Goal: Task Accomplishment & Management: Use online tool/utility

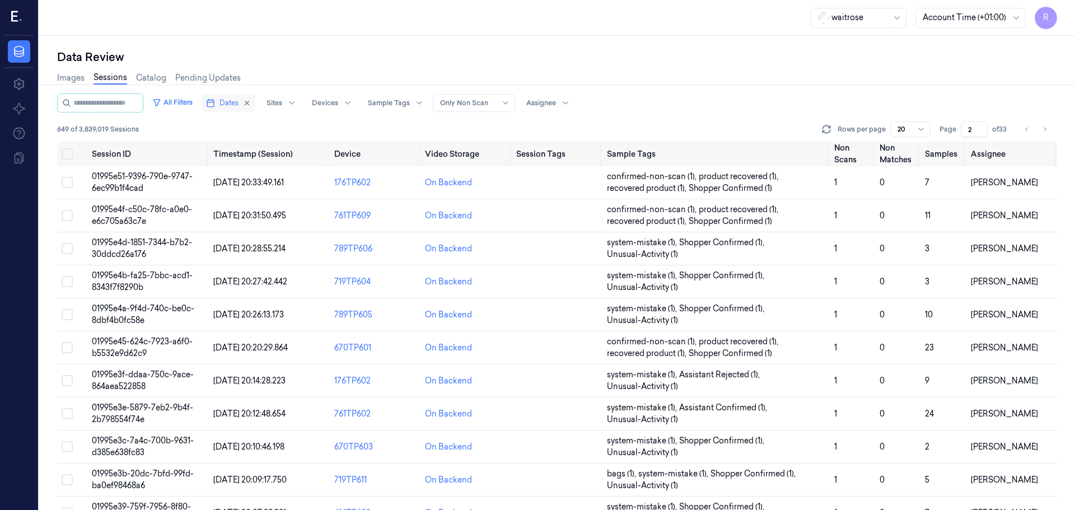
click at [232, 103] on span "Dates" at bounding box center [229, 103] width 19 height 10
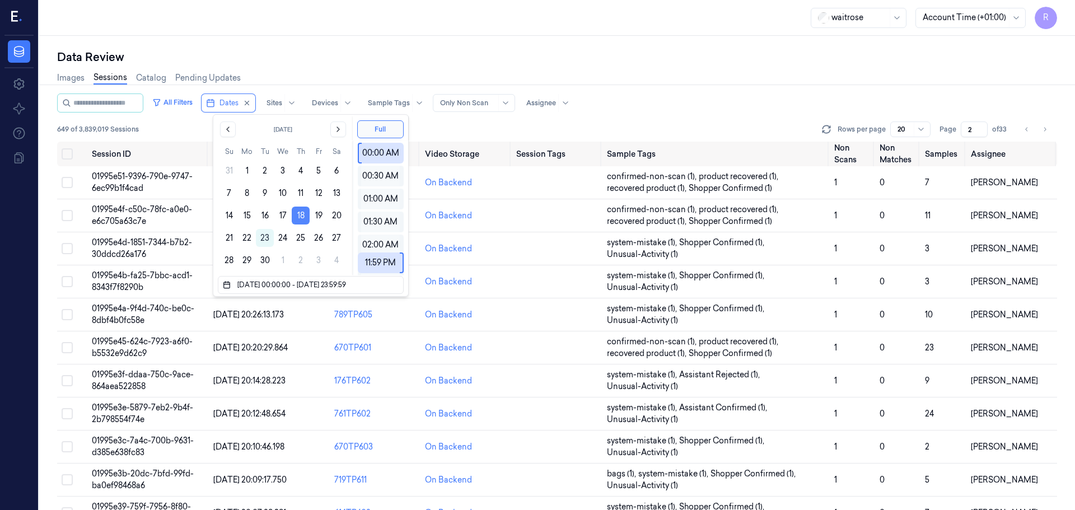
click at [301, 215] on button "18" at bounding box center [301, 216] width 18 height 18
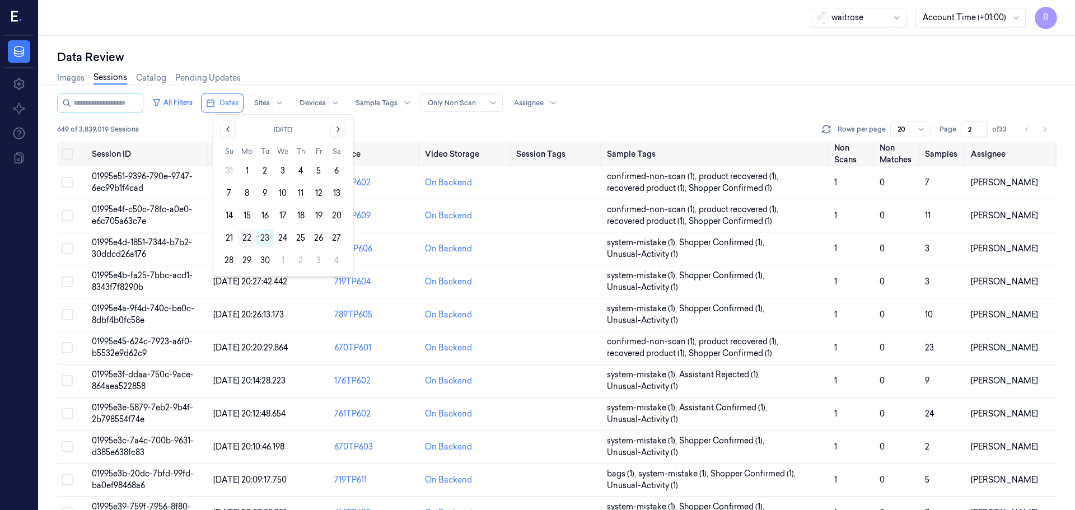
click at [245, 236] on button "22" at bounding box center [247, 238] width 18 height 18
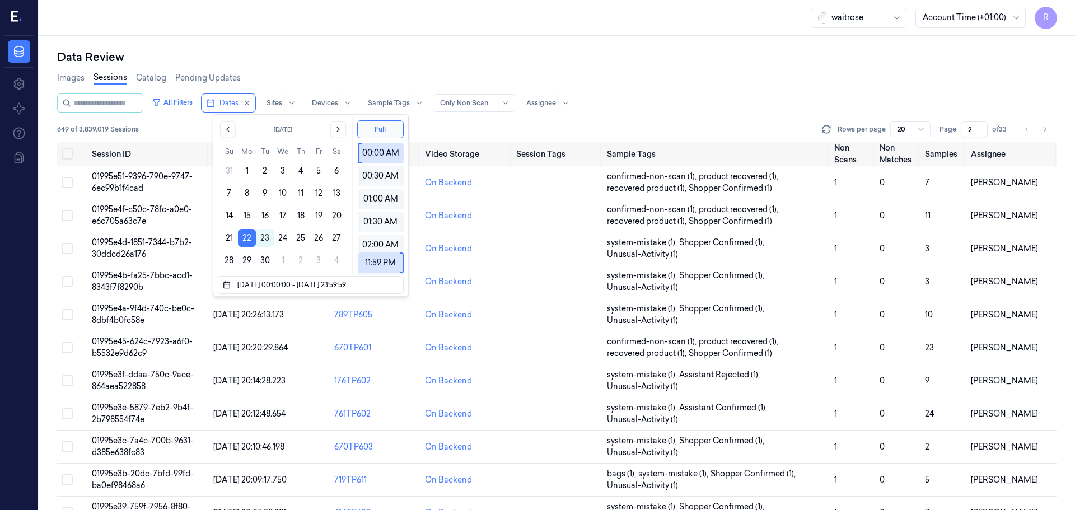
click at [268, 47] on div "Data Review Images Sessions Catalog Pending Updates All Filters Dates Sites Dev…" at bounding box center [557, 273] width 1036 height 474
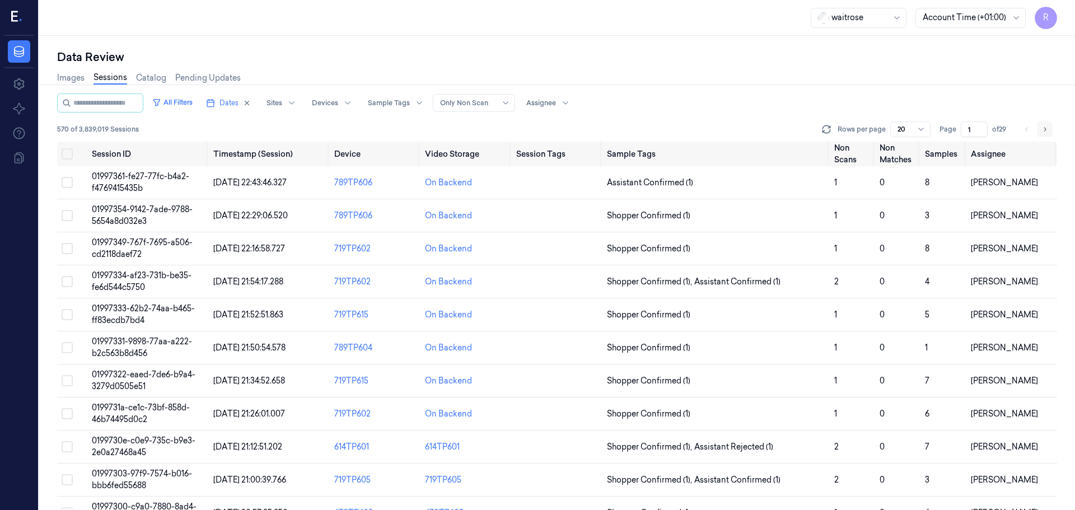
click at [1042, 134] on button "Go to next page" at bounding box center [1045, 130] width 16 height 16
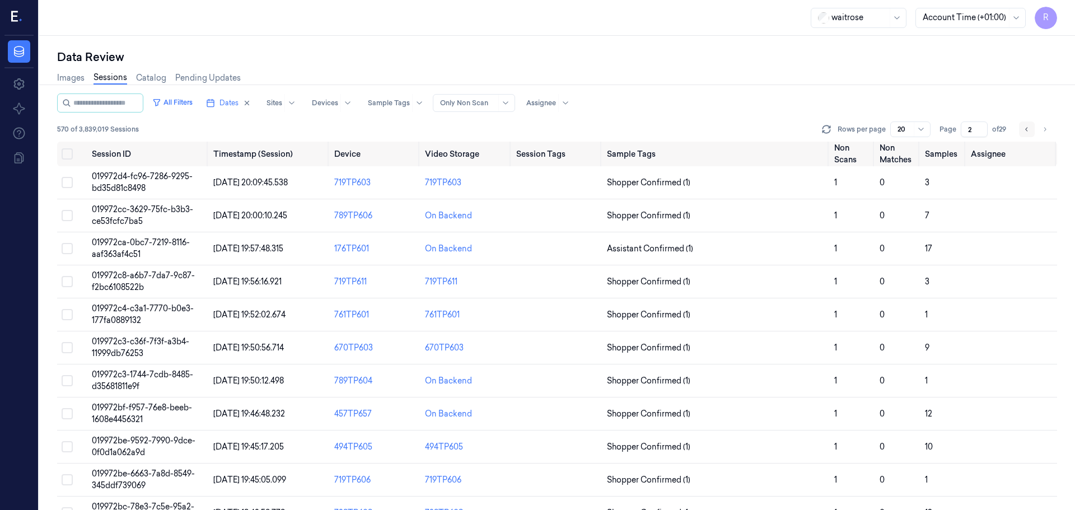
click at [1023, 132] on button "Go to previous page" at bounding box center [1027, 130] width 16 height 16
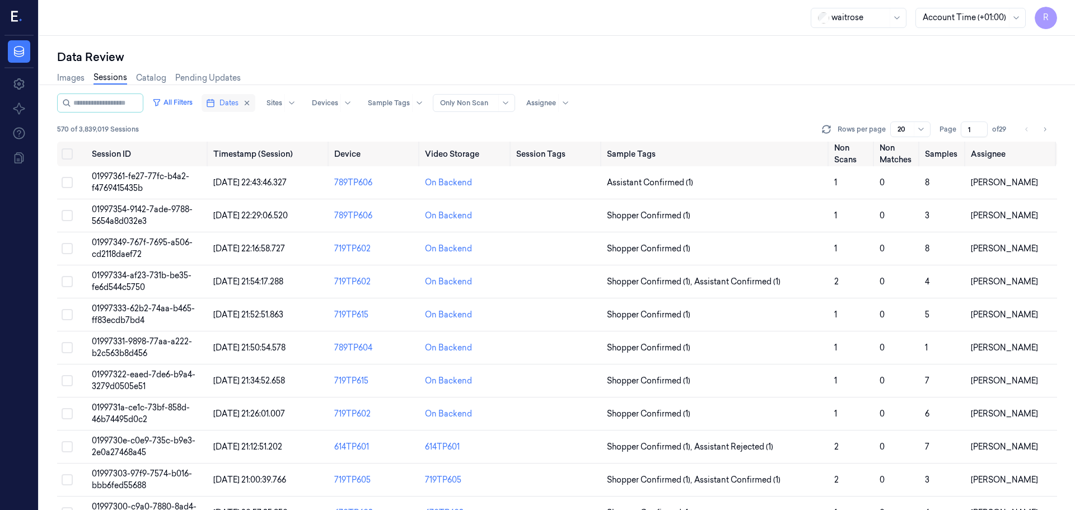
click at [225, 110] on button "Dates" at bounding box center [229, 103] width 54 height 18
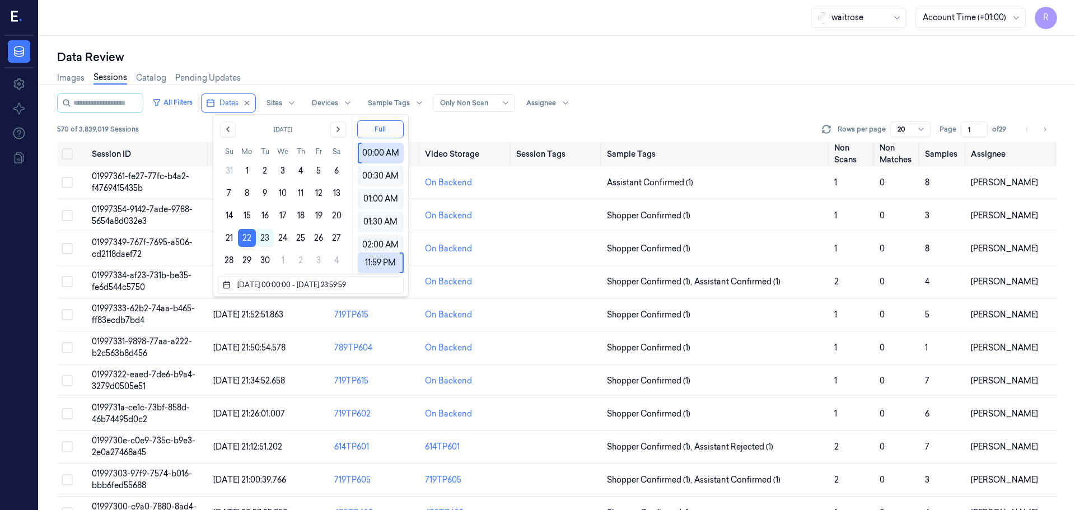
click at [309, 63] on div "Data Review" at bounding box center [557, 57] width 1000 height 16
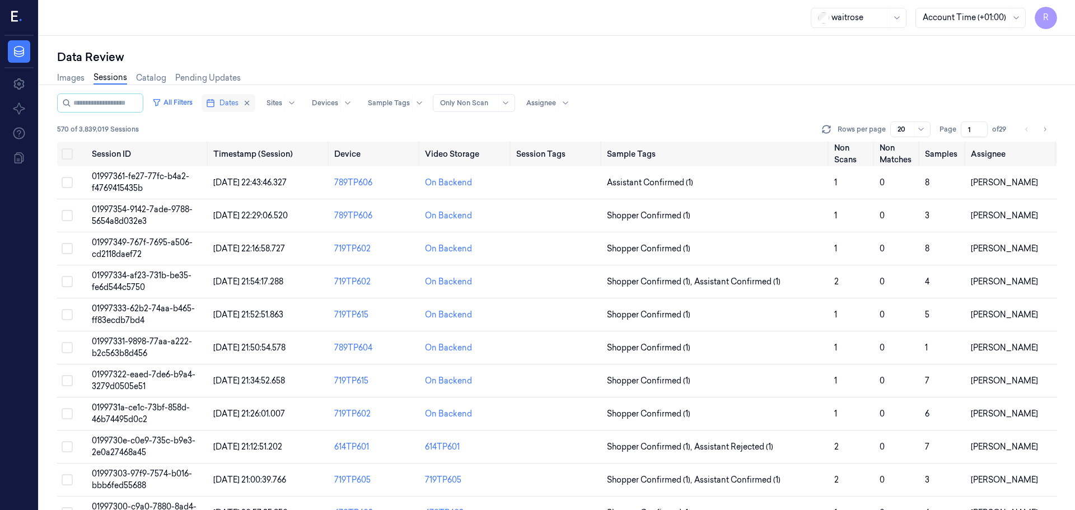
click at [237, 103] on span "Dates" at bounding box center [229, 103] width 19 height 10
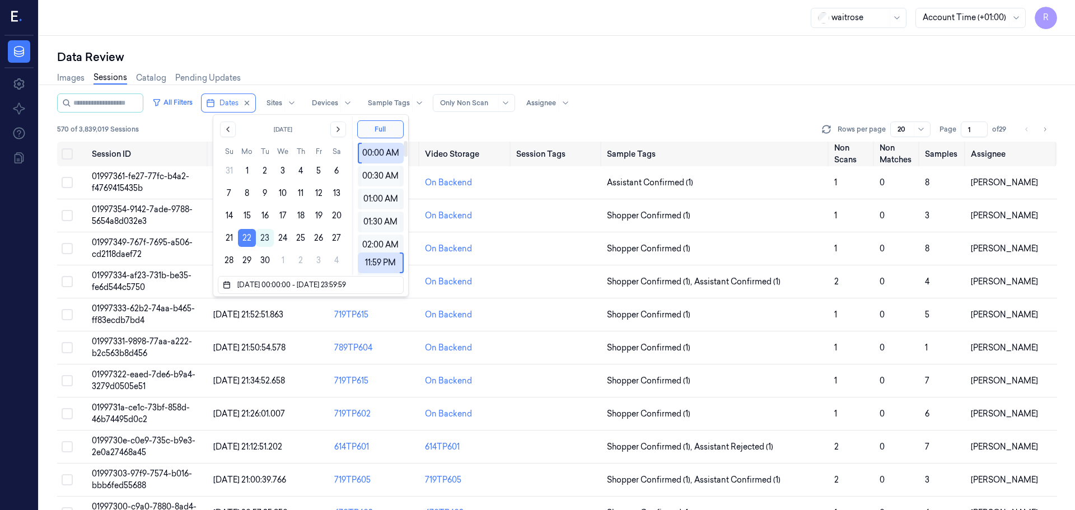
click at [249, 237] on button "22" at bounding box center [247, 238] width 18 height 18
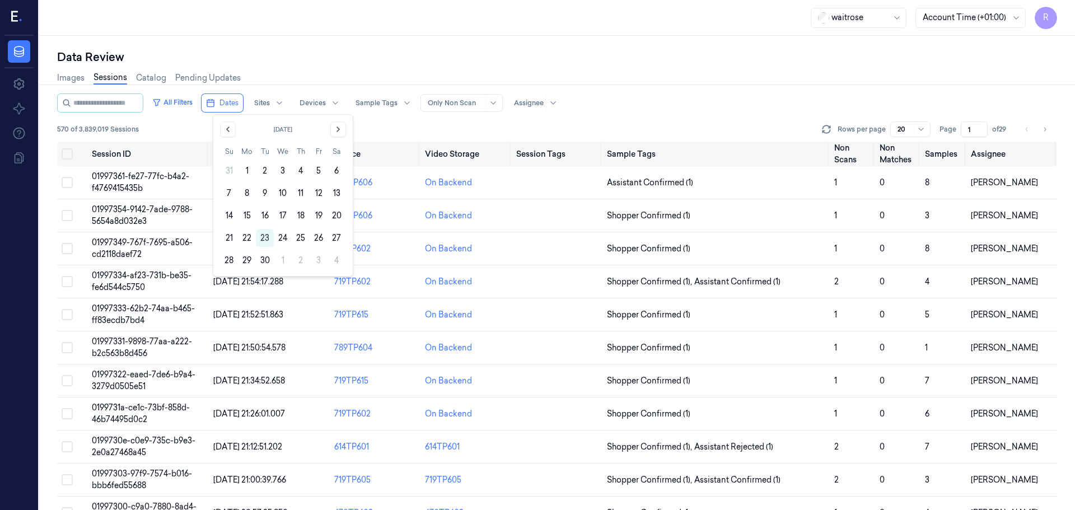
click at [249, 237] on button "22" at bounding box center [247, 238] width 18 height 18
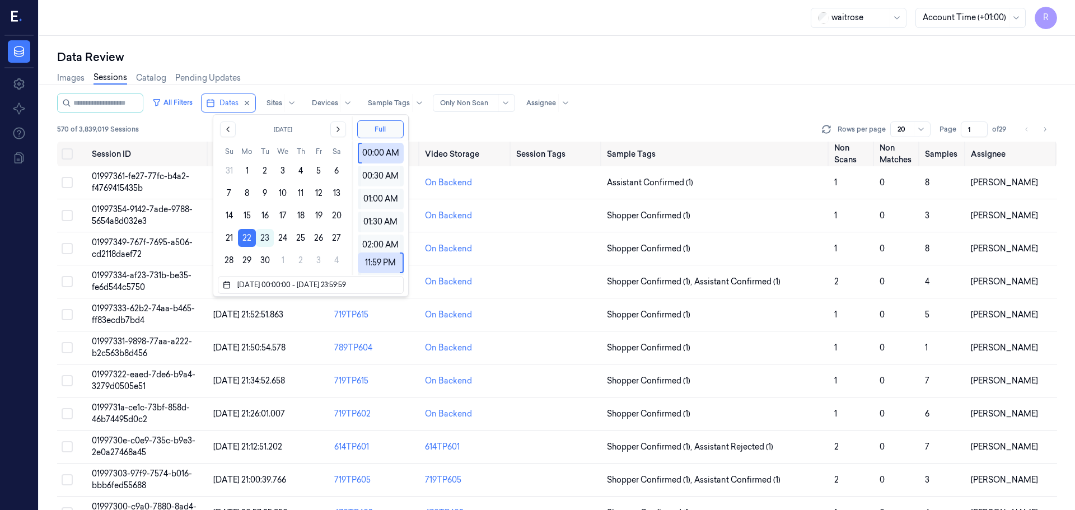
click at [339, 68] on div "Images Sessions Catalog Pending Updates" at bounding box center [557, 79] width 1000 height 29
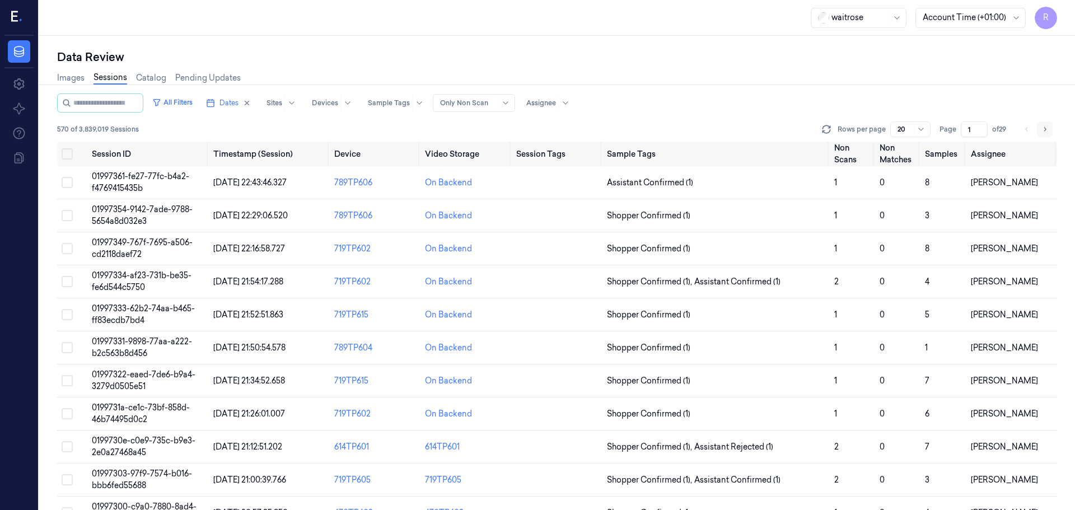
click at [1043, 129] on icon "Go to next page" at bounding box center [1045, 129] width 7 height 9
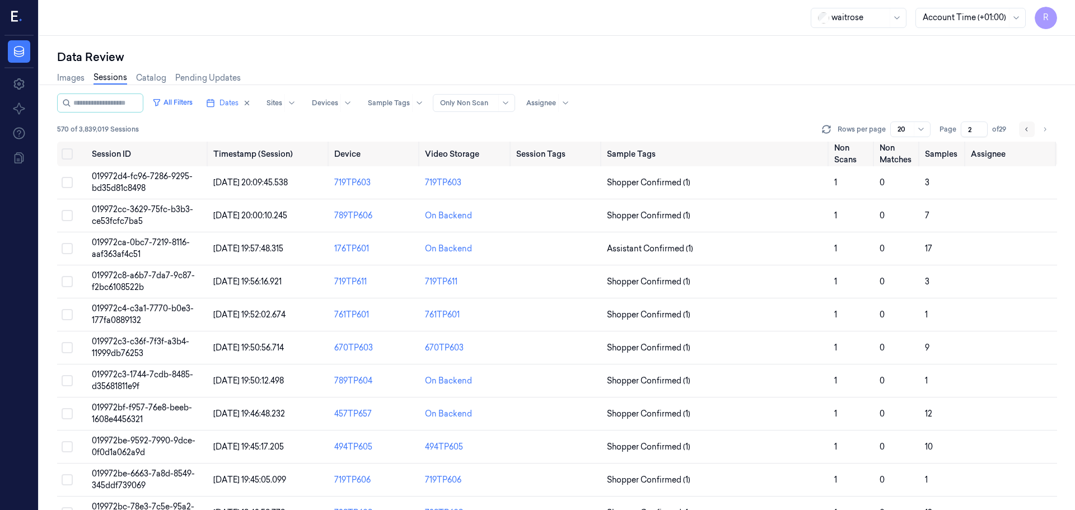
click at [1023, 134] on button "Go to previous page" at bounding box center [1027, 130] width 16 height 16
type input "1"
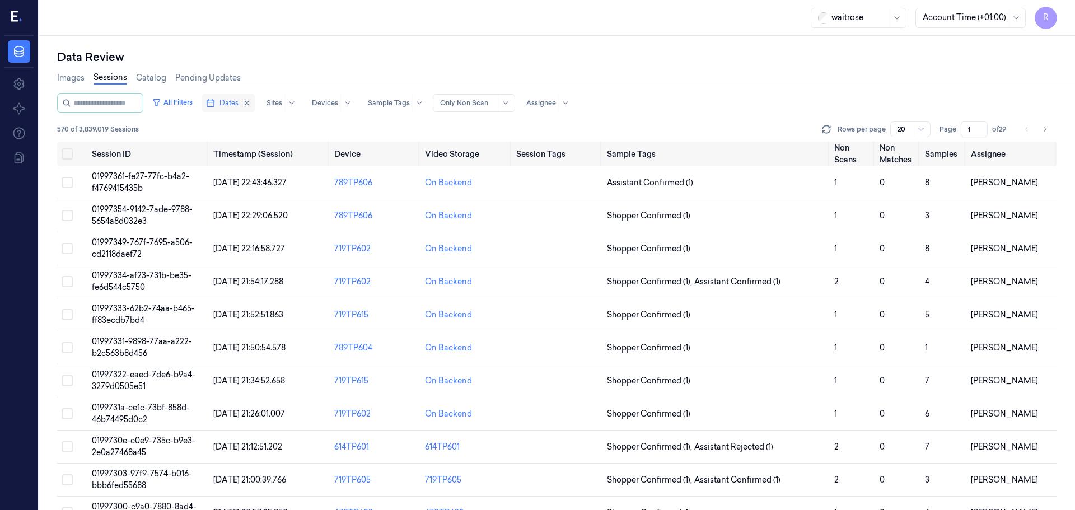
click at [238, 105] on span "Dates" at bounding box center [229, 103] width 19 height 10
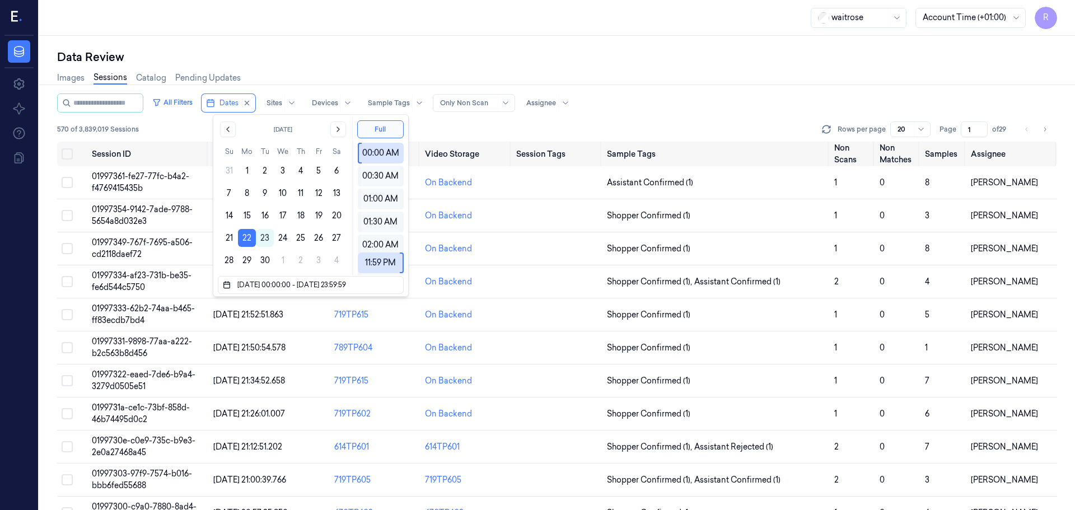
click at [358, 59] on div "Data Review" at bounding box center [557, 57] width 1000 height 16
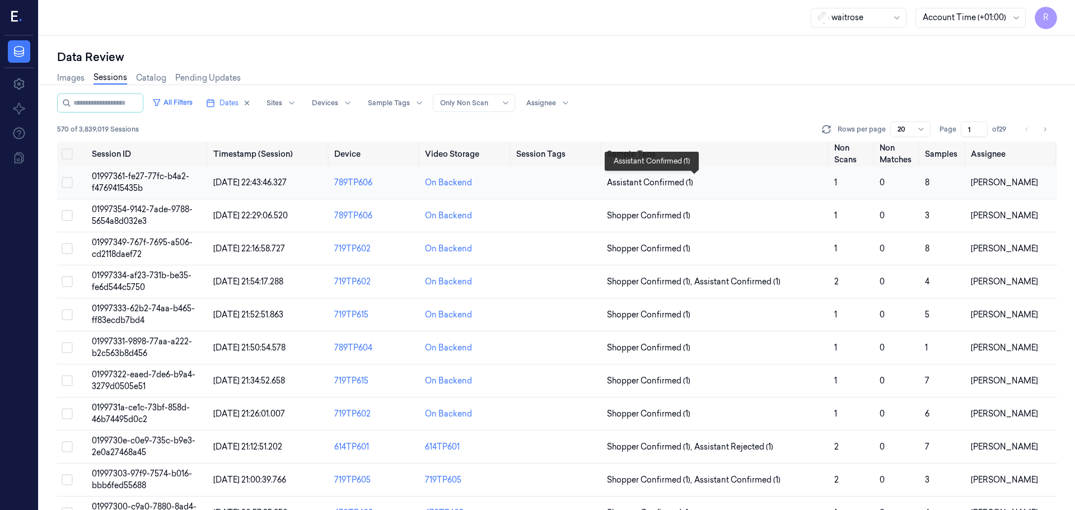
click at [756, 183] on span "Assistant Confirmed (1)" at bounding box center [716, 183] width 218 height 12
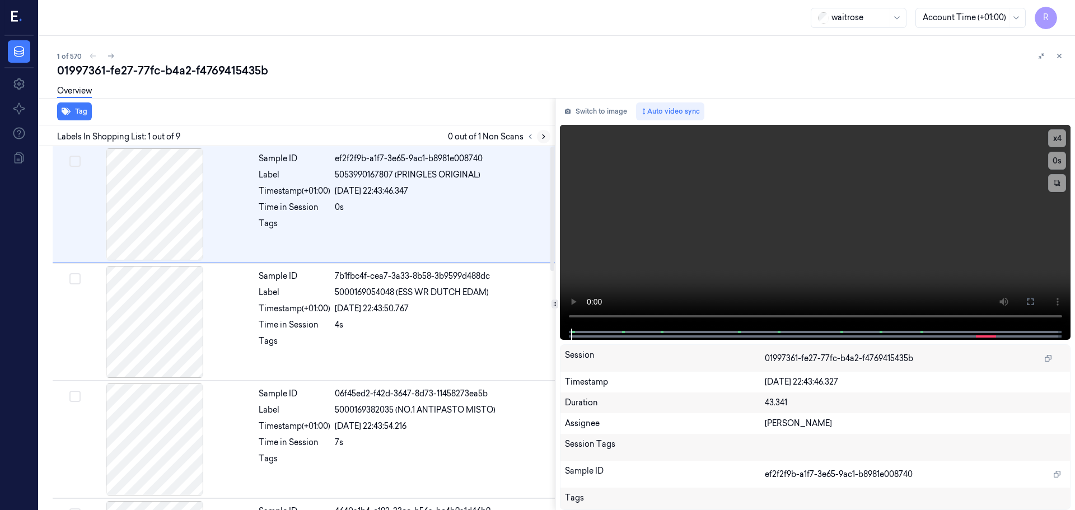
click at [543, 141] on button at bounding box center [543, 136] width 13 height 13
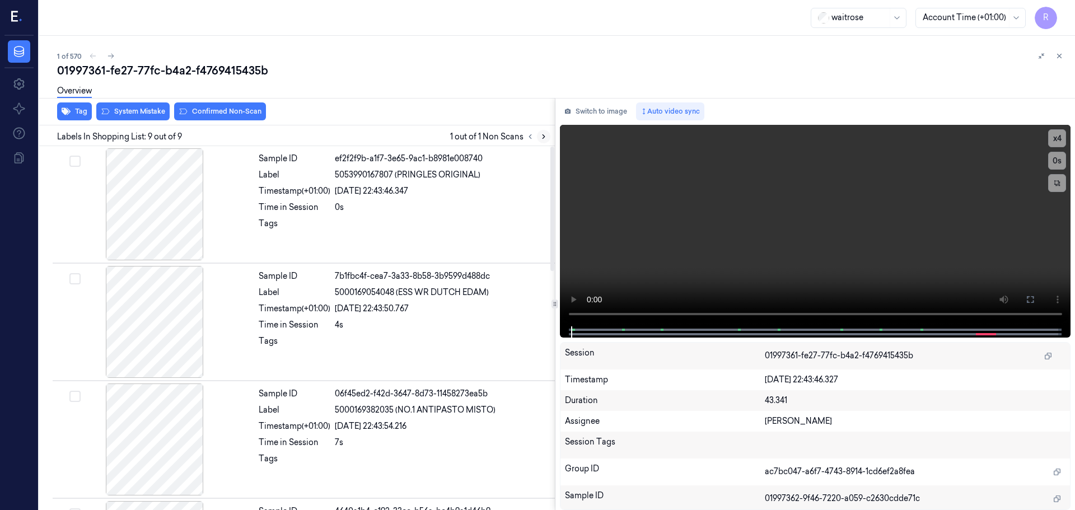
click at [544, 137] on icon at bounding box center [544, 137] width 8 height 8
click at [544, 137] on icon at bounding box center [544, 137] width 2 height 4
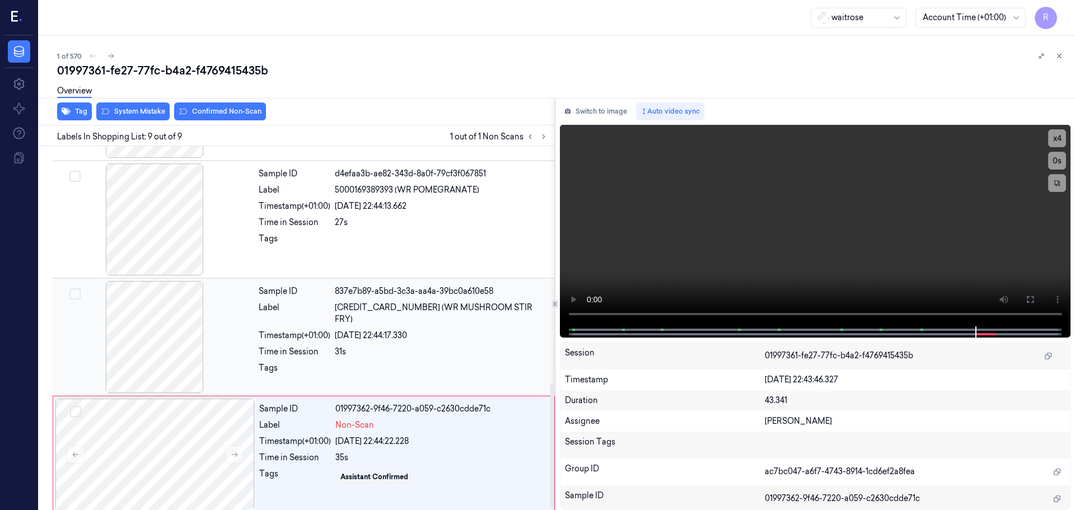
scroll to position [698, 0]
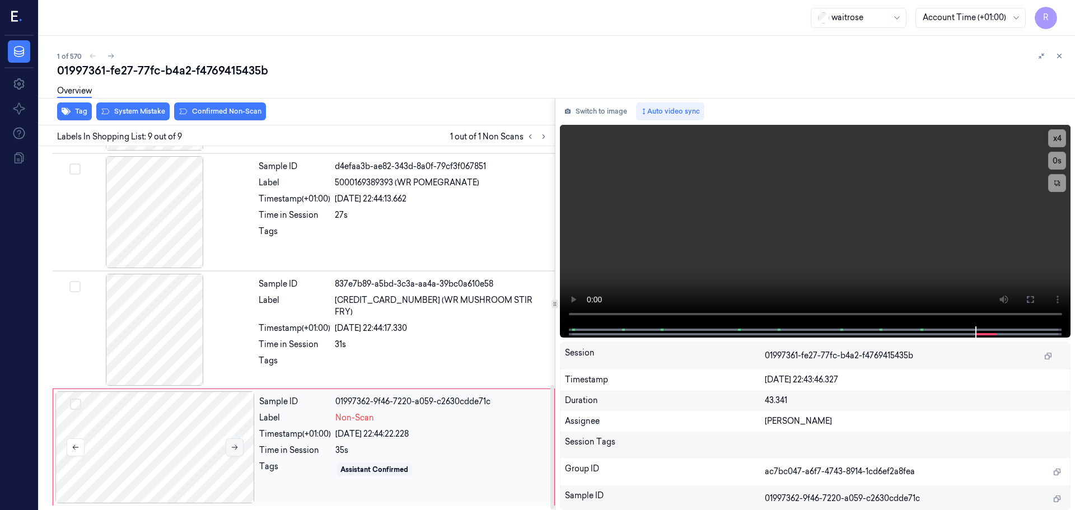
click at [234, 444] on icon at bounding box center [235, 448] width 8 height 8
click at [238, 445] on icon at bounding box center [235, 448] width 8 height 8
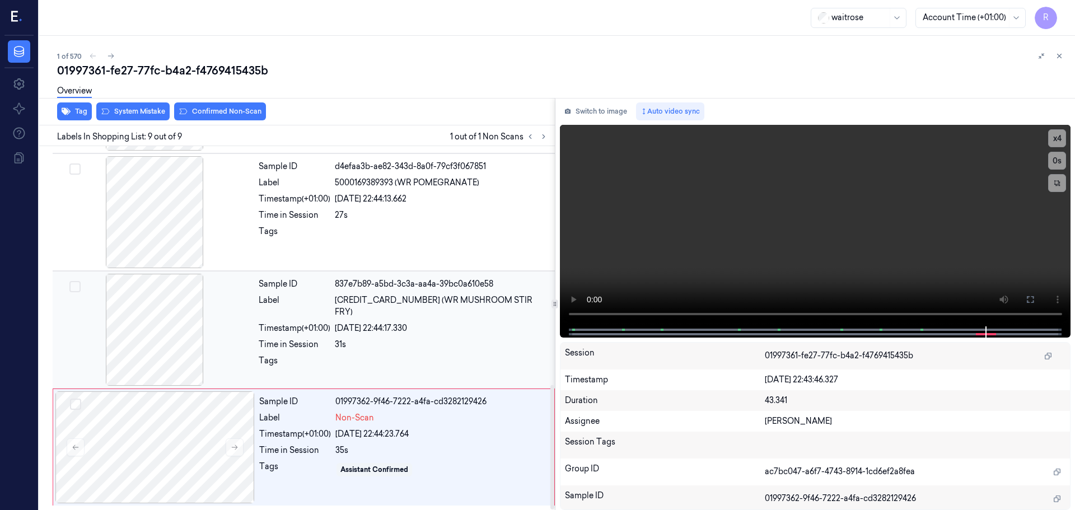
click at [181, 337] on div at bounding box center [154, 330] width 199 height 112
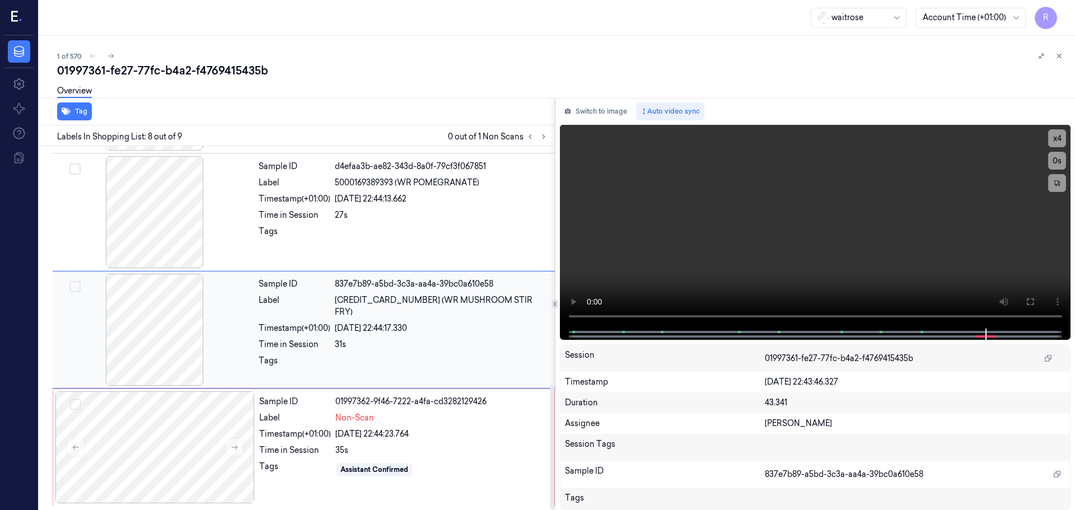
click at [181, 337] on div at bounding box center [154, 330] width 199 height 112
click at [179, 249] on div at bounding box center [154, 212] width 199 height 112
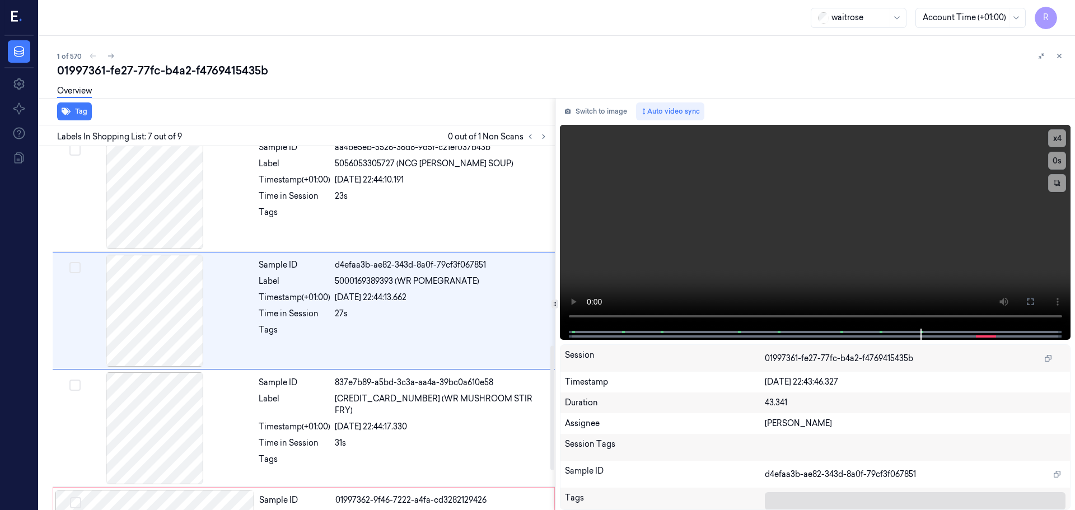
scroll to position [582, 0]
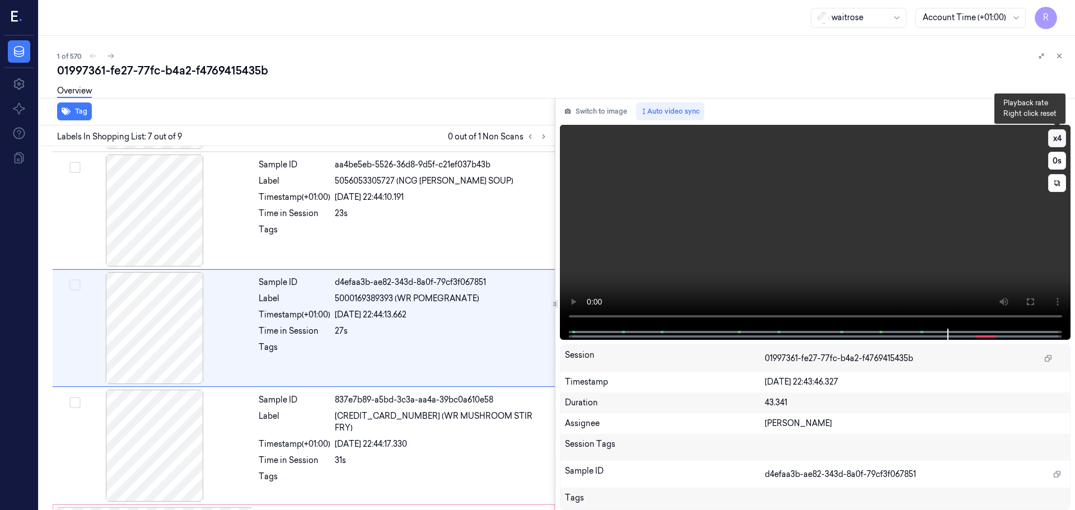
click at [1064, 137] on button "x 4" at bounding box center [1058, 138] width 18 height 18
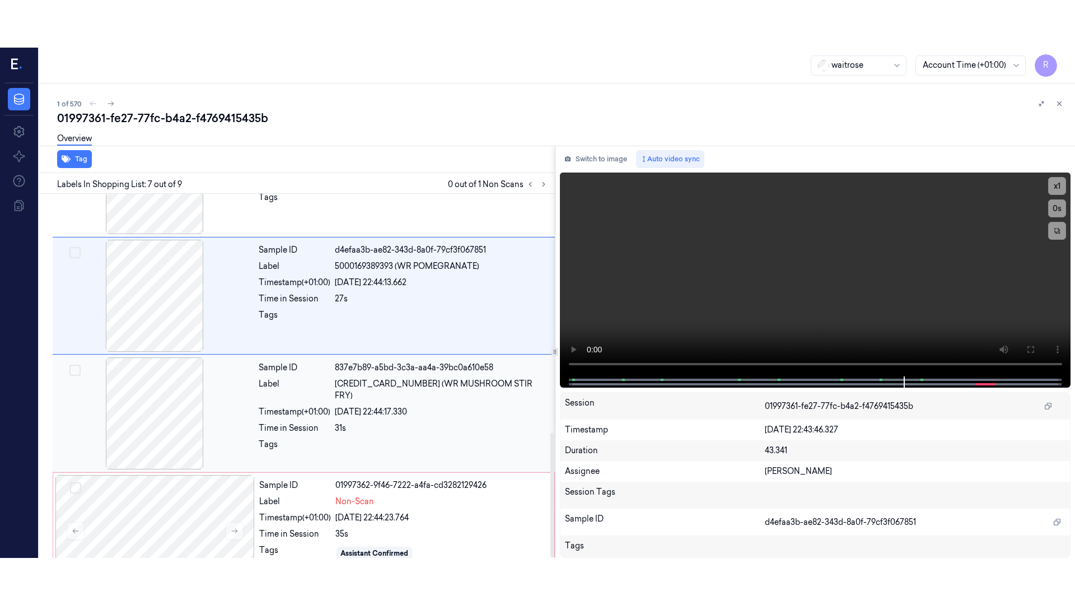
scroll to position [698, 0]
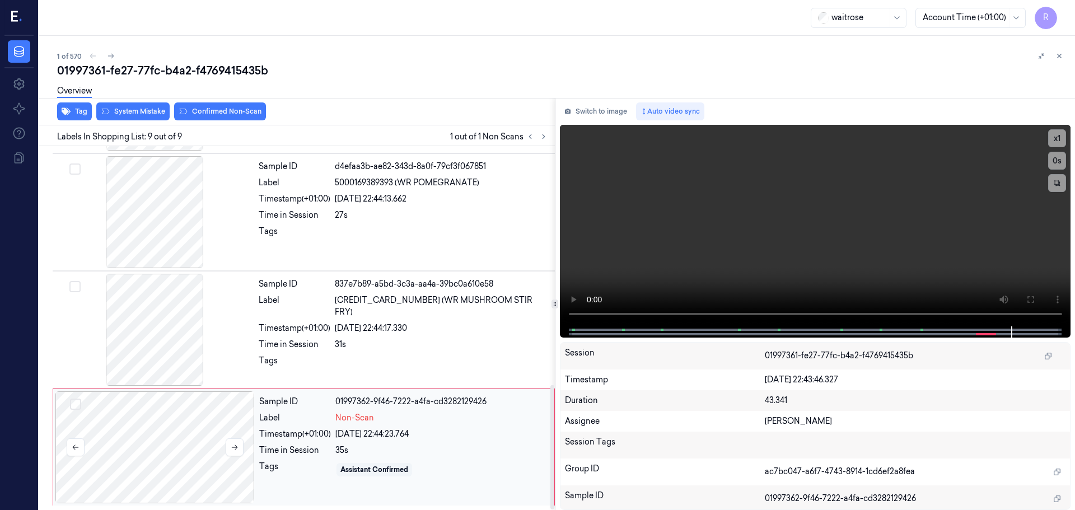
click at [245, 442] on div at bounding box center [154, 448] width 199 height 112
click at [238, 448] on icon at bounding box center [235, 448] width 8 height 8
click at [238, 448] on icon at bounding box center [235, 447] width 6 height 5
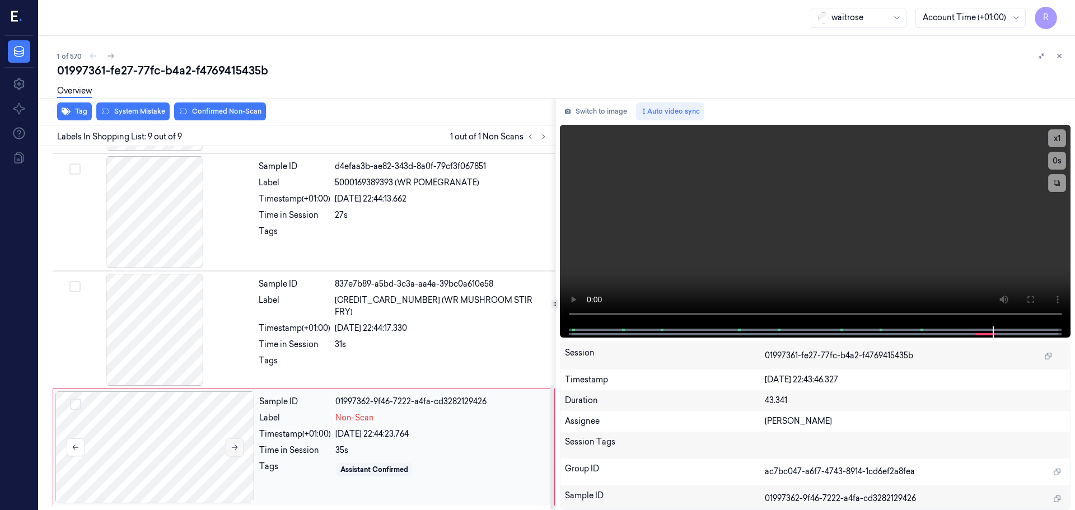
click at [238, 448] on icon at bounding box center [235, 447] width 6 height 5
click at [237, 448] on icon at bounding box center [235, 447] width 6 height 5
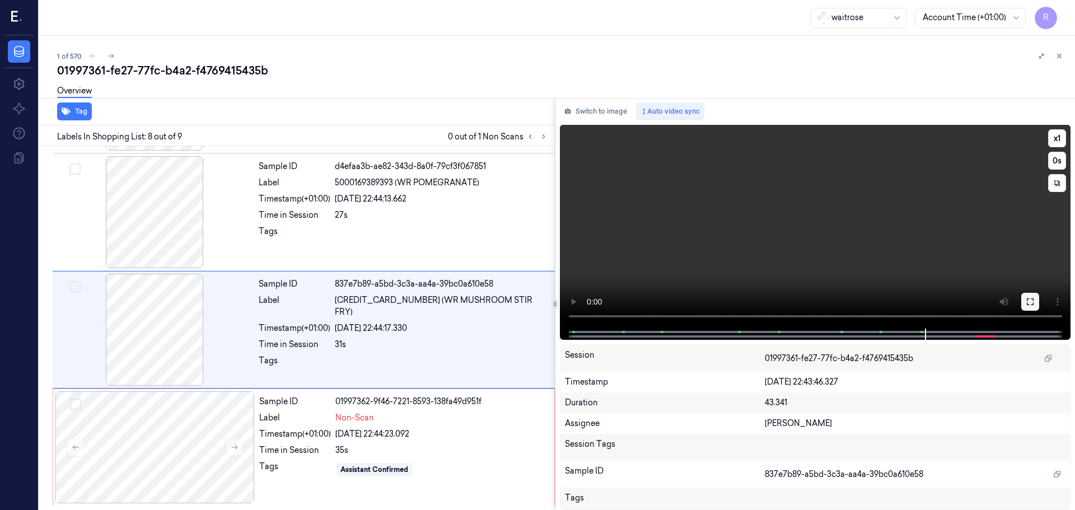
click at [1034, 295] on button at bounding box center [1031, 302] width 18 height 18
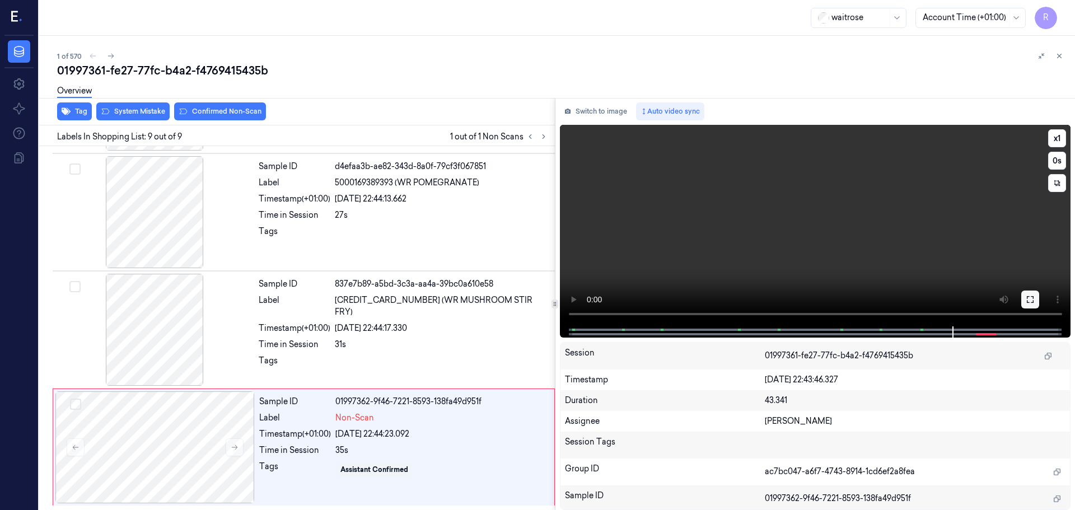
click at [1033, 293] on button at bounding box center [1031, 300] width 18 height 18
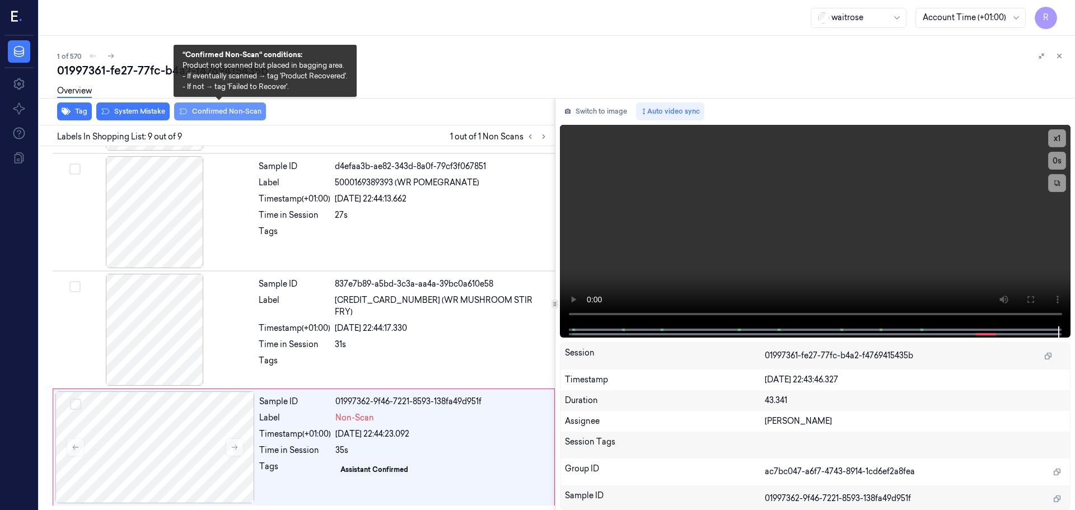
click at [221, 112] on button "Confirmed Non-Scan" at bounding box center [220, 112] width 92 height 18
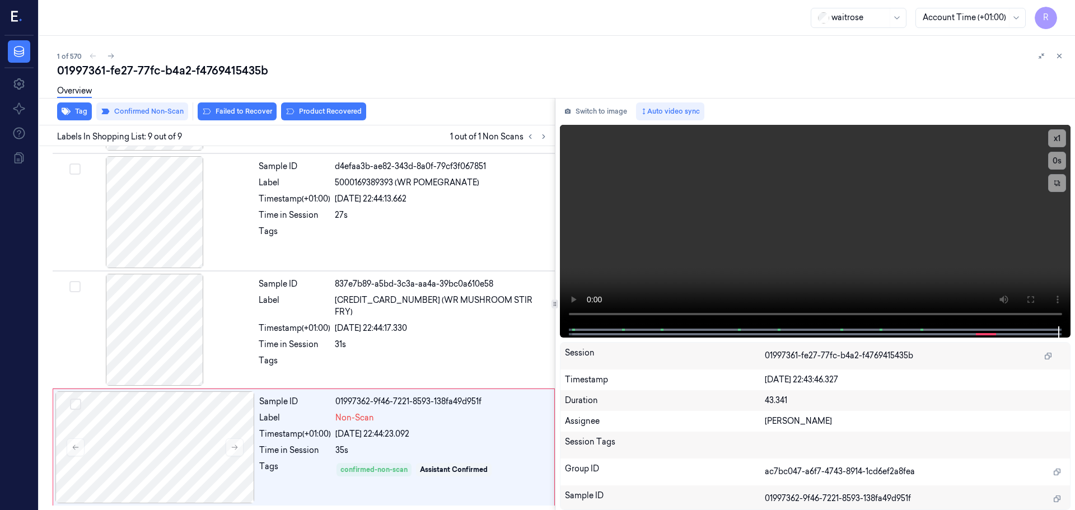
click at [230, 121] on div "Tag Confirmed Non-Scan Failed to Recover Product Recovered" at bounding box center [295, 111] width 520 height 27
click at [243, 116] on button "Failed to Recover" at bounding box center [237, 112] width 79 height 18
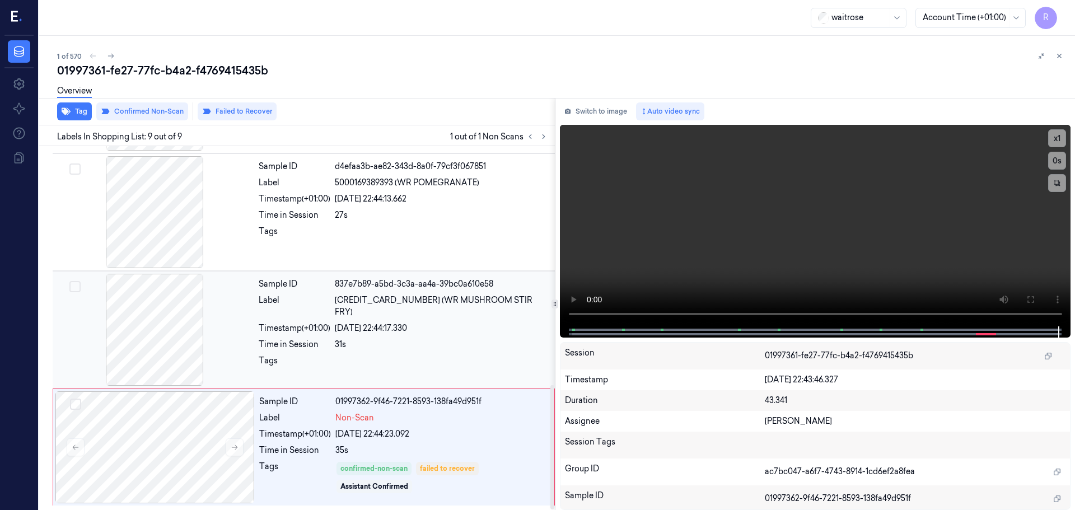
click at [398, 339] on div "31s" at bounding box center [441, 345] width 213 height 12
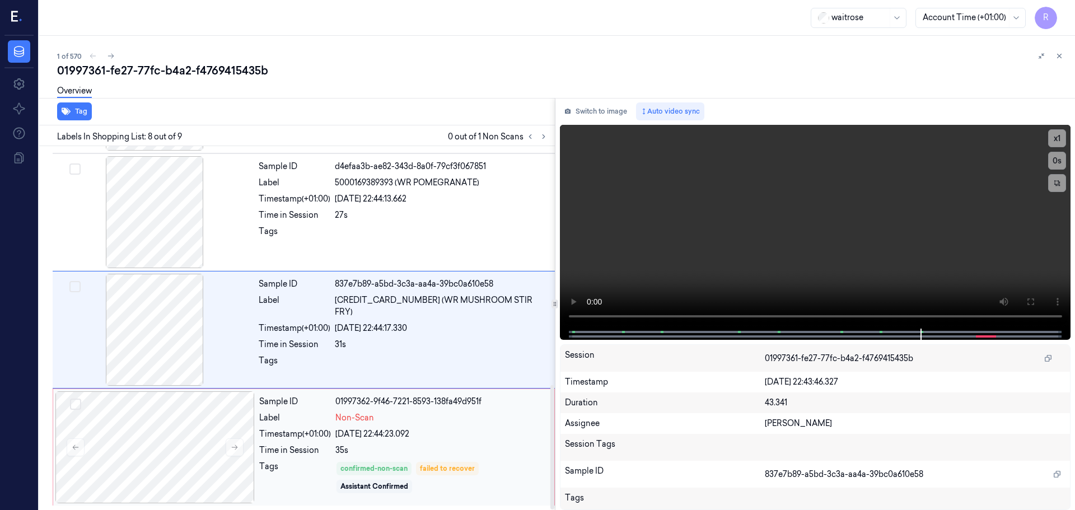
click at [412, 438] on div "[DATE] 22:44:23.092" at bounding box center [442, 435] width 212 height 12
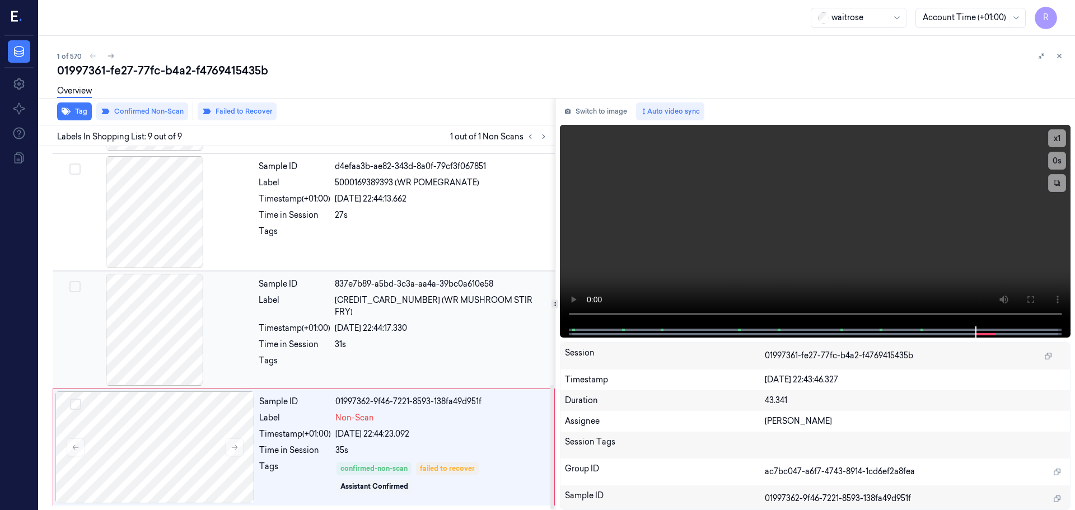
click at [302, 370] on div "Sample ID 837e7b89-a5bd-3c3a-aa4a-39bc0a610e58 Label [CREDIT_CARD_NUMBER] (WR M…" at bounding box center [403, 330] width 299 height 112
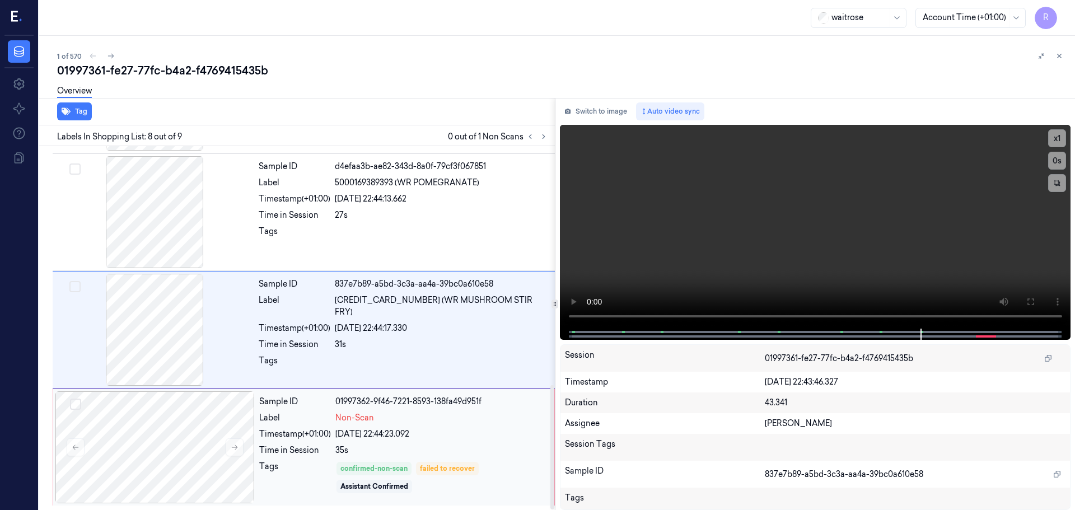
click at [360, 443] on div "Sample ID 01997362-9f46-7221-8593-138fa49d951f Label Non-Scan Timestamp (+01:00…" at bounding box center [403, 448] width 297 height 112
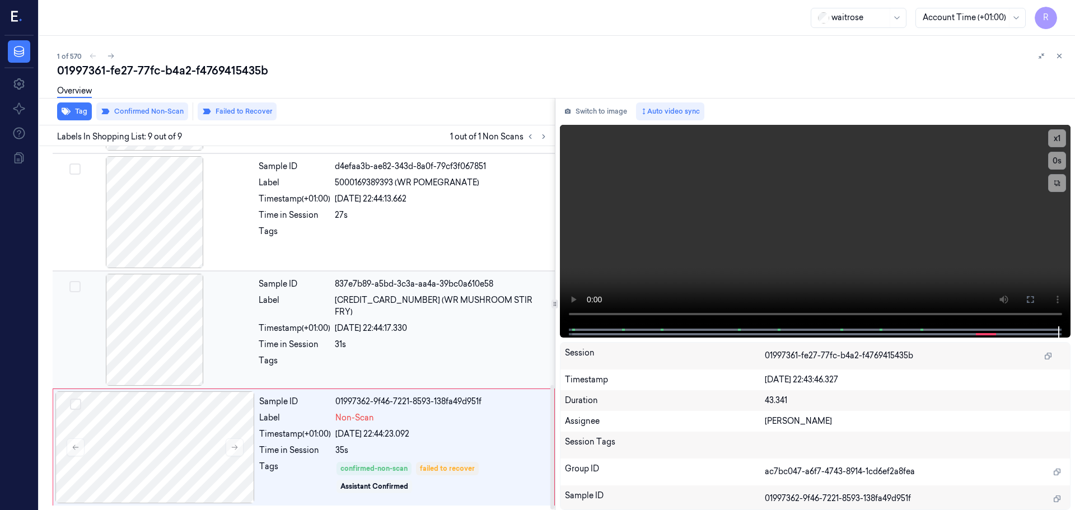
click at [290, 339] on div "Time in Session" at bounding box center [295, 345] width 72 height 12
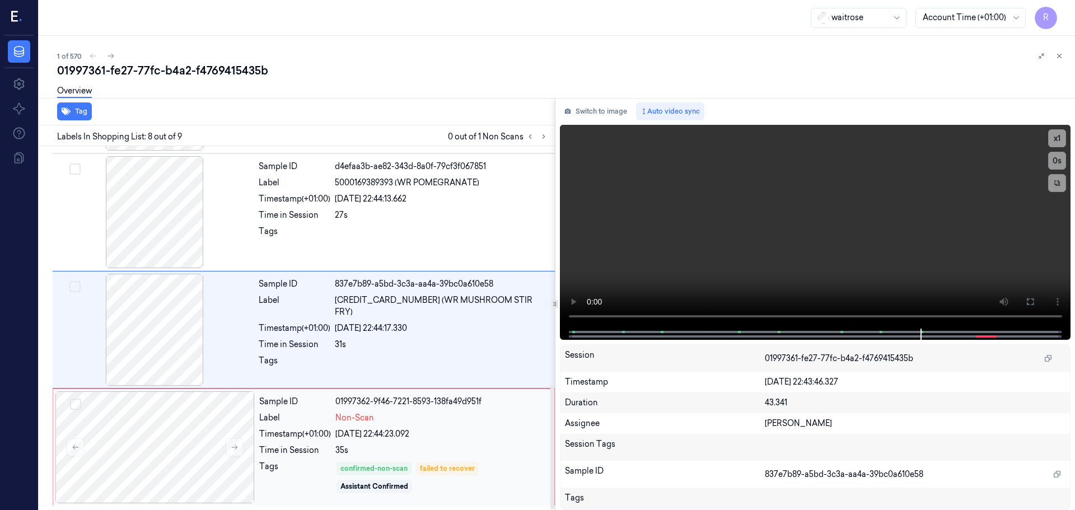
click at [386, 441] on div "Sample ID 01997362-9f46-7221-8593-138fa49d951f Label Non-Scan Timestamp (+01:00…" at bounding box center [403, 448] width 297 height 112
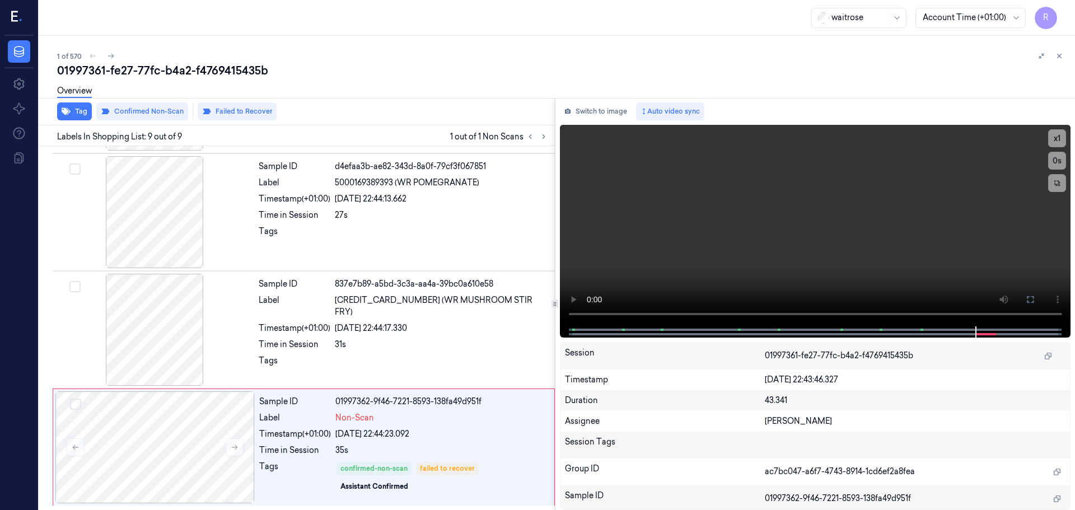
click at [1053, 55] on div at bounding box center [1050, 55] width 31 height 13
drag, startPoint x: 1064, startPoint y: 60, endPoint x: 1059, endPoint y: 64, distance: 6.4
click at [1064, 60] on button at bounding box center [1059, 55] width 13 height 13
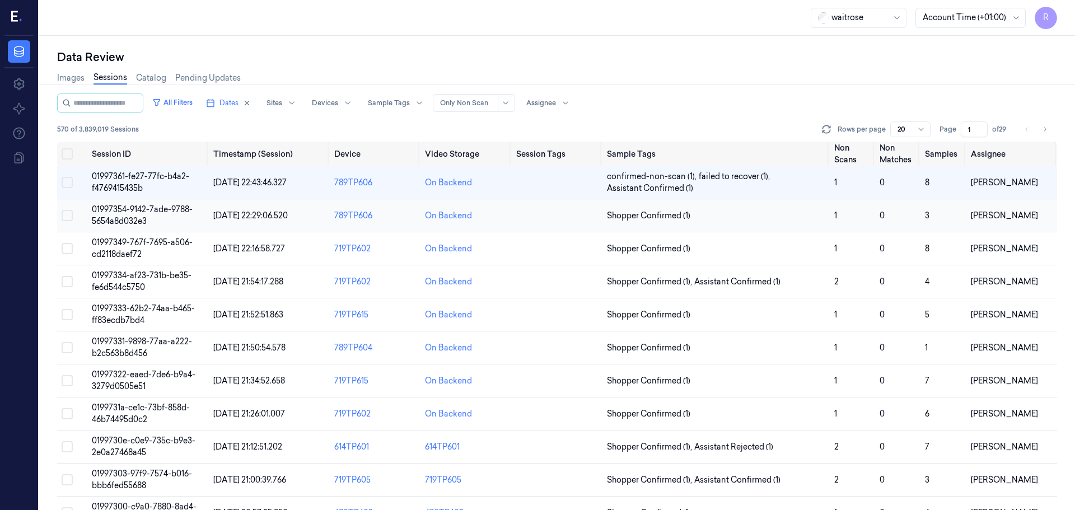
click at [800, 207] on td "Shopper Confirmed (1)" at bounding box center [716, 215] width 227 height 33
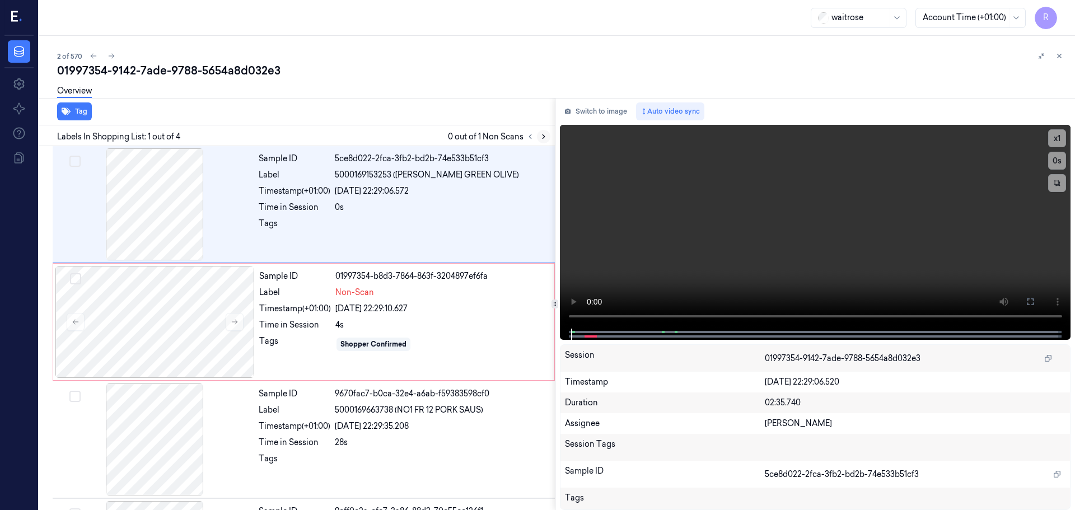
click at [540, 139] on icon at bounding box center [544, 137] width 8 height 8
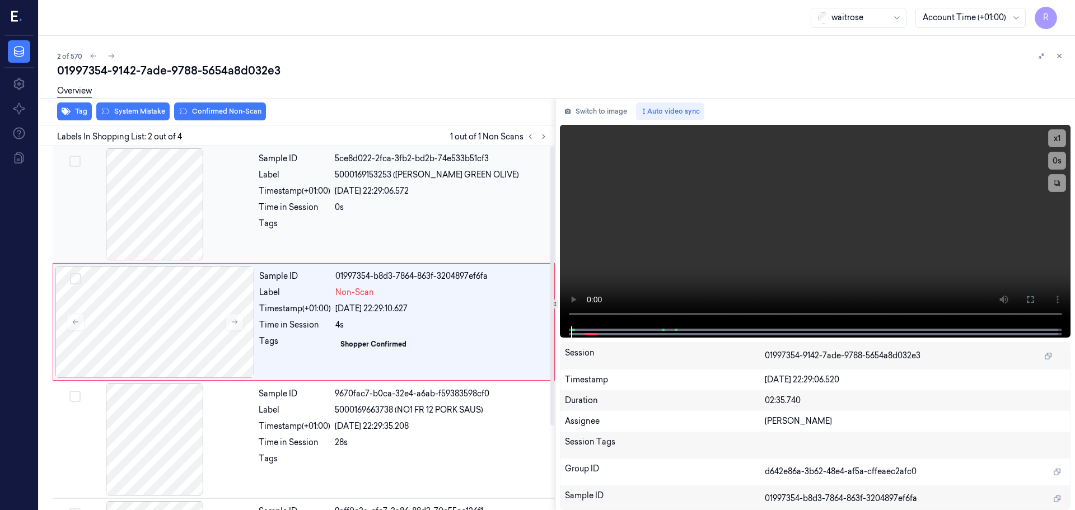
click at [148, 216] on div at bounding box center [154, 204] width 199 height 112
click at [1056, 142] on button "x 1" at bounding box center [1058, 138] width 18 height 18
click at [1056, 142] on button "x 2" at bounding box center [1058, 138] width 18 height 18
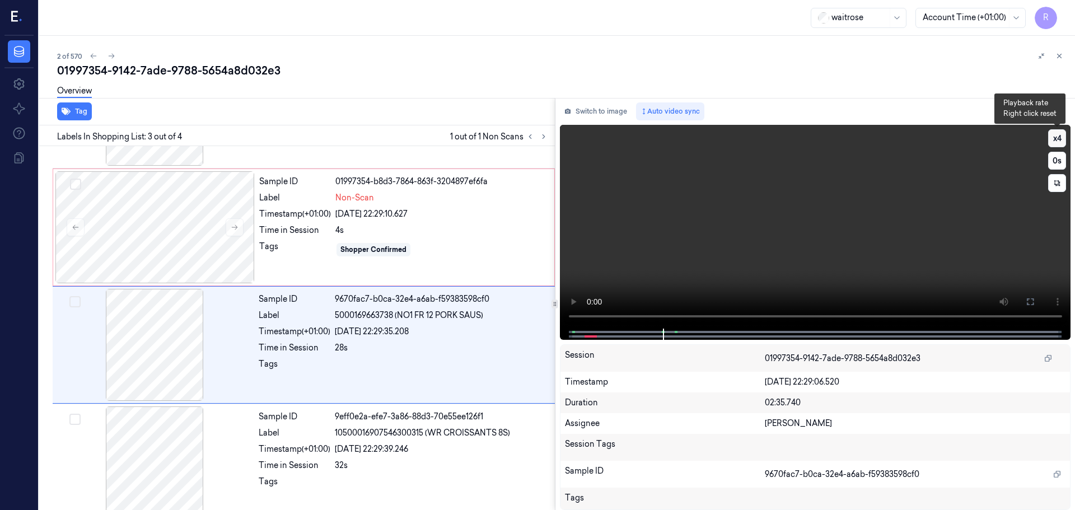
scroll to position [110, 0]
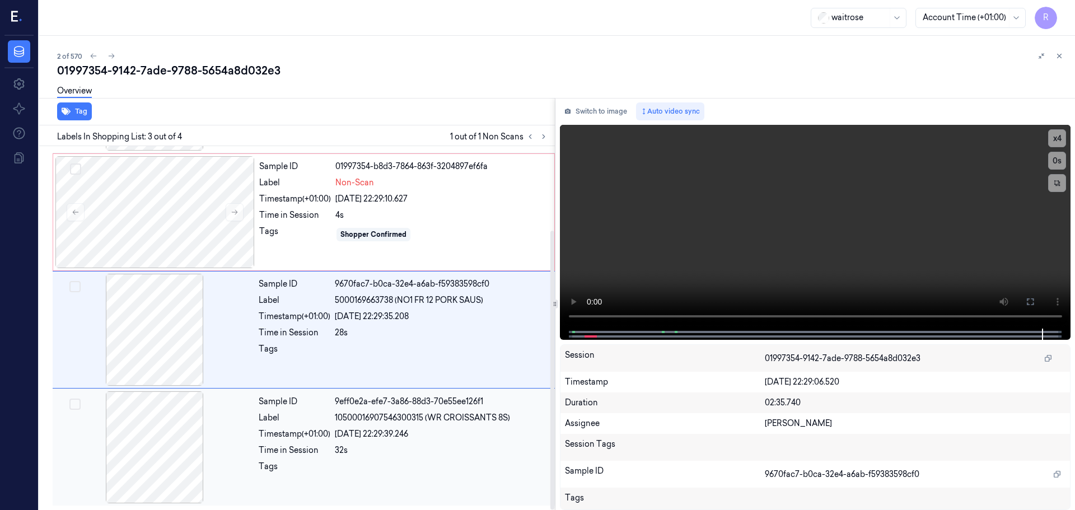
drag, startPoint x: 199, startPoint y: 403, endPoint x: 195, endPoint y: 394, distance: 10.3
click at [199, 403] on div at bounding box center [154, 448] width 199 height 112
click at [219, 348] on div at bounding box center [154, 330] width 199 height 112
click at [191, 252] on div at bounding box center [154, 212] width 199 height 112
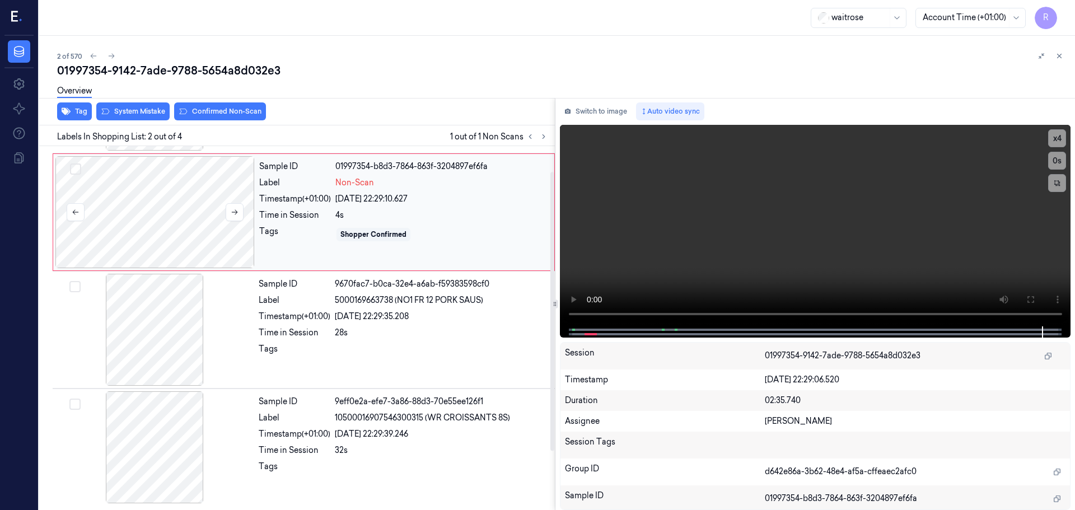
scroll to position [0, 0]
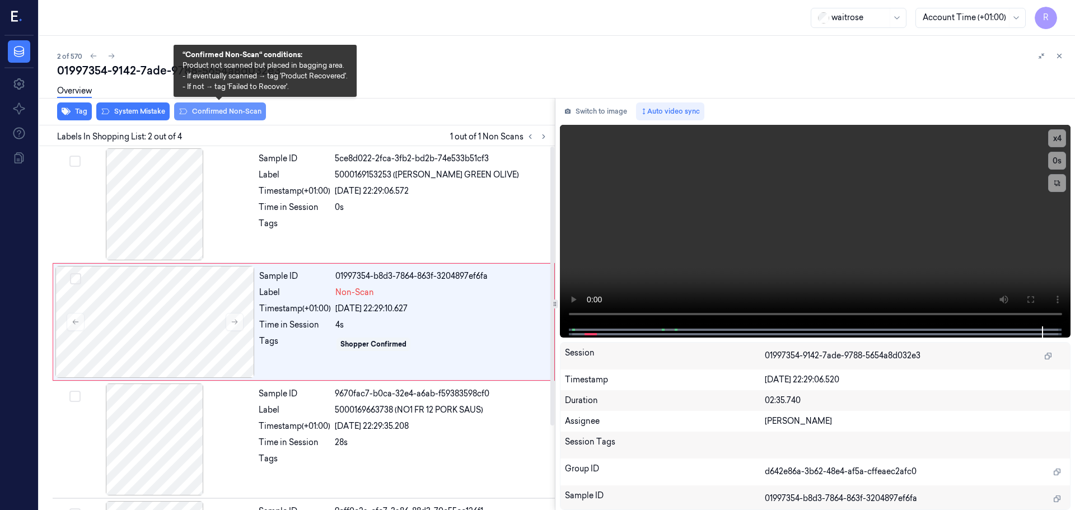
click at [222, 109] on button "Confirmed Non-Scan" at bounding box center [220, 112] width 92 height 18
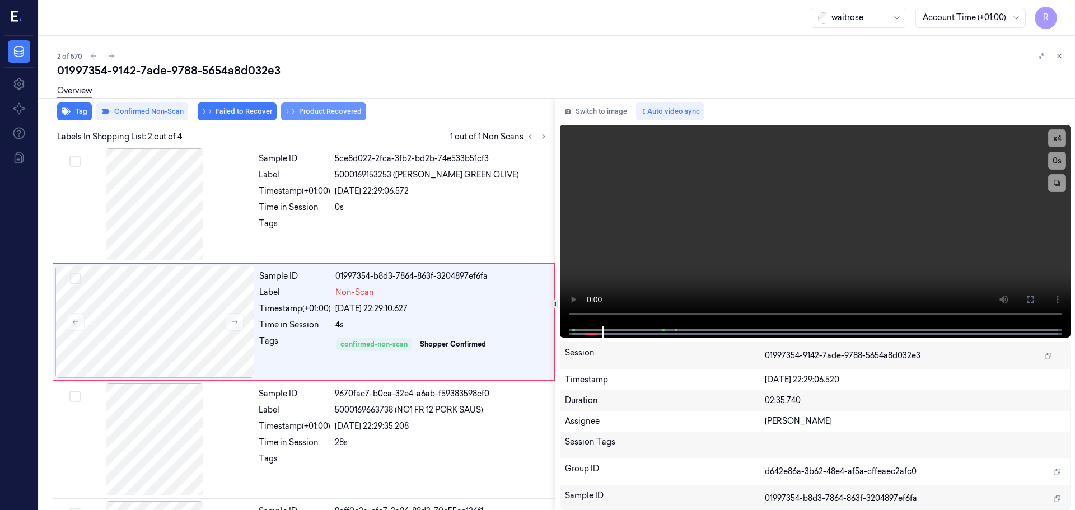
click at [290, 110] on icon at bounding box center [290, 111] width 9 height 9
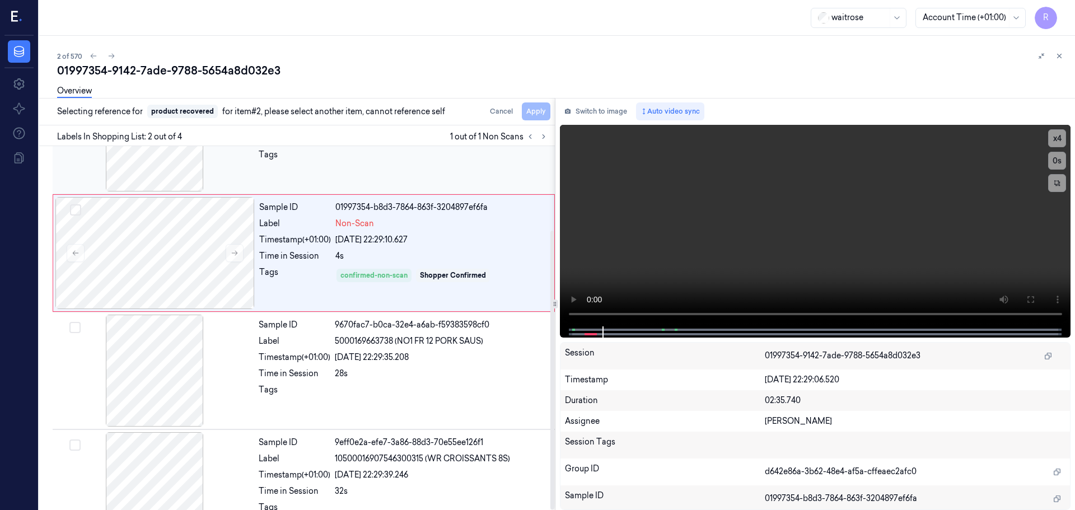
scroll to position [110, 0]
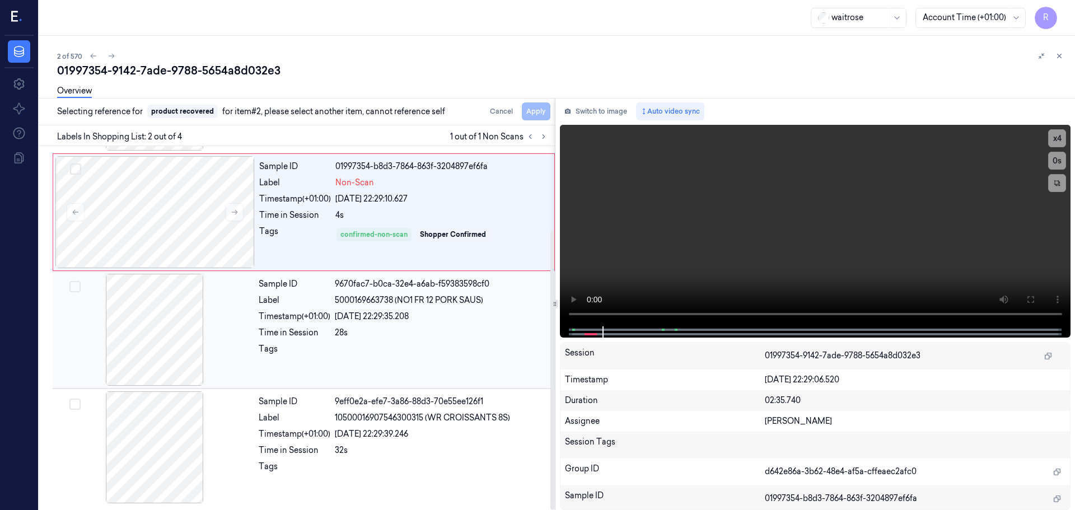
click at [297, 308] on div "Sample ID 9670fac7-b0ca-32e4-a6ab-f59383598cf0 Label 5000169663738 (NO1 FR 12 P…" at bounding box center [403, 330] width 299 height 112
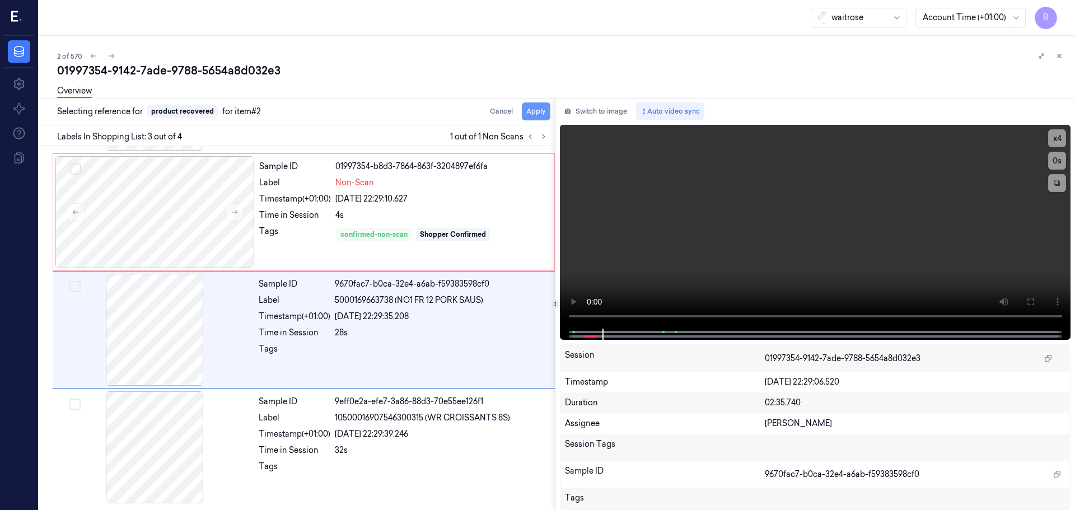
click at [538, 118] on button "Apply" at bounding box center [536, 112] width 29 height 18
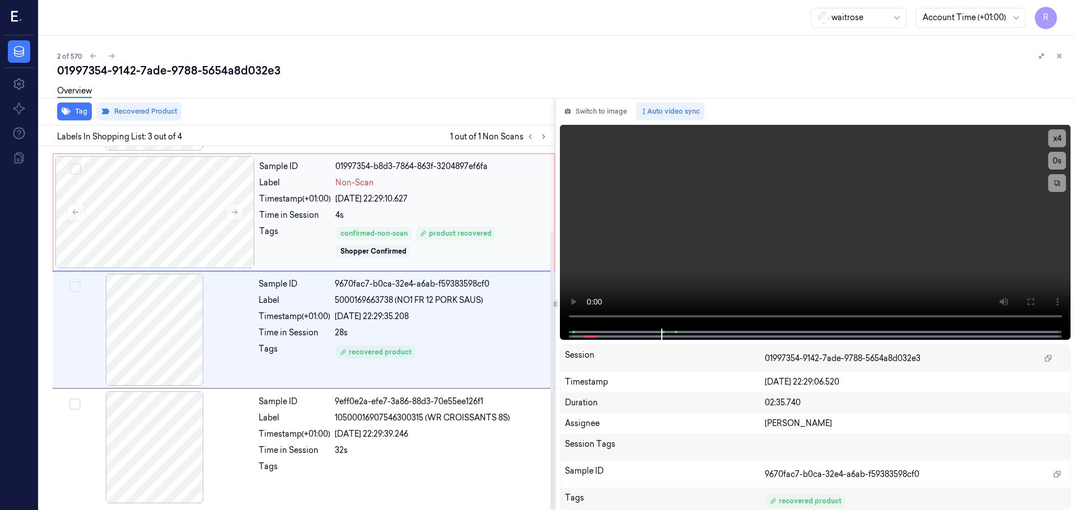
click at [485, 213] on div "4s" at bounding box center [442, 215] width 212 height 12
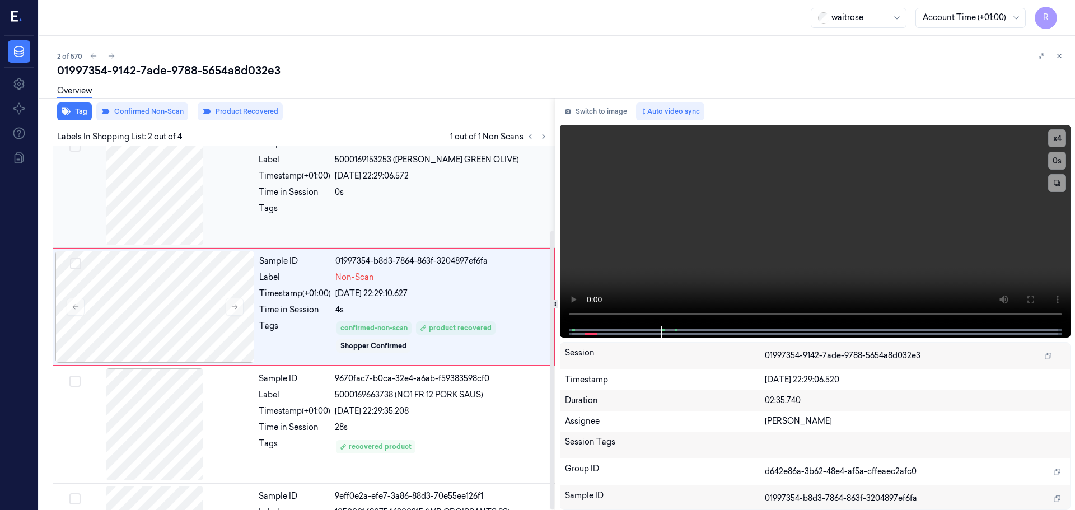
scroll to position [0, 0]
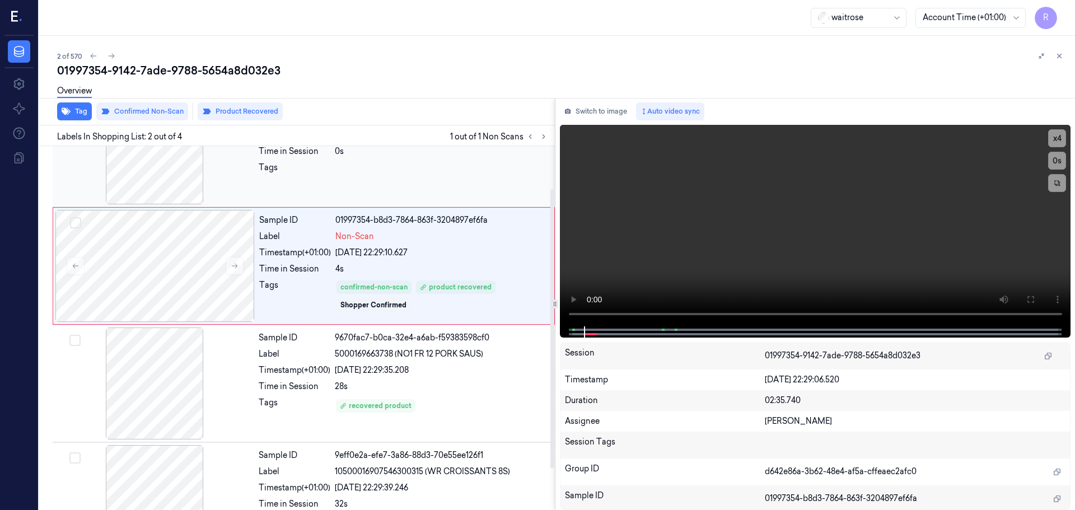
click at [394, 169] on div at bounding box center [441, 171] width 213 height 18
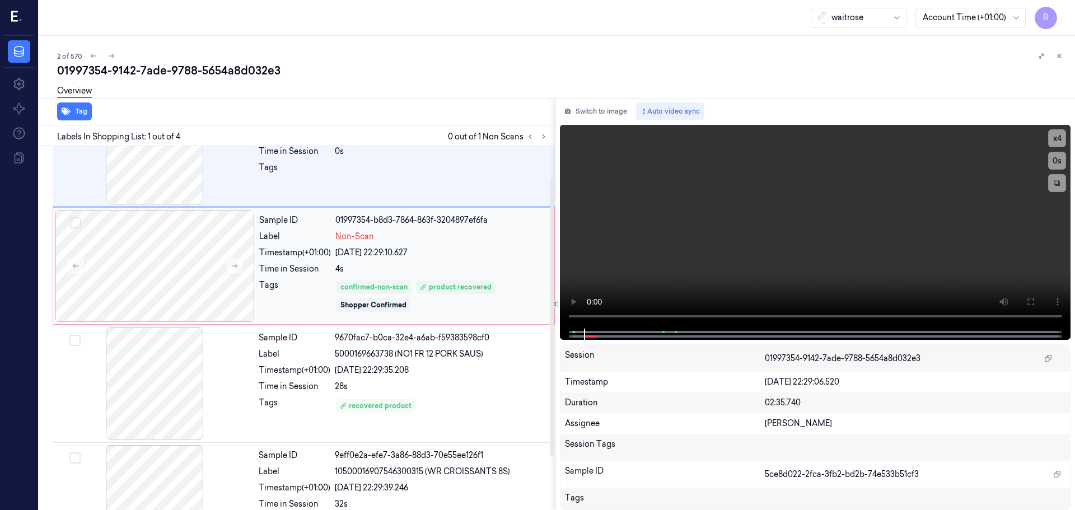
scroll to position [110, 0]
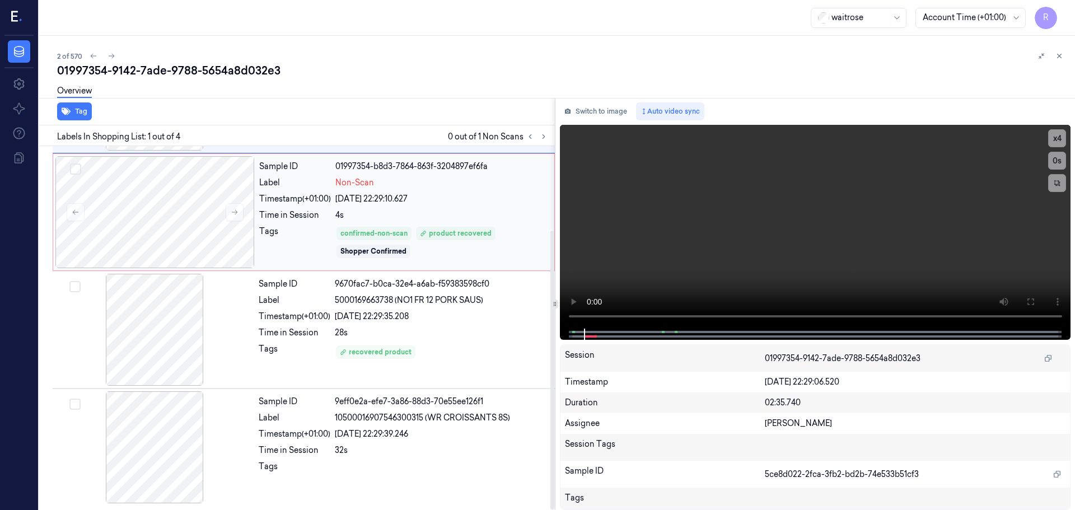
click at [427, 225] on div "Sample ID 01997354-b8d3-7864-863f-3204897ef6fa Label Non-Scan Timestamp (+01:00…" at bounding box center [403, 212] width 297 height 112
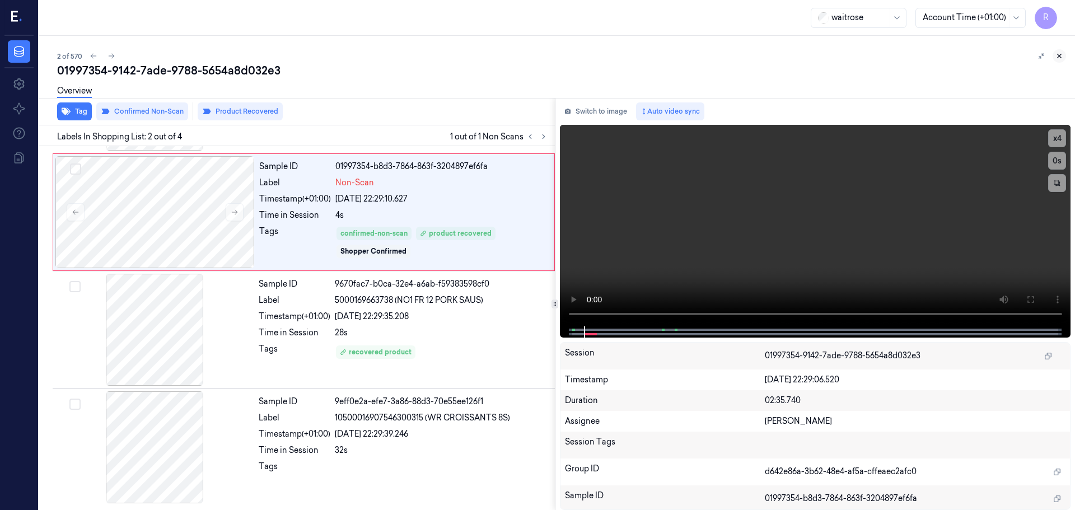
click at [1064, 59] on button at bounding box center [1059, 55] width 13 height 13
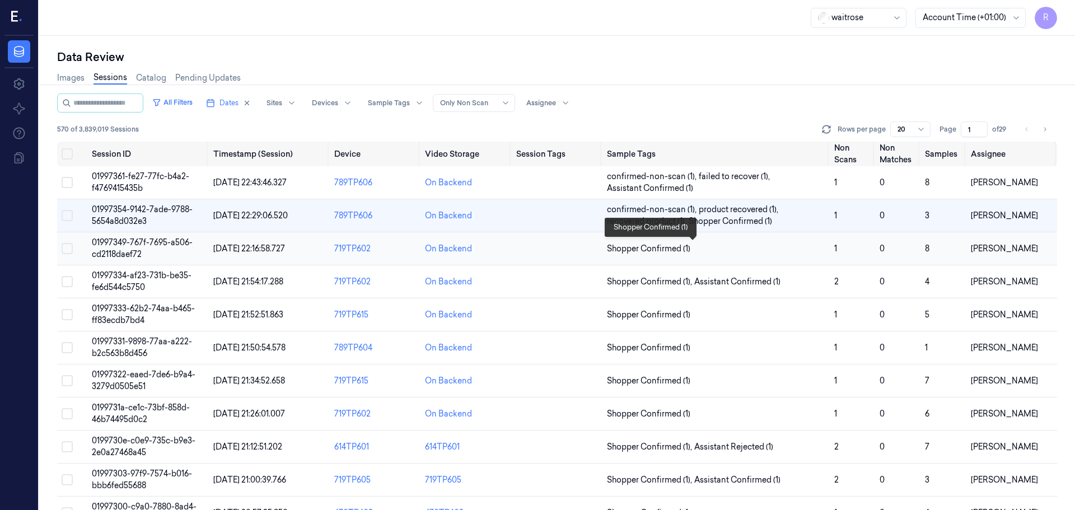
click at [777, 250] on span "Shopper Confirmed (1)" at bounding box center [716, 249] width 218 height 12
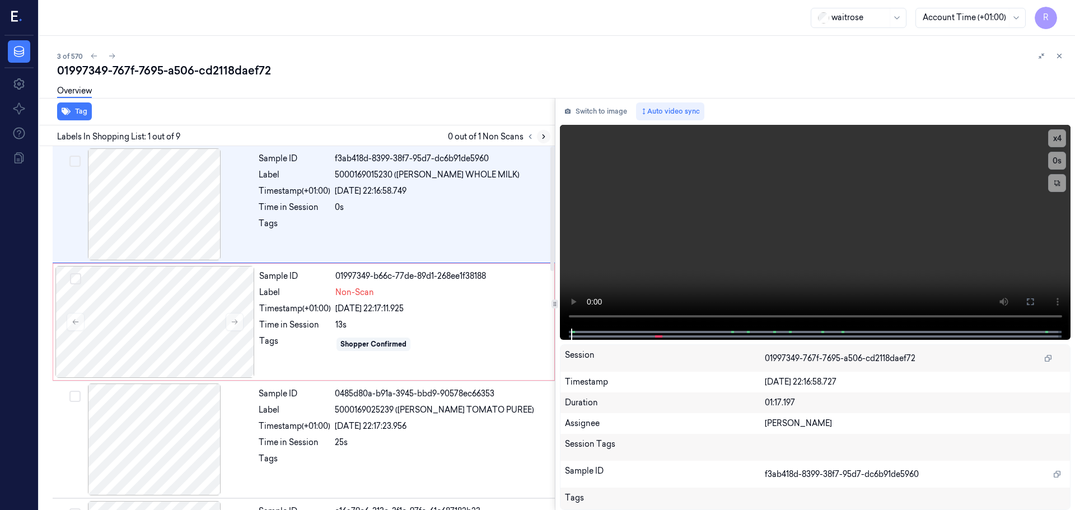
click at [543, 137] on icon at bounding box center [544, 137] width 8 height 8
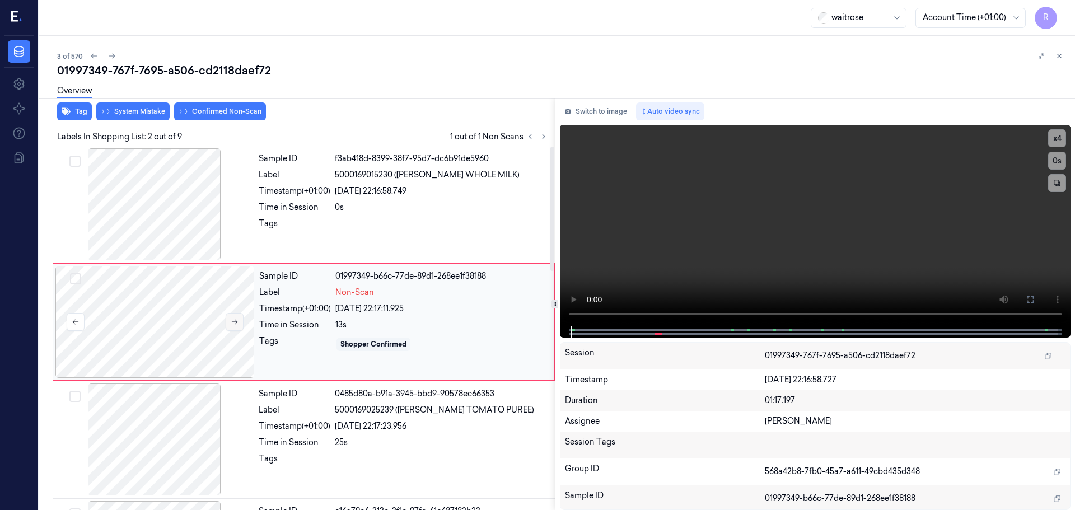
click at [234, 325] on icon at bounding box center [235, 322] width 8 height 8
click at [196, 209] on div at bounding box center [154, 204] width 199 height 112
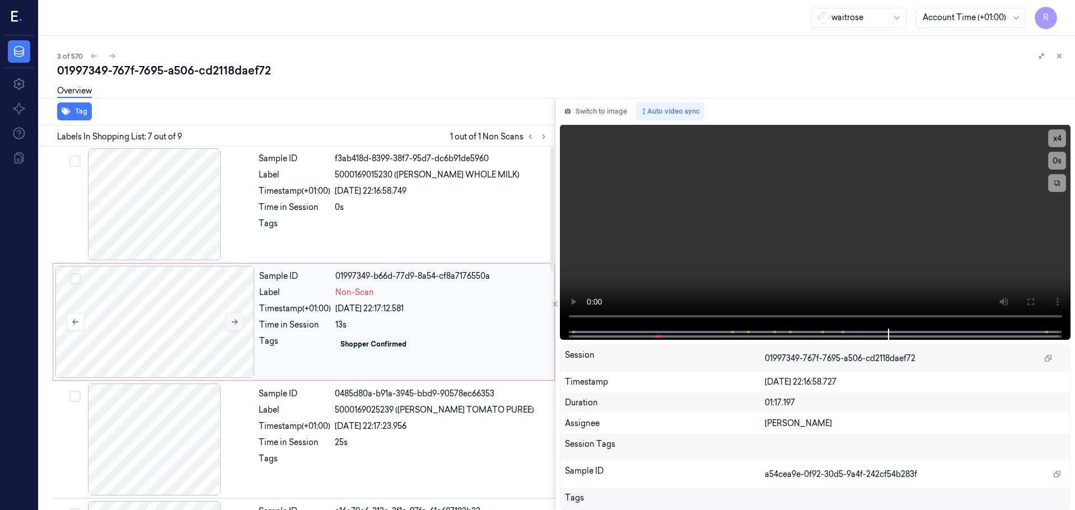
click at [238, 323] on button at bounding box center [235, 322] width 18 height 18
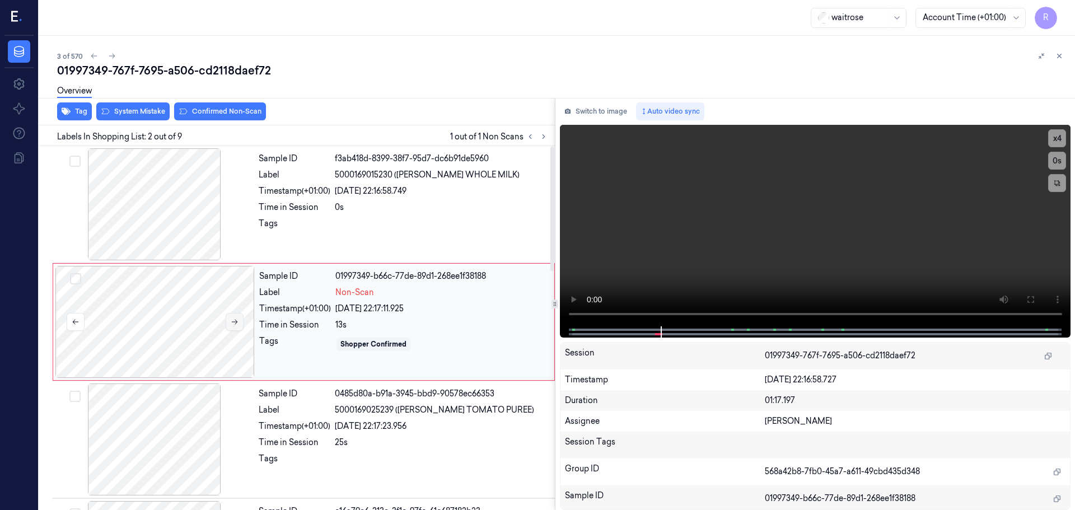
click at [238, 323] on icon at bounding box center [235, 322] width 8 height 8
click at [238, 325] on icon at bounding box center [235, 322] width 8 height 8
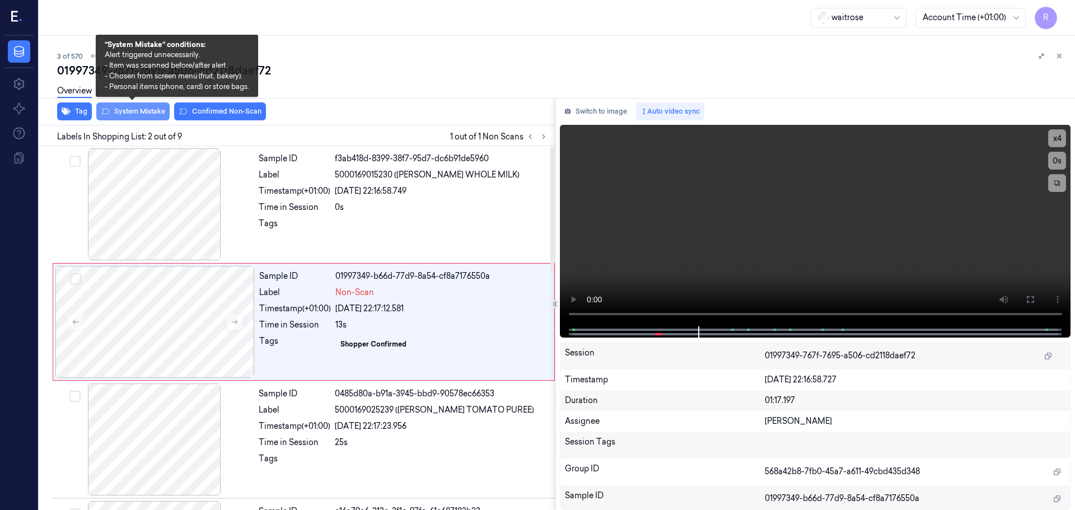
click at [152, 115] on button "System Mistake" at bounding box center [132, 112] width 73 height 18
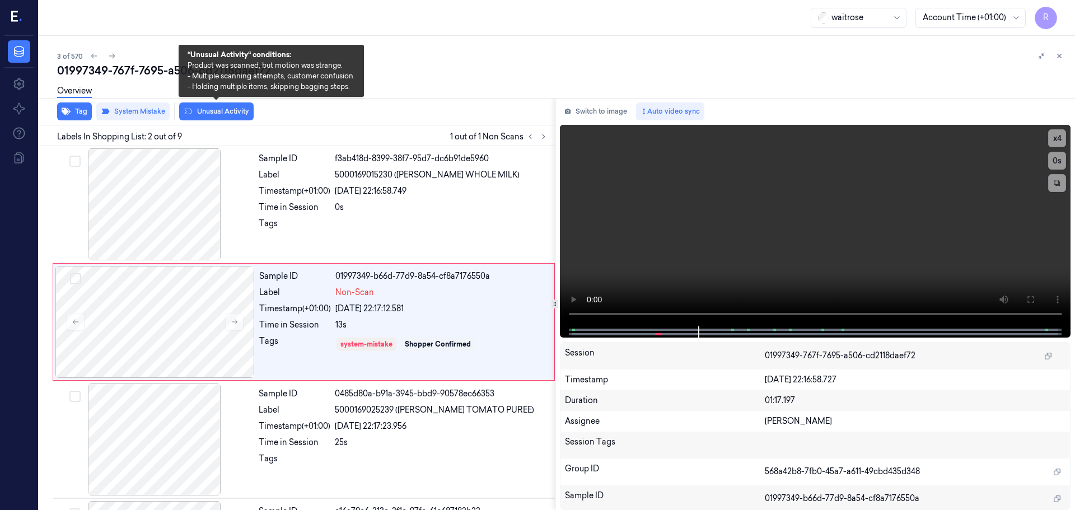
click at [221, 111] on button "Unusual Activity" at bounding box center [216, 112] width 75 height 18
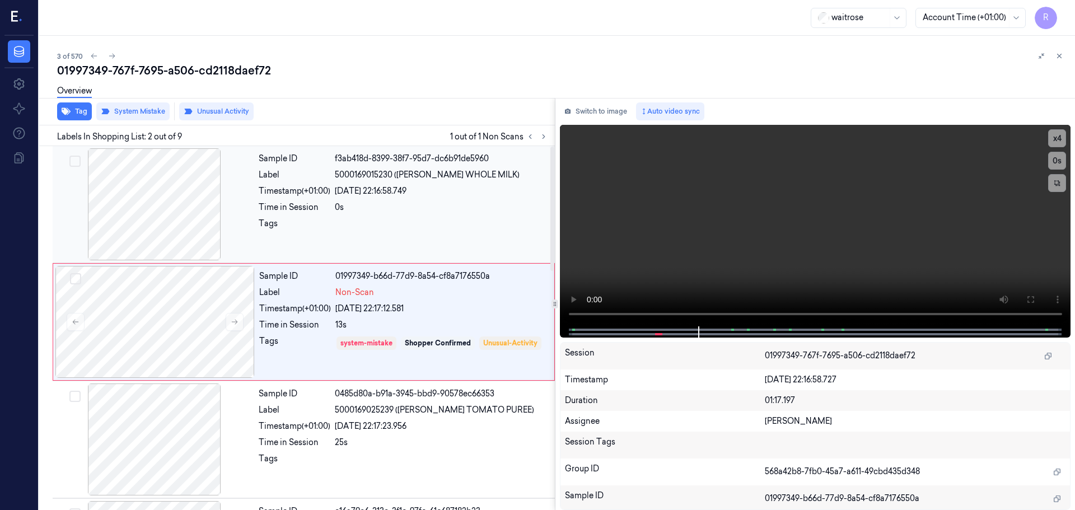
click at [405, 215] on div "Sample ID f3ab418d-8399-38f7-95d7-dc6b91de5960 Label 5000169015230 ([PERSON_NAM…" at bounding box center [403, 204] width 299 height 112
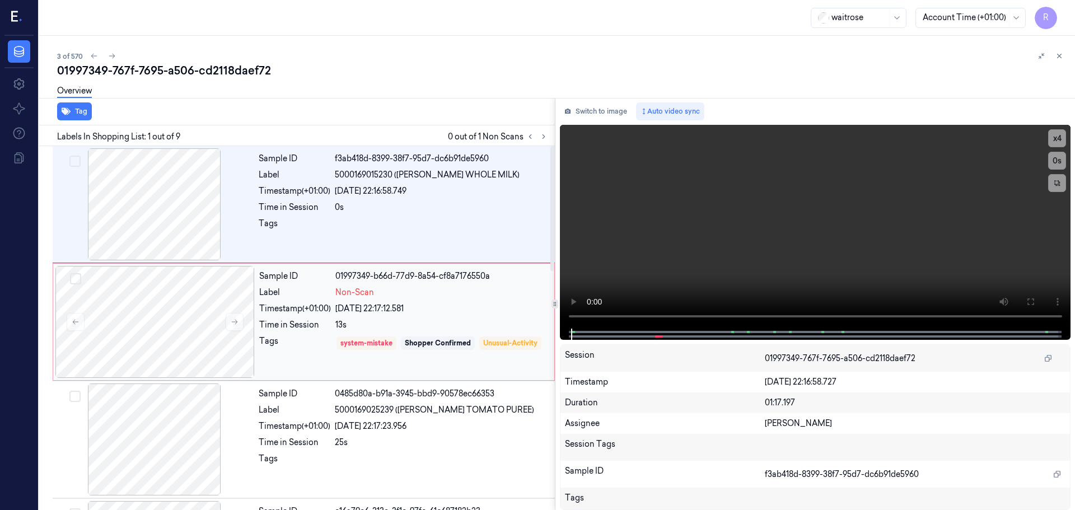
click at [431, 302] on div "Sample ID 01997349-b66d-77d9-8a54-cf8a7176550a Label Non-Scan Timestamp (+01:00…" at bounding box center [403, 322] width 297 height 112
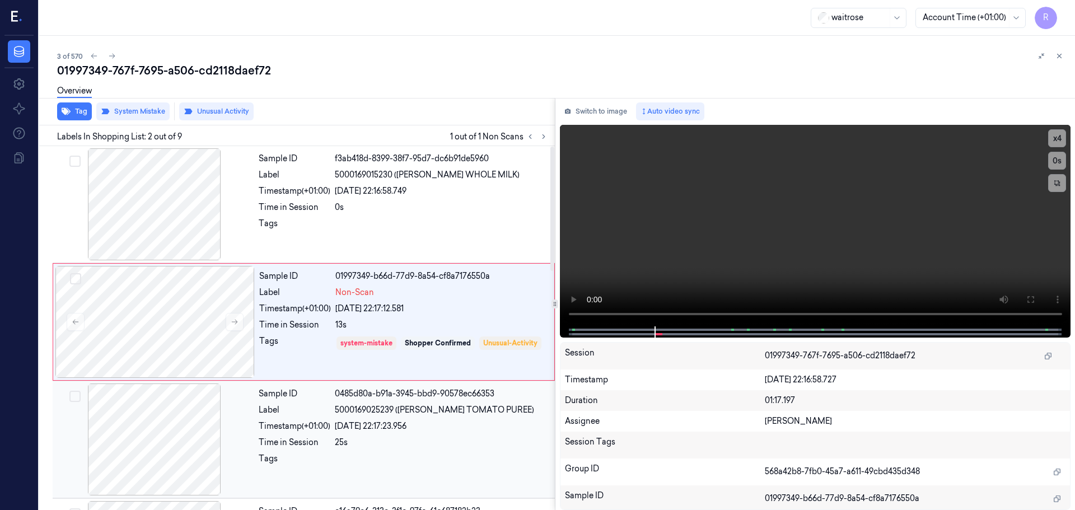
click at [346, 416] on div "Sample ID 0485d80a-b91a-3945-bbd9-90578ec66353 Label 5000169025239 ([PERSON_NAM…" at bounding box center [403, 440] width 299 height 112
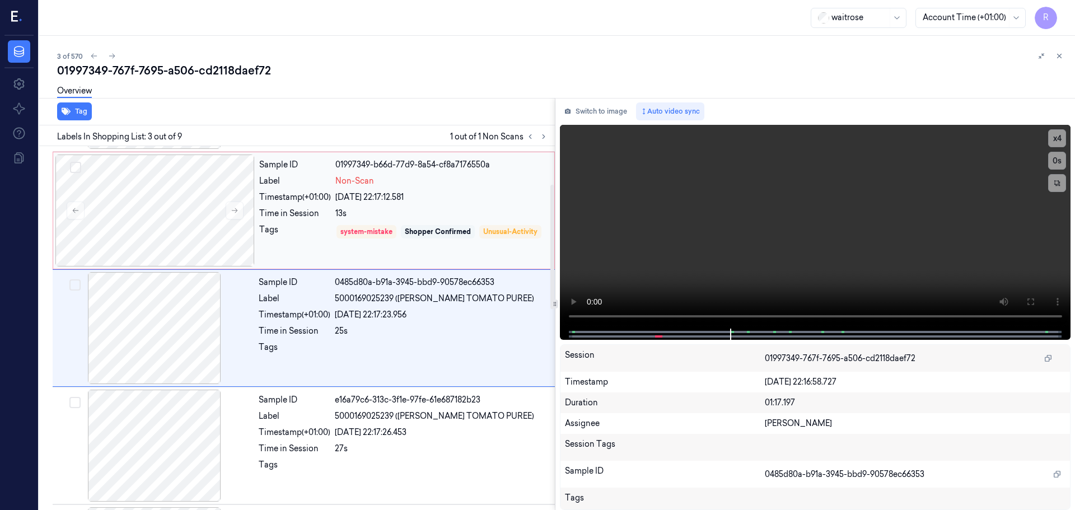
click at [417, 234] on div "Shopper Confirmed" at bounding box center [438, 232] width 66 height 10
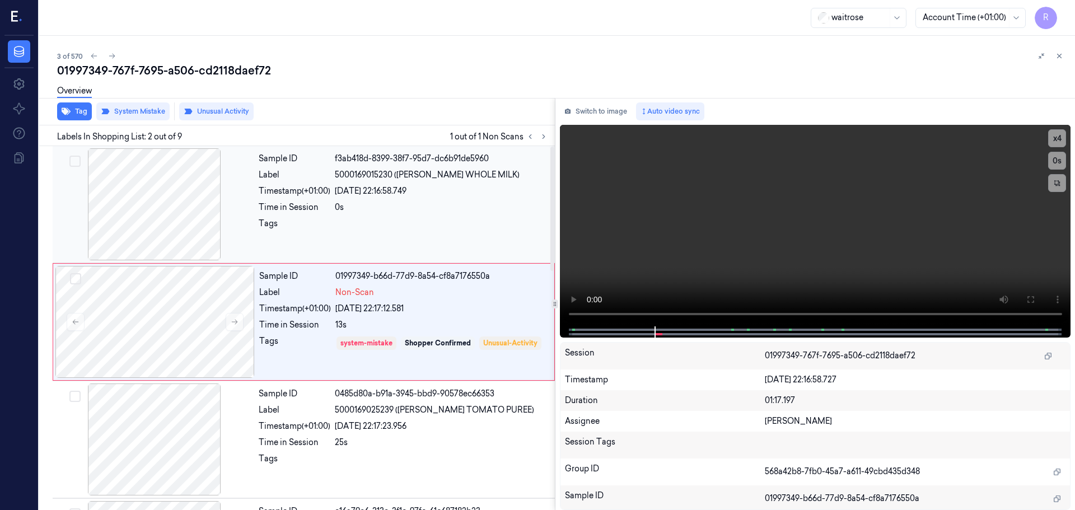
click at [295, 171] on div "Label" at bounding box center [295, 175] width 72 height 12
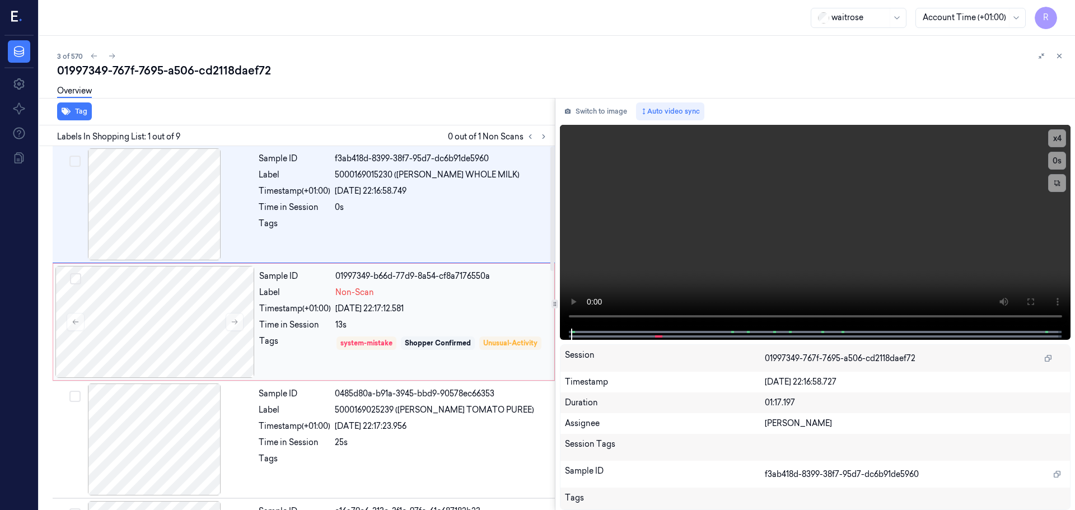
click at [395, 302] on div "Sample ID 01997349-b66d-77d9-8a54-cf8a7176550a Label Non-Scan Timestamp (+01:00…" at bounding box center [403, 322] width 297 height 112
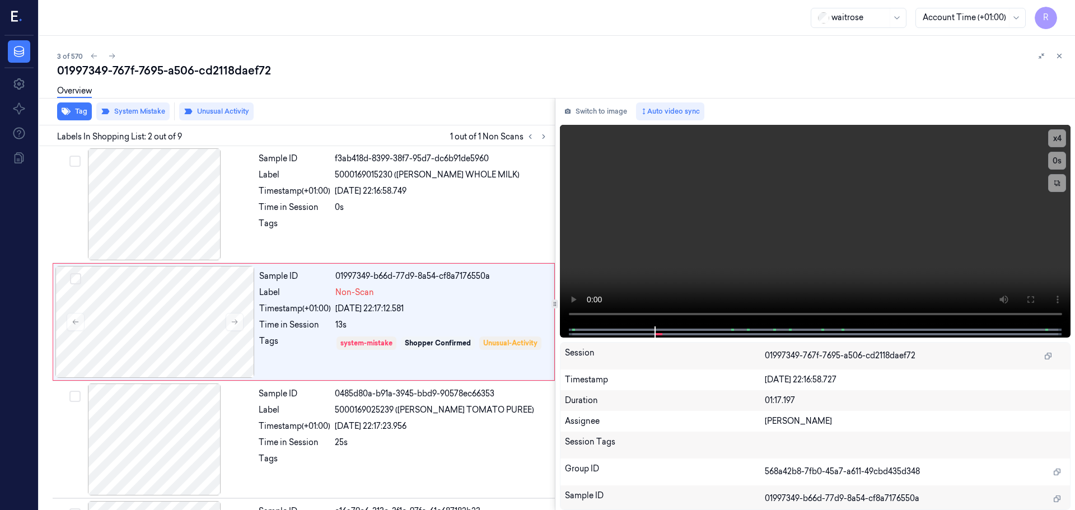
click at [1059, 59] on icon at bounding box center [1060, 56] width 8 height 8
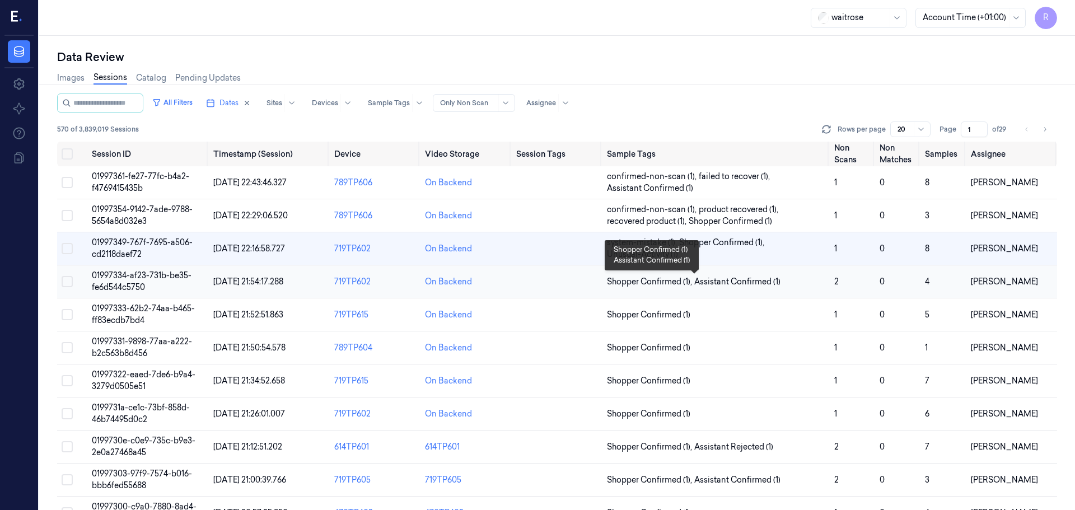
click at [760, 282] on span "Assistant Confirmed (1)" at bounding box center [738, 282] width 86 height 12
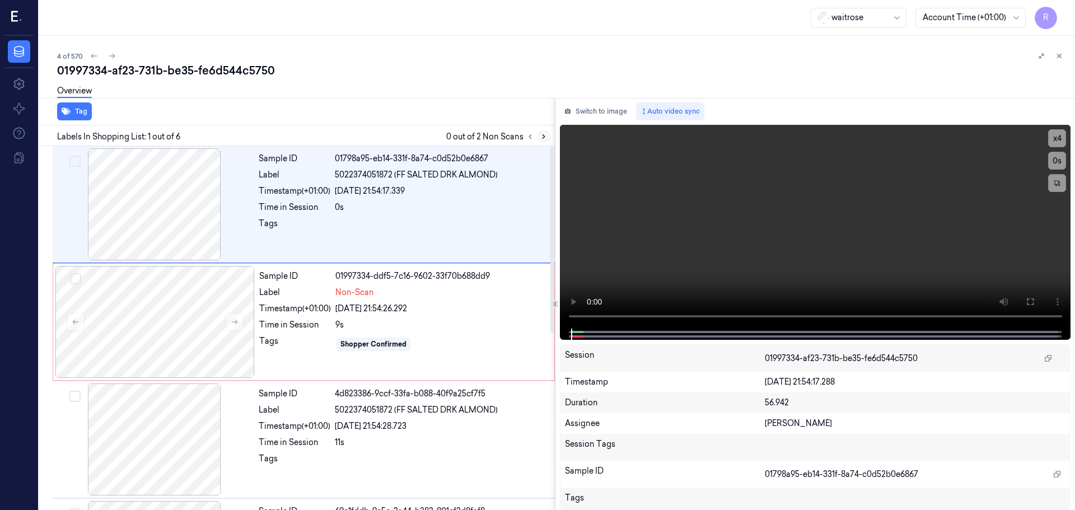
click at [537, 134] on button at bounding box center [543, 136] width 13 height 13
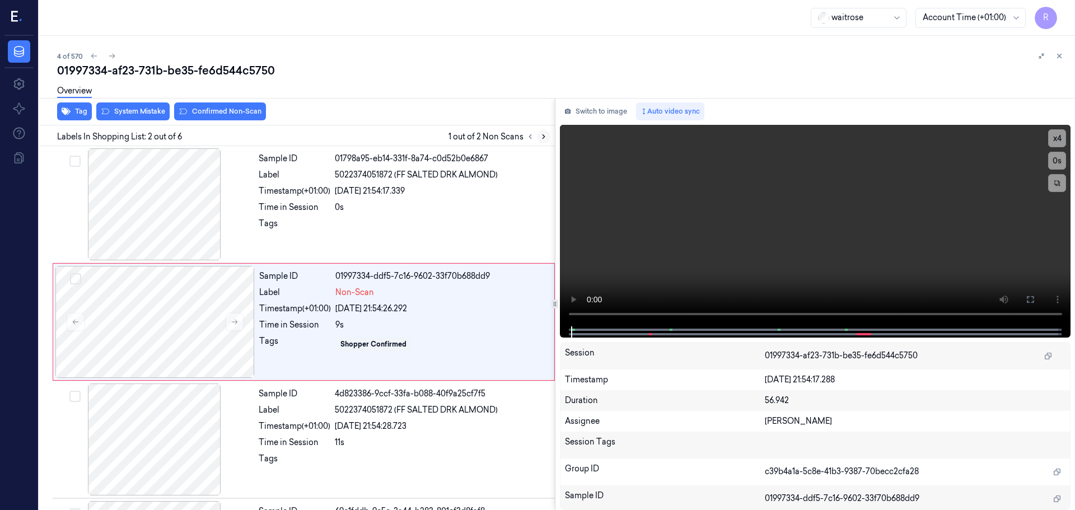
click at [538, 134] on button at bounding box center [543, 136] width 13 height 13
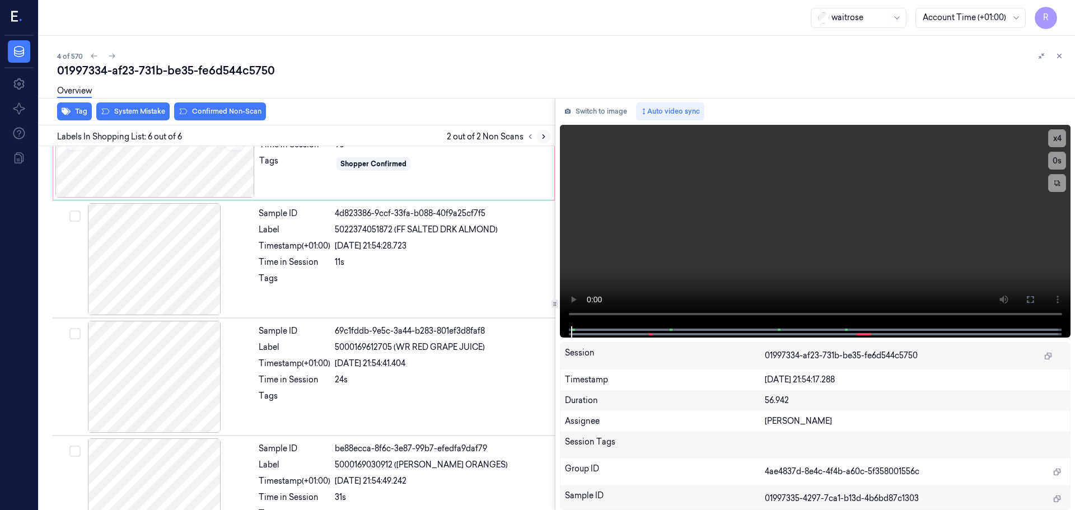
click at [538, 134] on button at bounding box center [543, 136] width 13 height 13
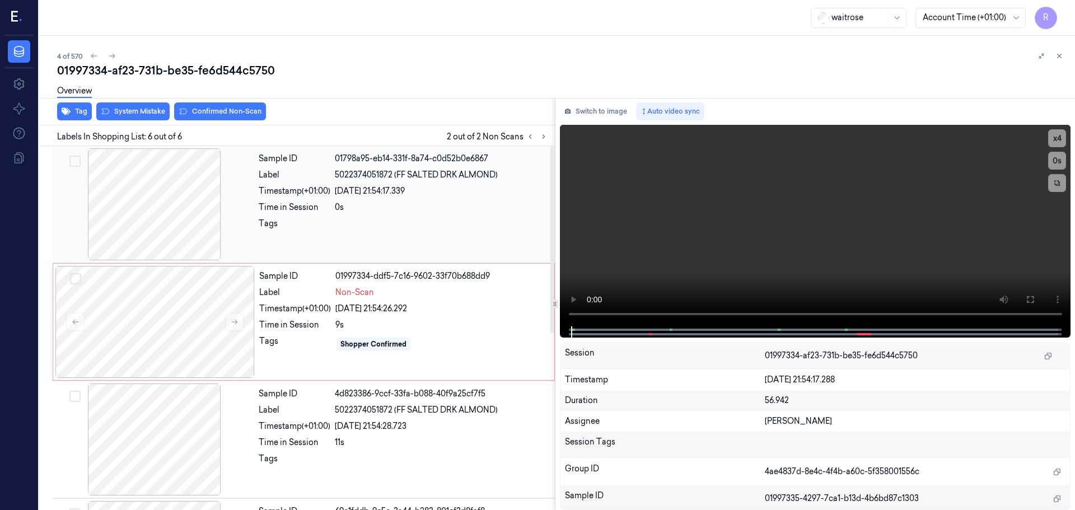
click at [147, 218] on div at bounding box center [154, 204] width 199 height 112
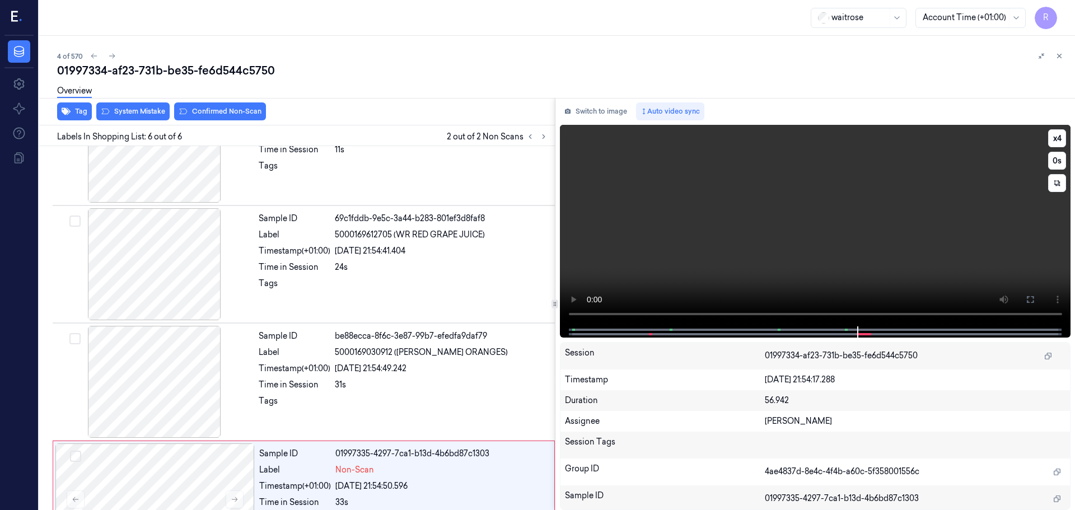
scroll to position [345, 0]
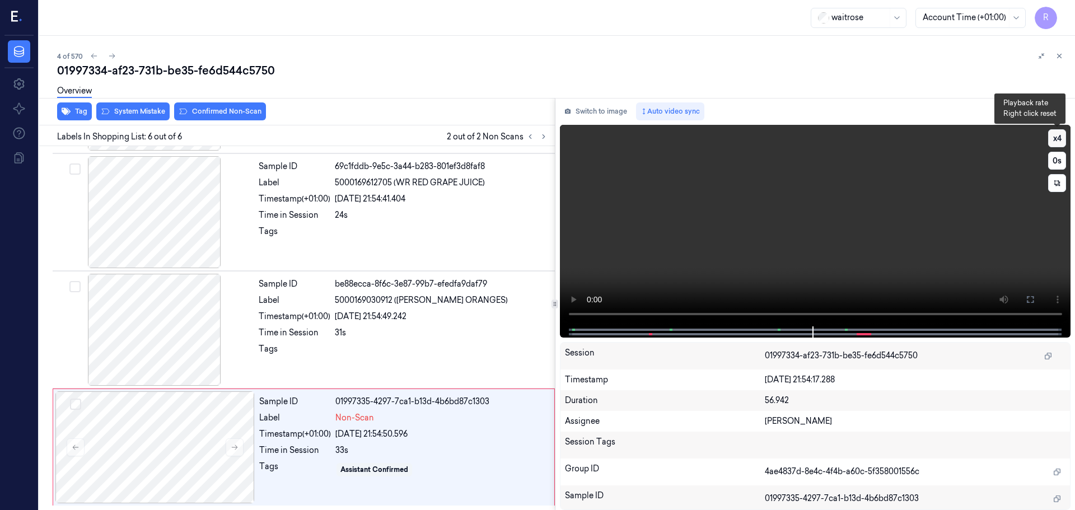
click at [1056, 138] on button "x 4" at bounding box center [1058, 138] width 18 height 18
click at [1060, 141] on button "x 1" at bounding box center [1058, 138] width 18 height 18
click at [1060, 141] on button "x 2" at bounding box center [1058, 138] width 18 height 18
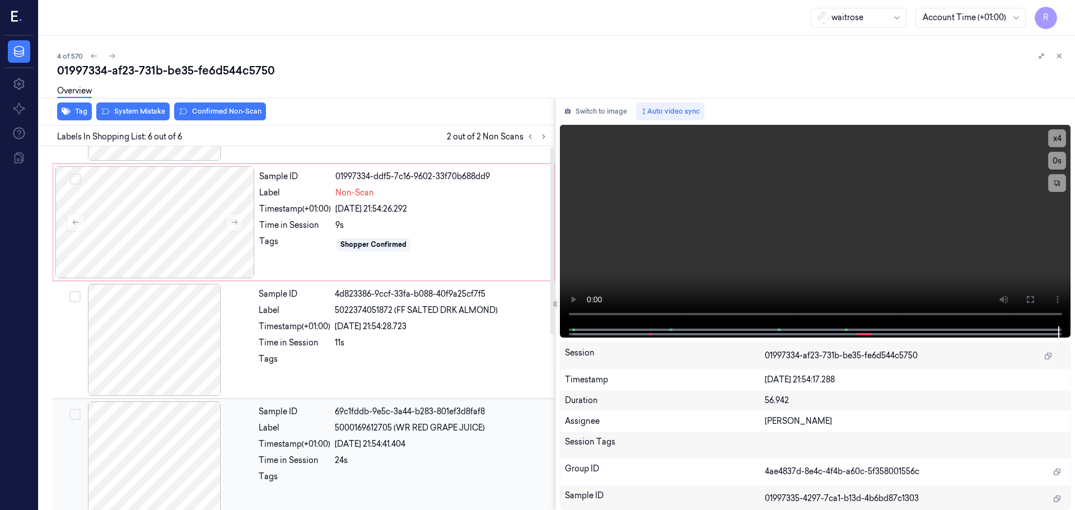
scroll to position [0, 0]
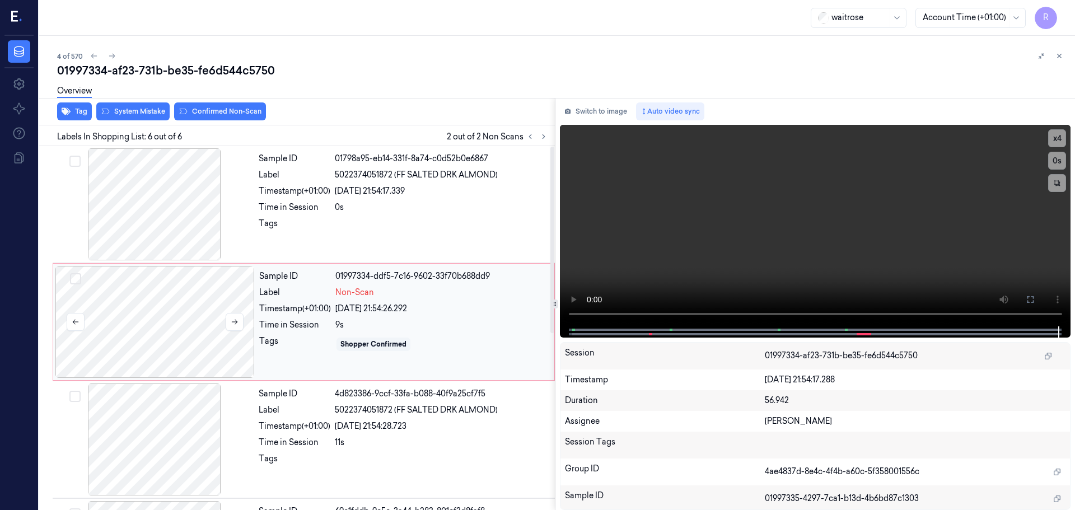
click at [177, 311] on div at bounding box center [154, 322] width 199 height 112
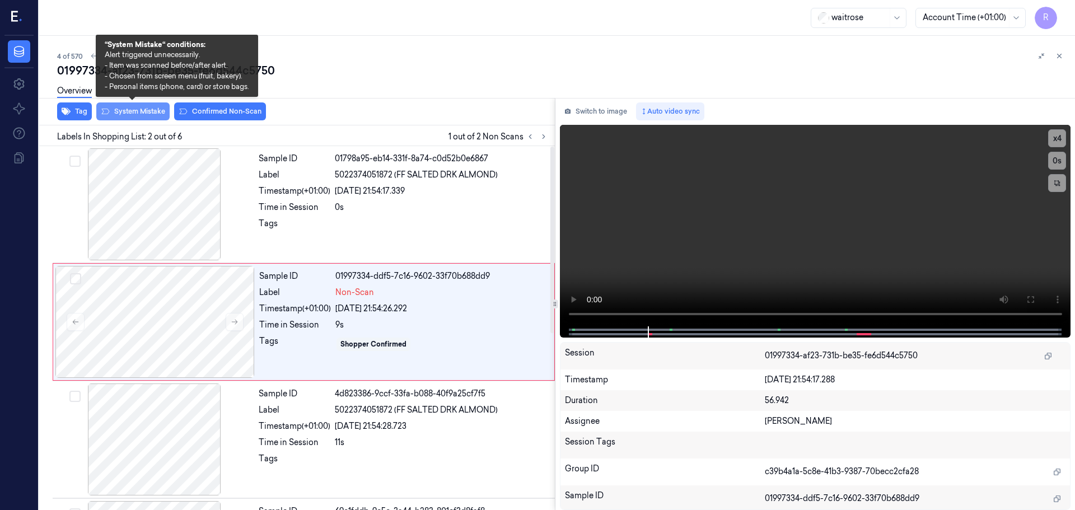
click at [125, 107] on button "System Mistake" at bounding box center [132, 112] width 73 height 18
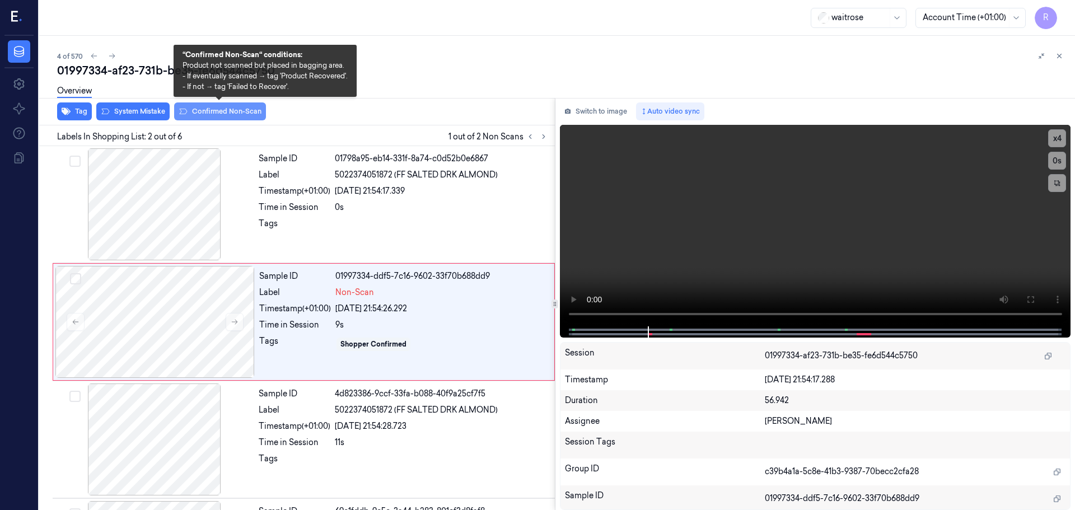
click at [230, 114] on button "Confirmed Non-Scan" at bounding box center [220, 112] width 92 height 18
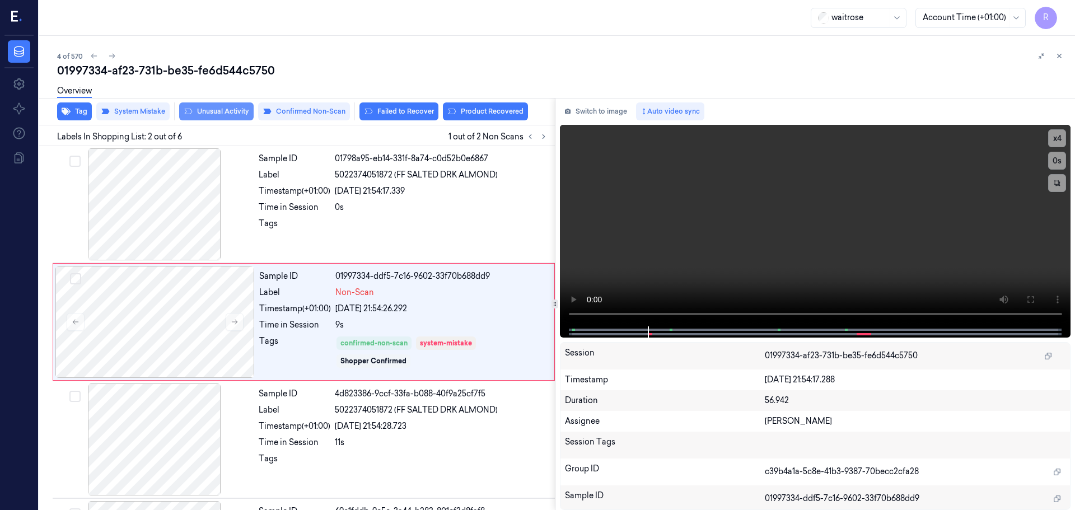
click at [239, 111] on button "Unusual Activity" at bounding box center [216, 112] width 75 height 18
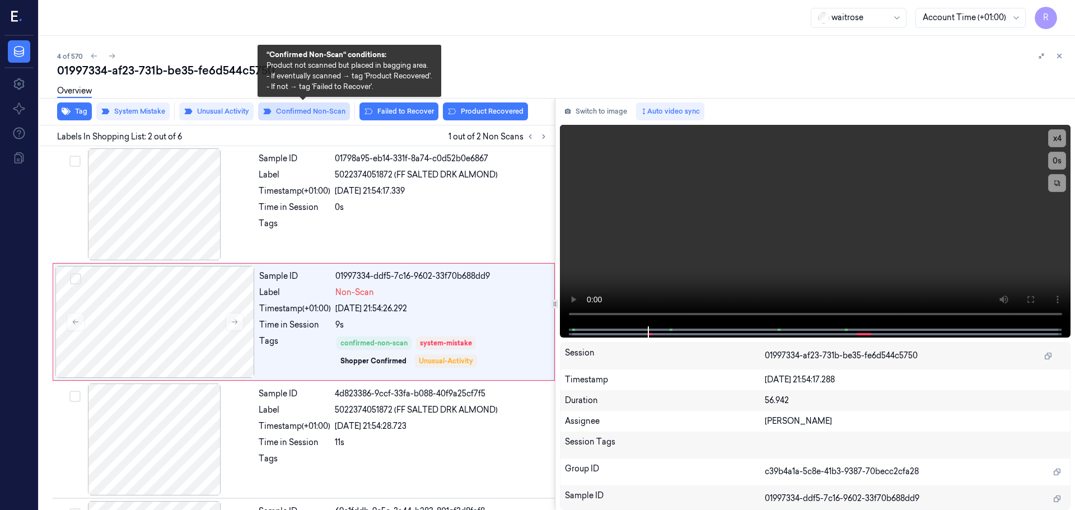
click at [285, 113] on button "Confirmed Non-Scan" at bounding box center [304, 112] width 92 height 18
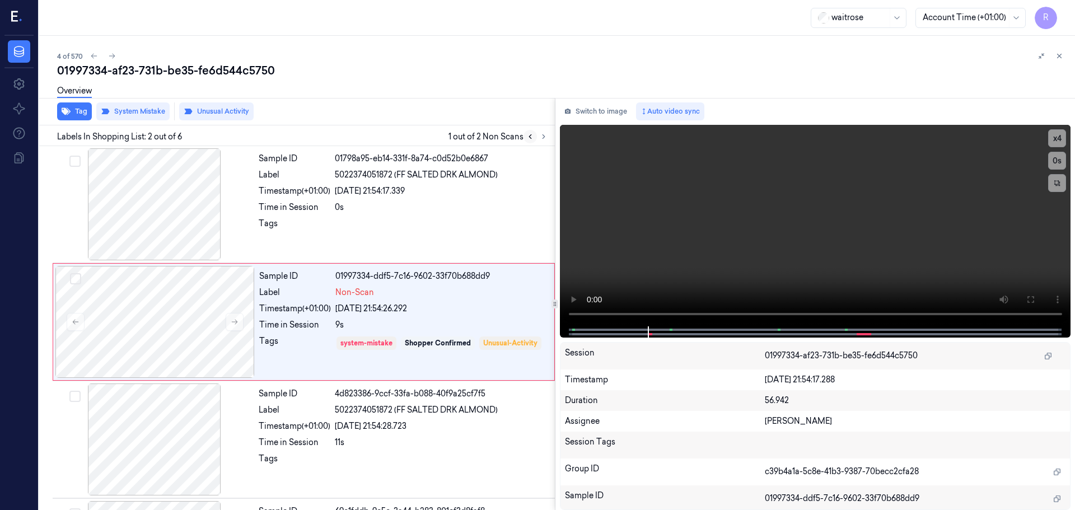
click at [528, 138] on icon at bounding box center [531, 137] width 8 height 8
click at [540, 139] on icon at bounding box center [544, 137] width 8 height 8
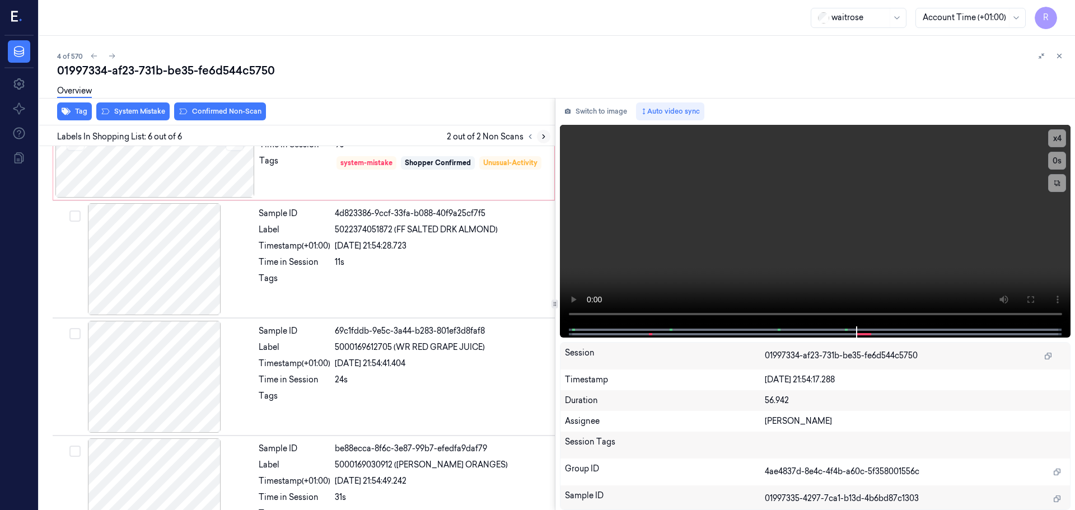
click at [542, 138] on icon at bounding box center [544, 137] width 8 height 8
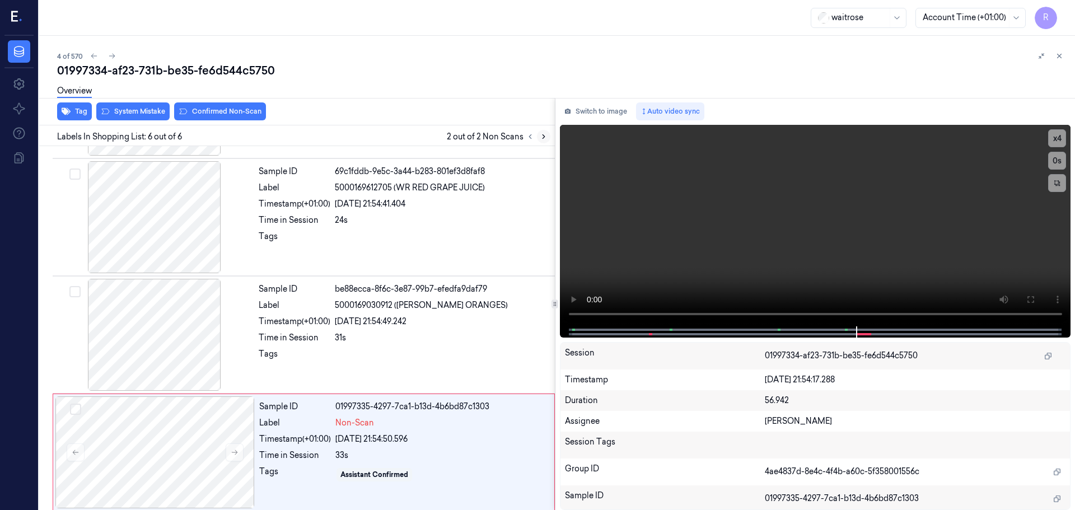
click at [542, 138] on icon at bounding box center [544, 137] width 8 height 8
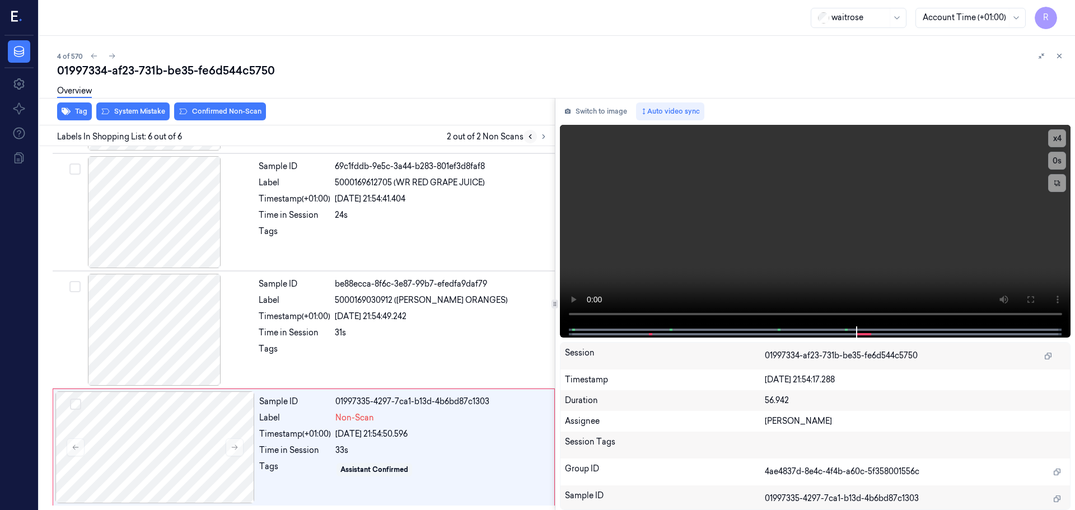
click at [532, 135] on icon at bounding box center [531, 137] width 8 height 8
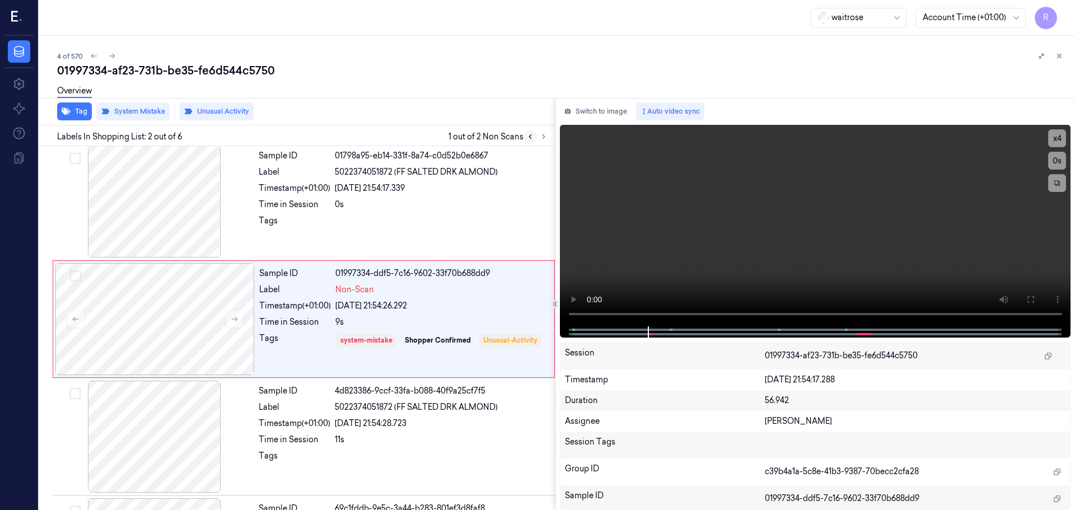
scroll to position [0, 0]
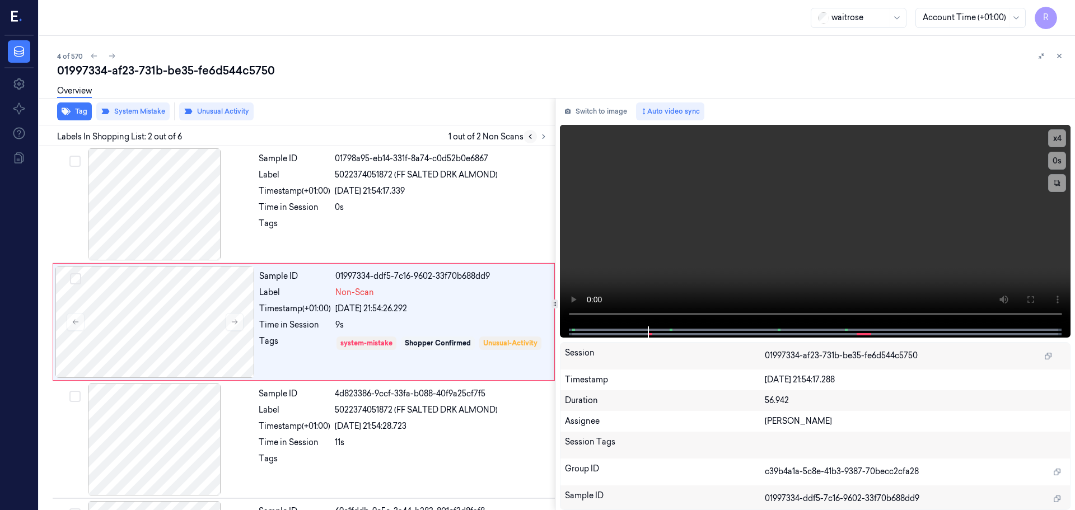
click at [527, 138] on icon at bounding box center [531, 137] width 8 height 8
click at [545, 140] on icon at bounding box center [544, 137] width 8 height 8
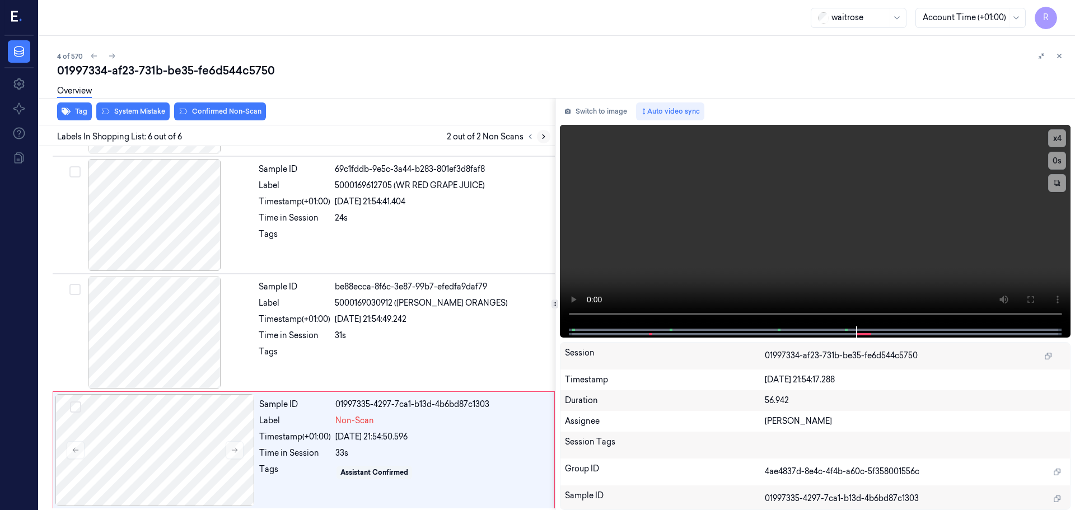
scroll to position [345, 0]
click at [529, 139] on icon at bounding box center [531, 137] width 8 height 8
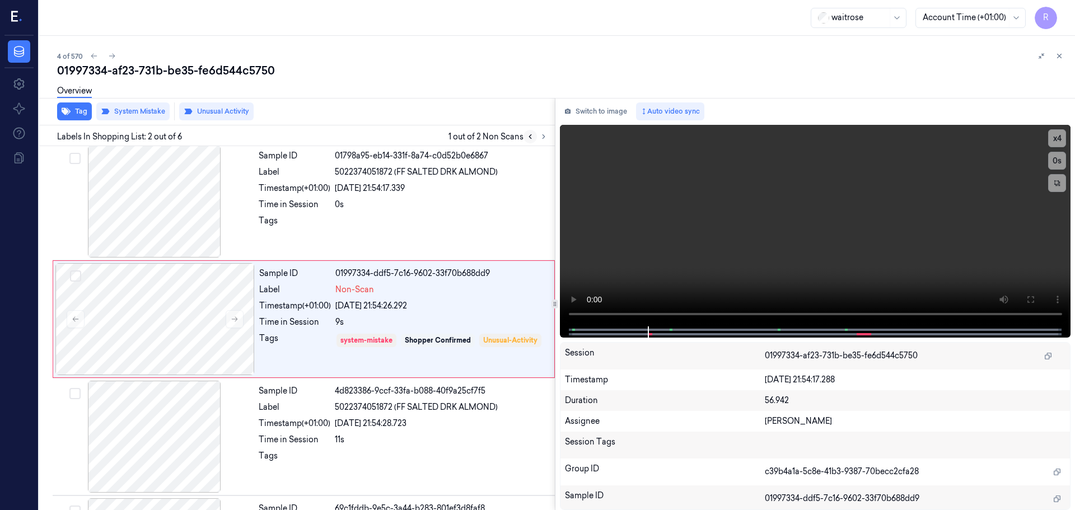
scroll to position [0, 0]
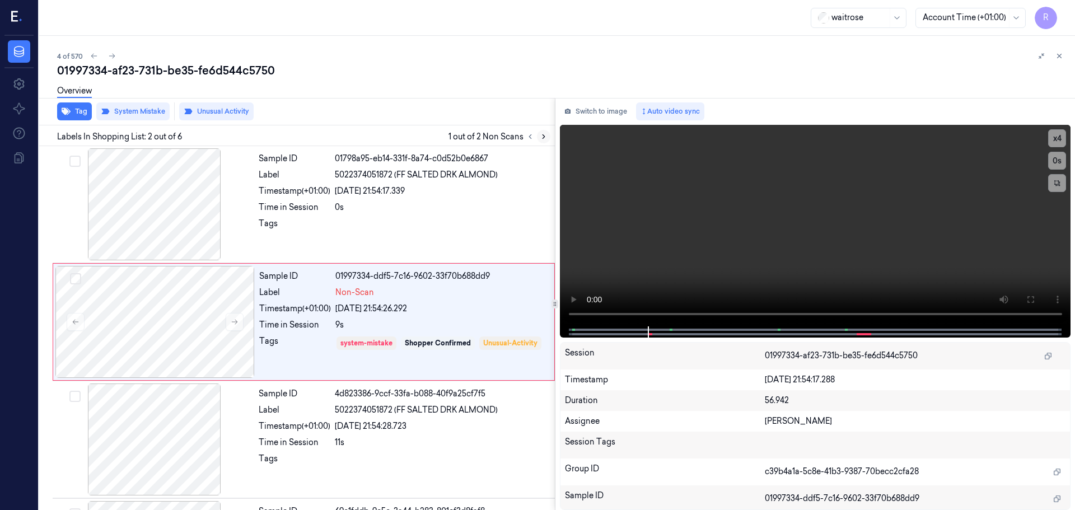
click at [548, 136] on button at bounding box center [543, 136] width 13 height 13
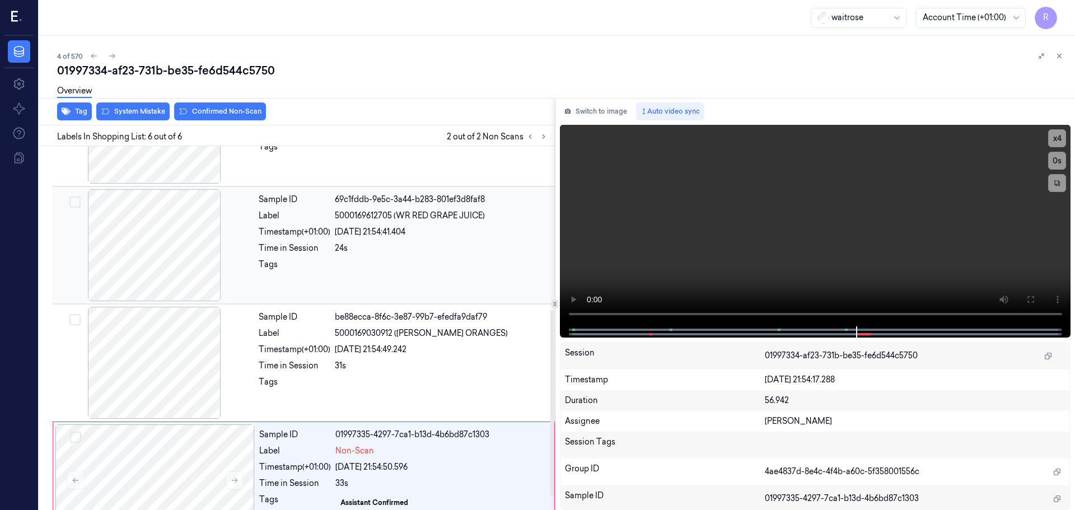
scroll to position [345, 0]
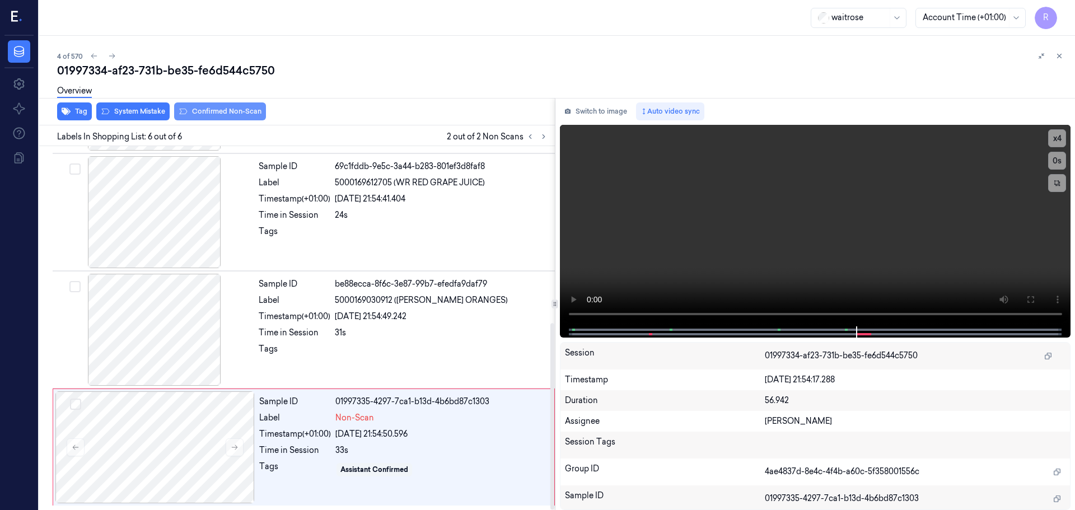
click at [229, 115] on button "Confirmed Non-Scan" at bounding box center [220, 112] width 92 height 18
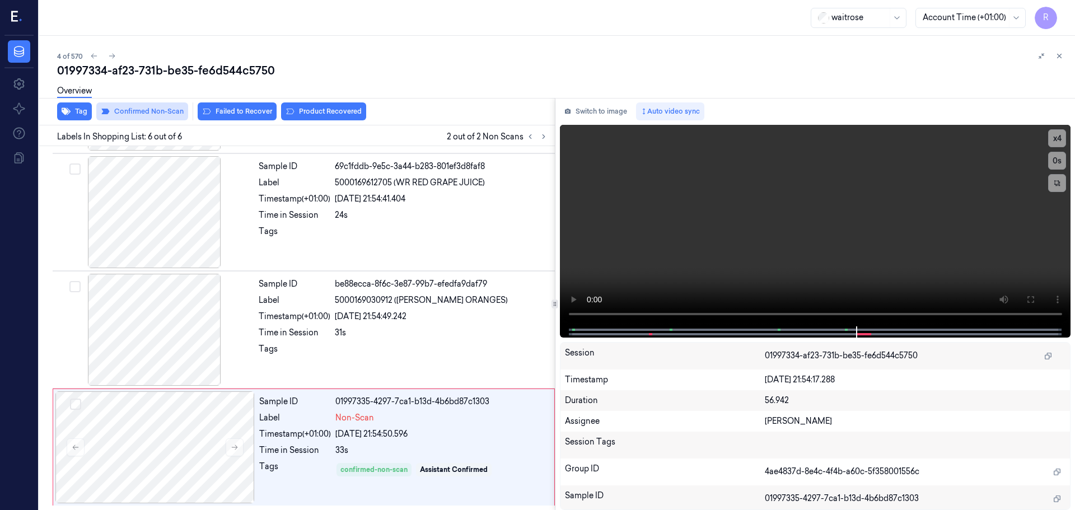
click at [152, 118] on button "Confirmed Non-Scan" at bounding box center [142, 112] width 92 height 18
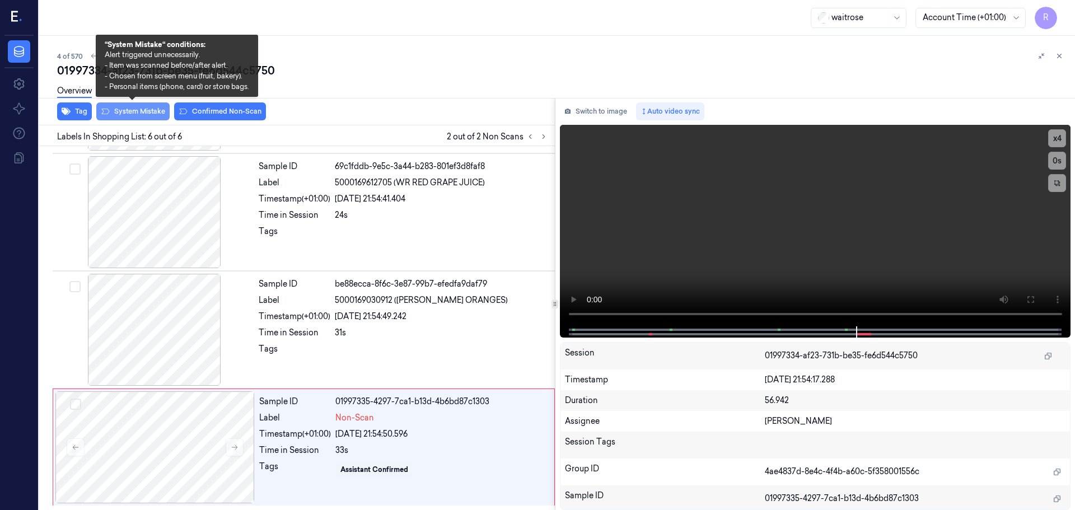
click at [156, 111] on button "System Mistake" at bounding box center [132, 112] width 73 height 18
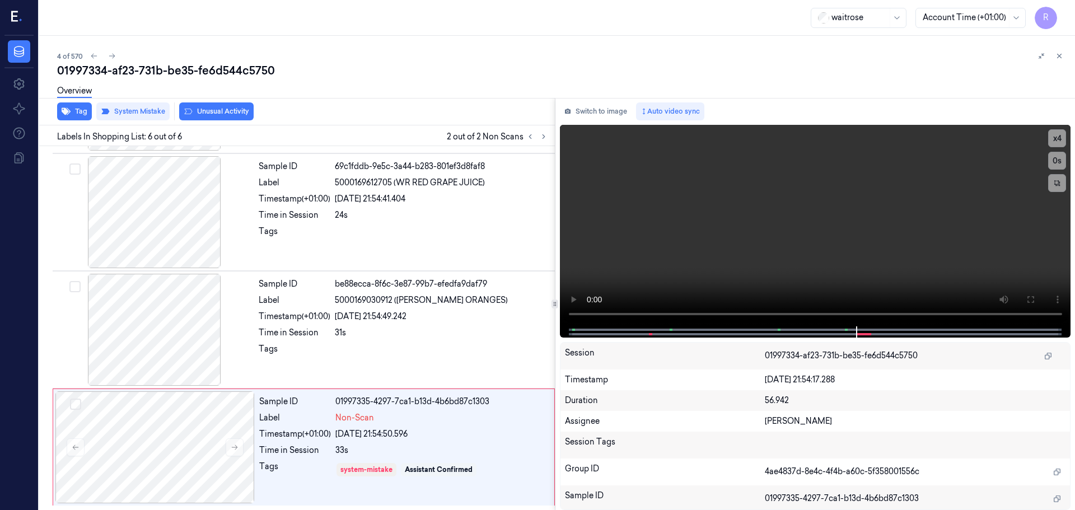
click at [216, 105] on div "Overview" at bounding box center [561, 92] width 1009 height 29
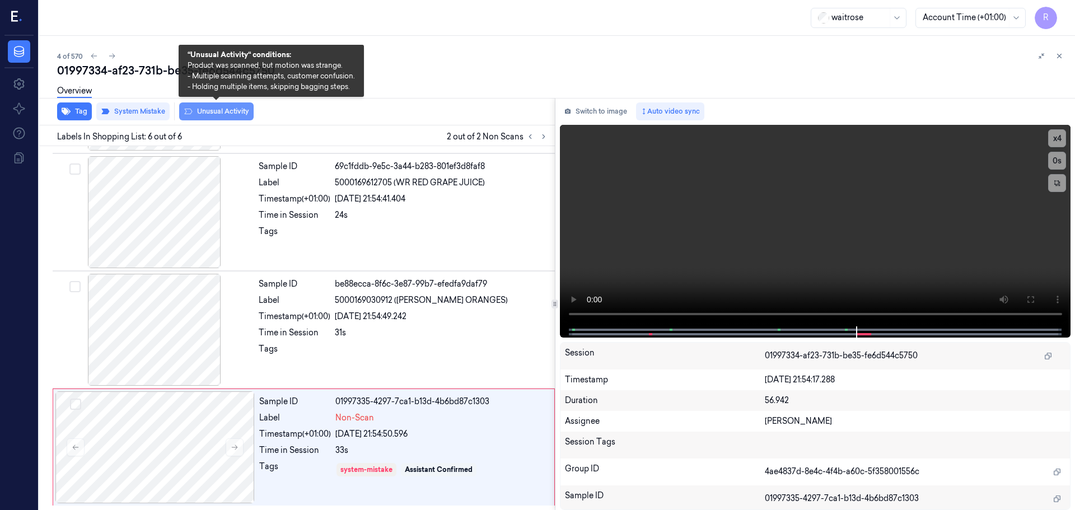
click at [216, 108] on button "Unusual Activity" at bounding box center [216, 112] width 75 height 18
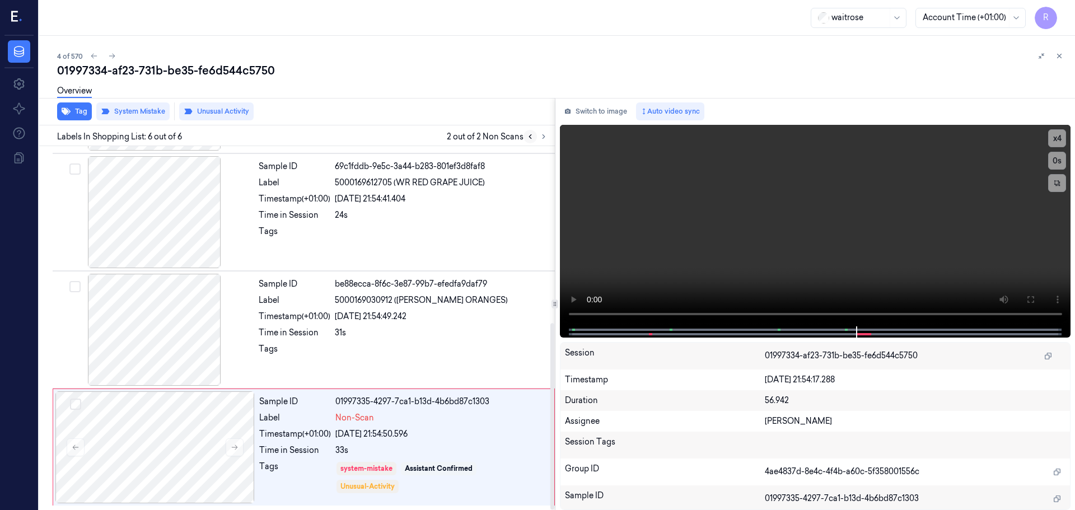
click at [531, 137] on icon at bounding box center [531, 137] width 8 height 8
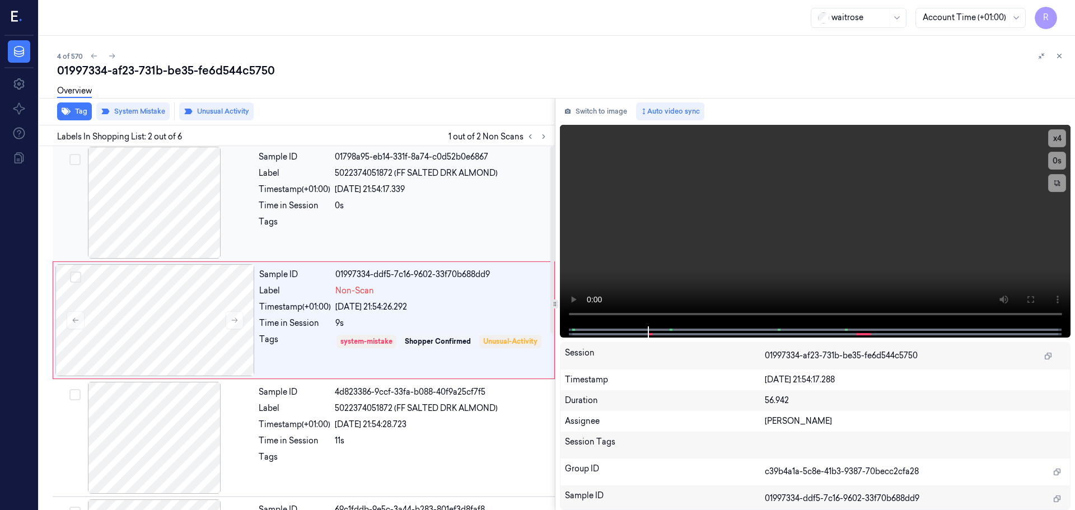
scroll to position [0, 0]
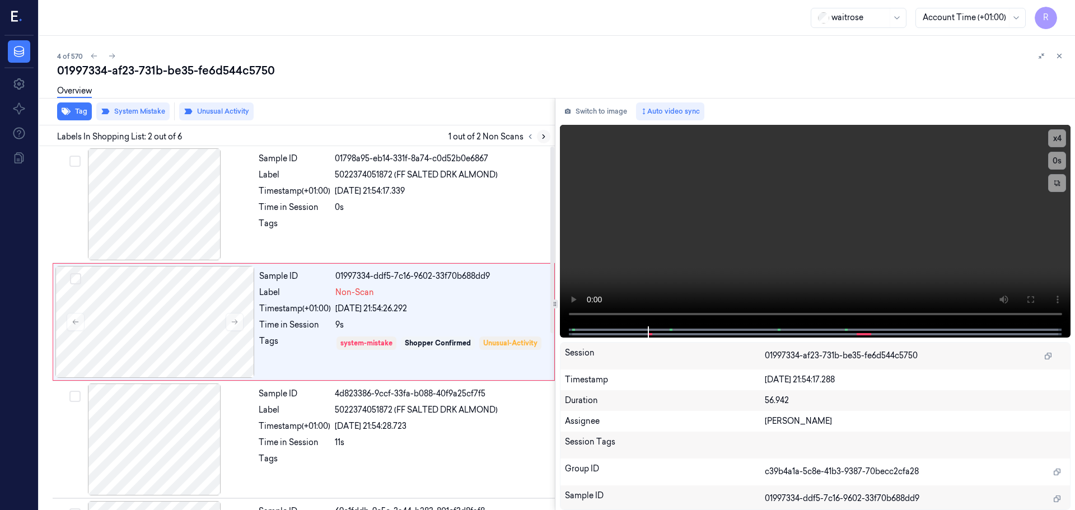
click at [542, 138] on icon at bounding box center [544, 137] width 8 height 8
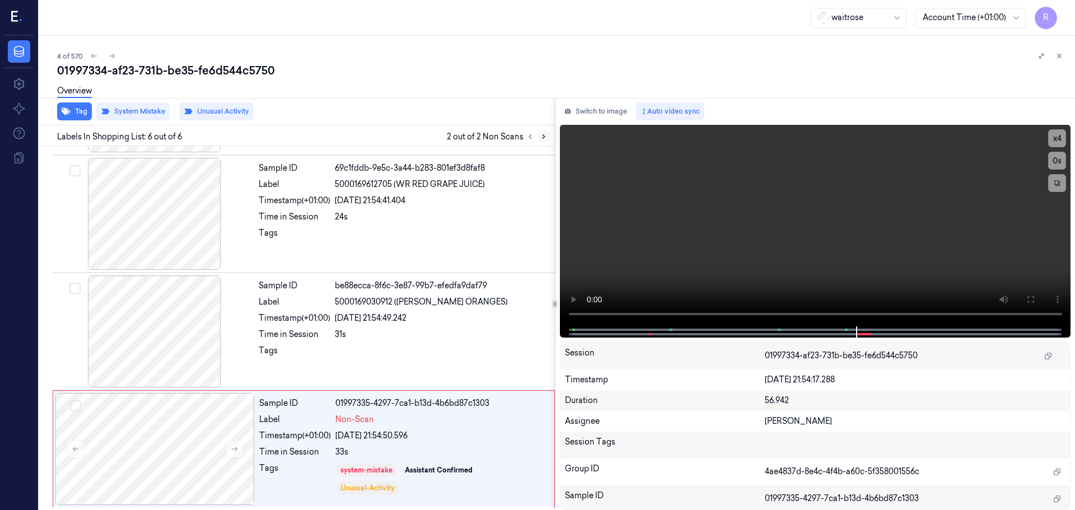
scroll to position [345, 0]
click at [528, 137] on icon at bounding box center [531, 137] width 8 height 8
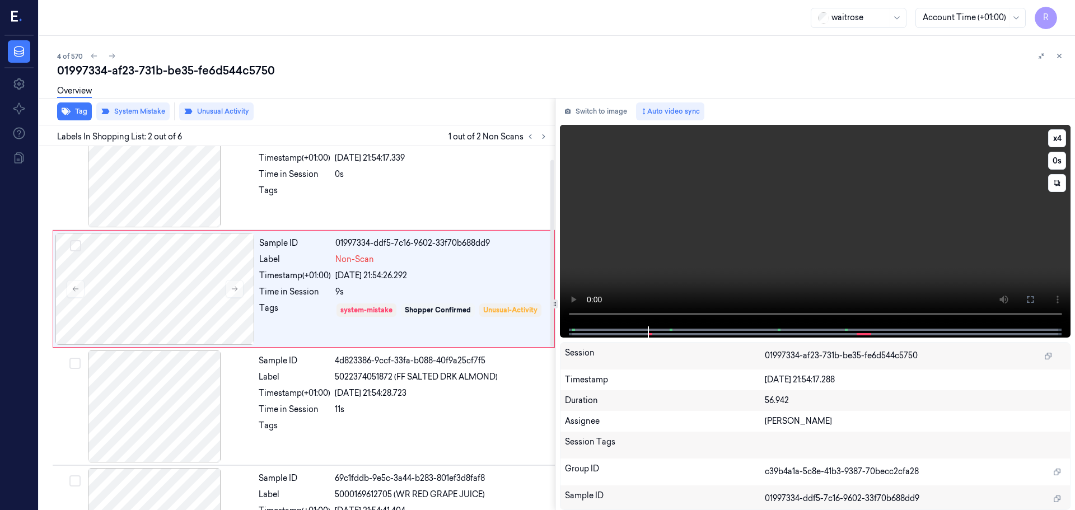
scroll to position [0, 0]
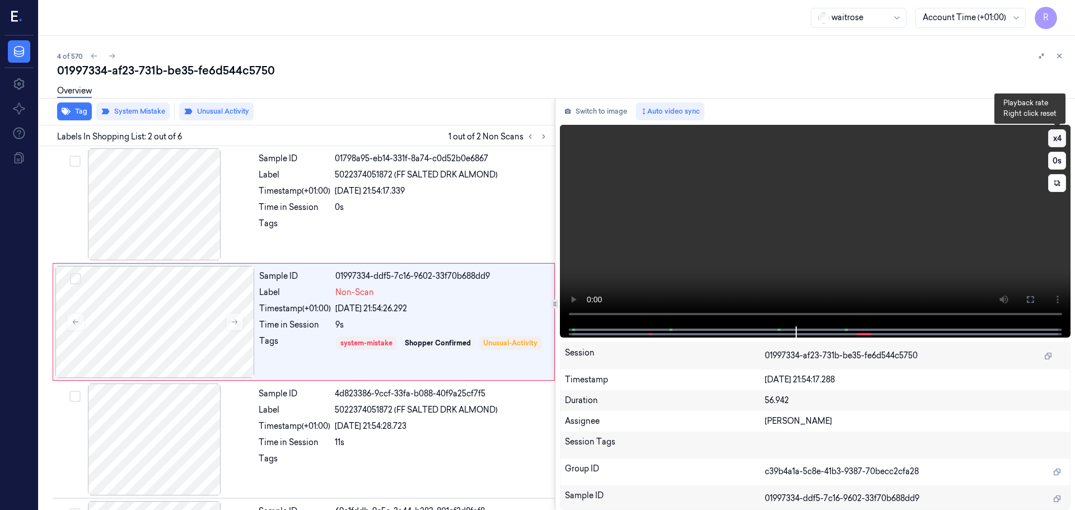
click at [1057, 139] on button "x 4" at bounding box center [1058, 138] width 18 height 18
drag, startPoint x: 407, startPoint y: 306, endPoint x: 418, endPoint y: 290, distance: 19.4
click at [408, 306] on div "[DATE] 21:54:26.292" at bounding box center [442, 309] width 212 height 12
click at [415, 292] on div "Non-Scan" at bounding box center [442, 293] width 212 height 12
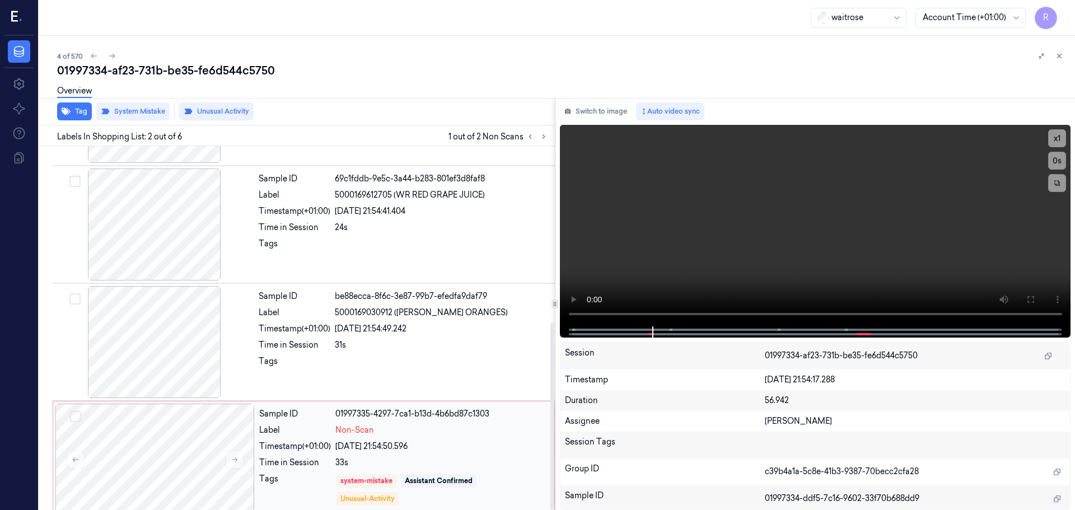
scroll to position [345, 0]
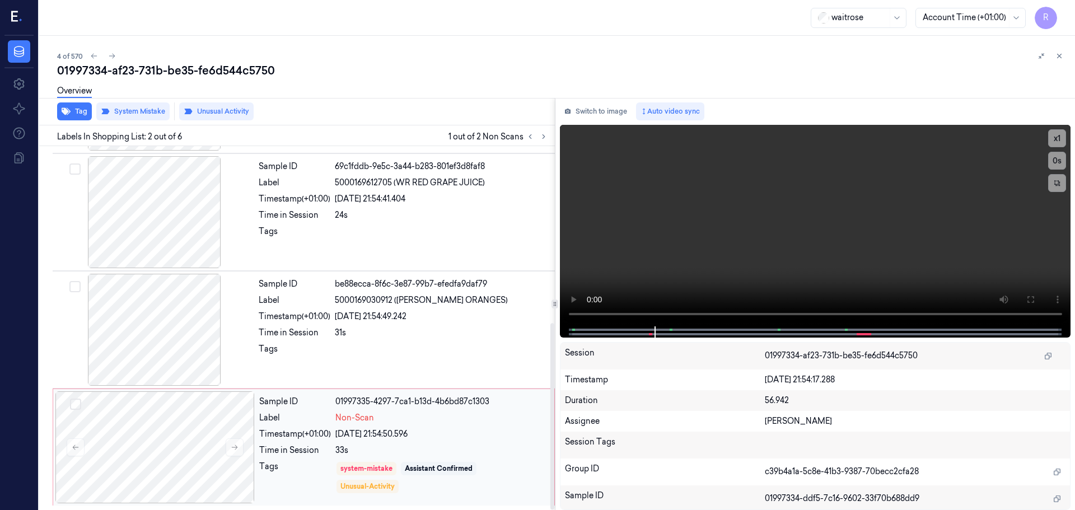
click at [439, 412] on div "Non-Scan" at bounding box center [442, 418] width 212 height 12
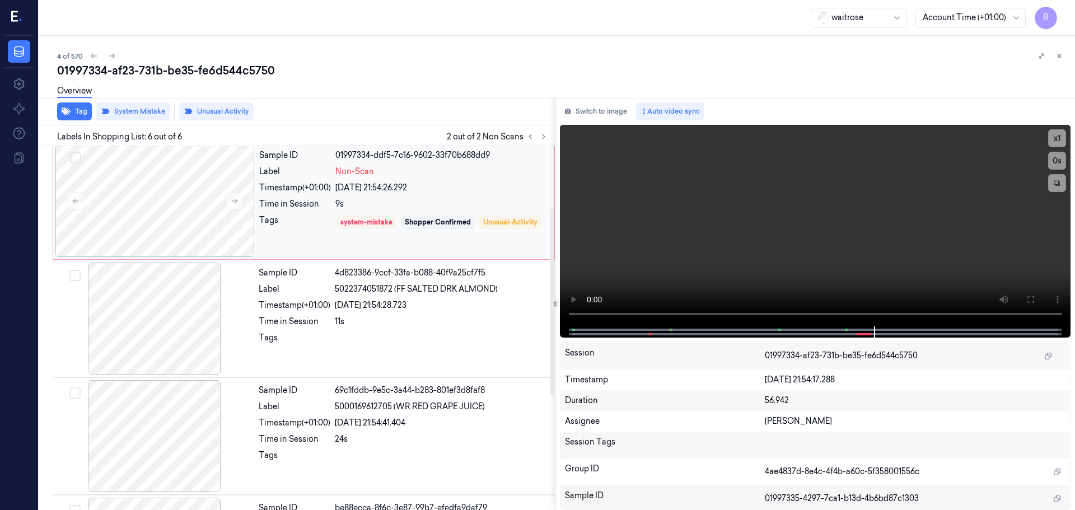
click at [445, 211] on div "Sample ID 01997334-ddf5-7c16-9602-33f70b688dd9 Label Non-Scan Timestamp (+01:00…" at bounding box center [403, 201] width 297 height 112
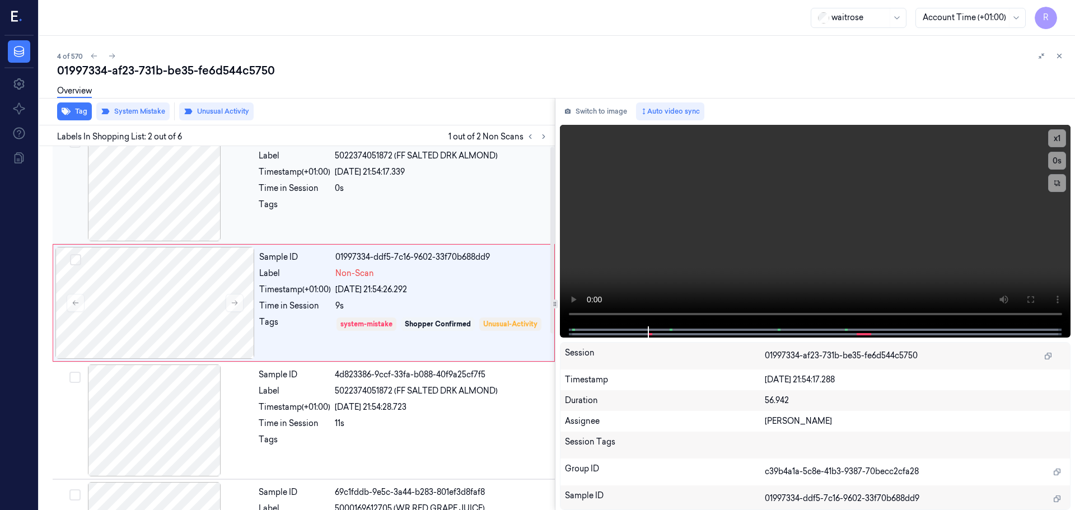
scroll to position [0, 0]
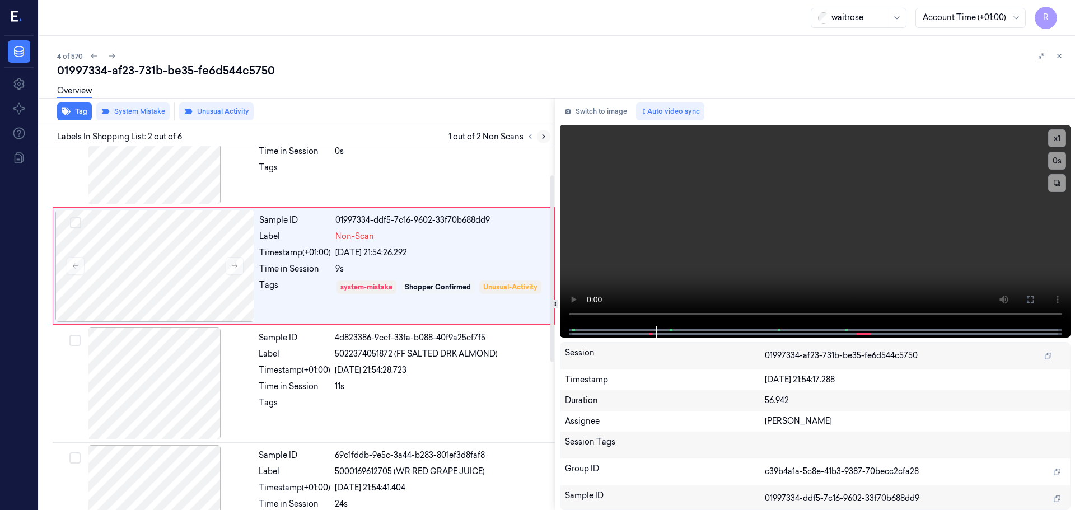
click at [540, 136] on icon at bounding box center [544, 137] width 8 height 8
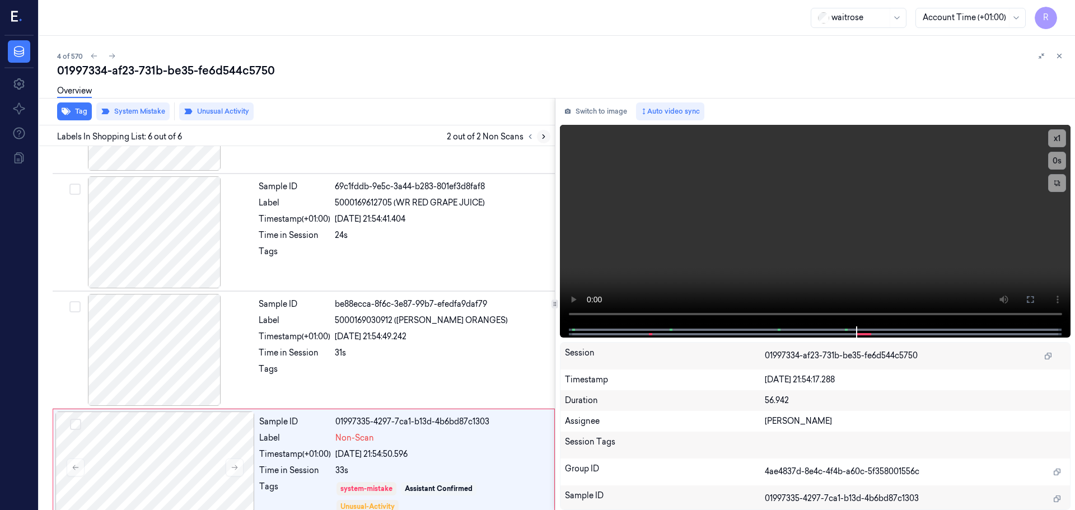
scroll to position [345, 0]
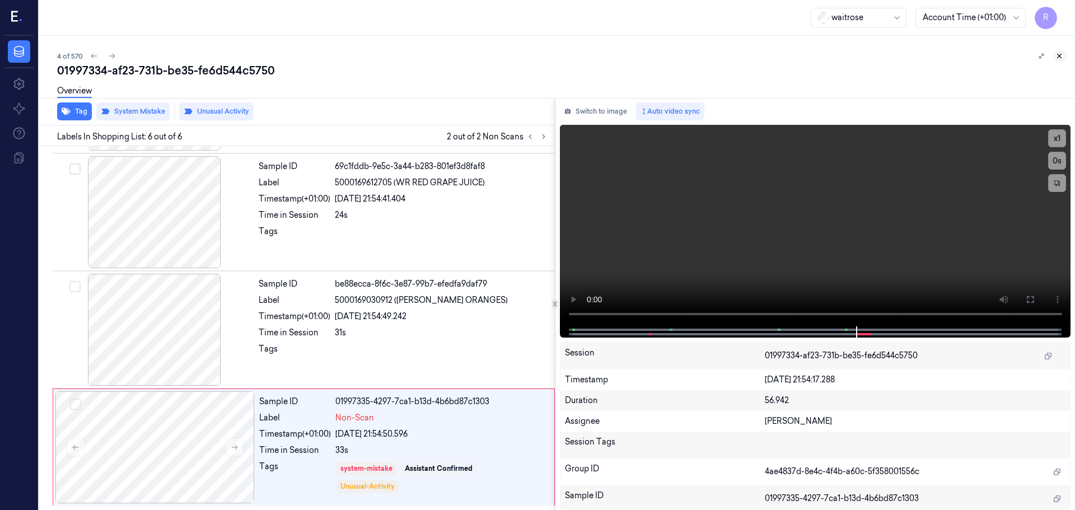
click at [1060, 58] on icon at bounding box center [1060, 56] width 8 height 8
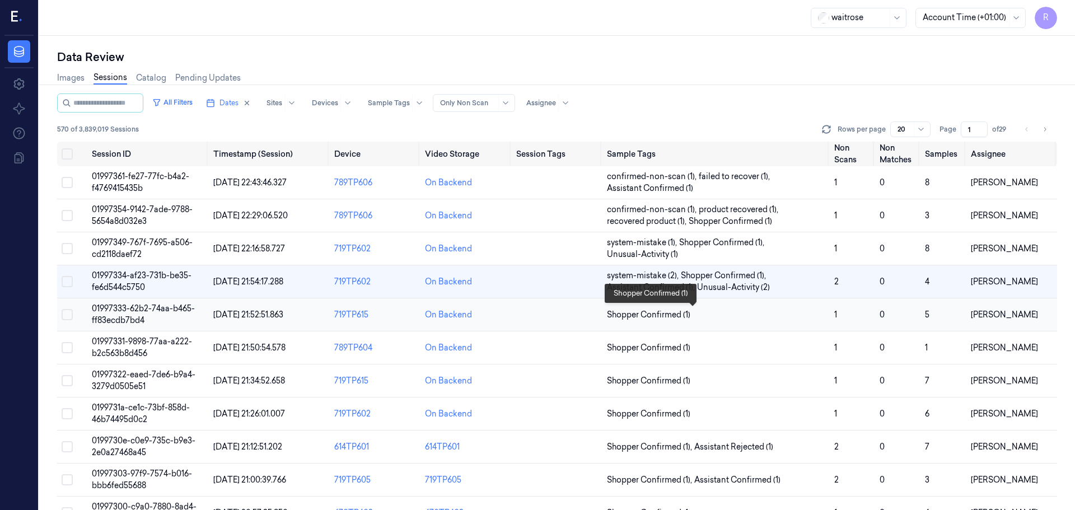
click at [765, 315] on span "Shopper Confirmed (1)" at bounding box center [716, 315] width 218 height 12
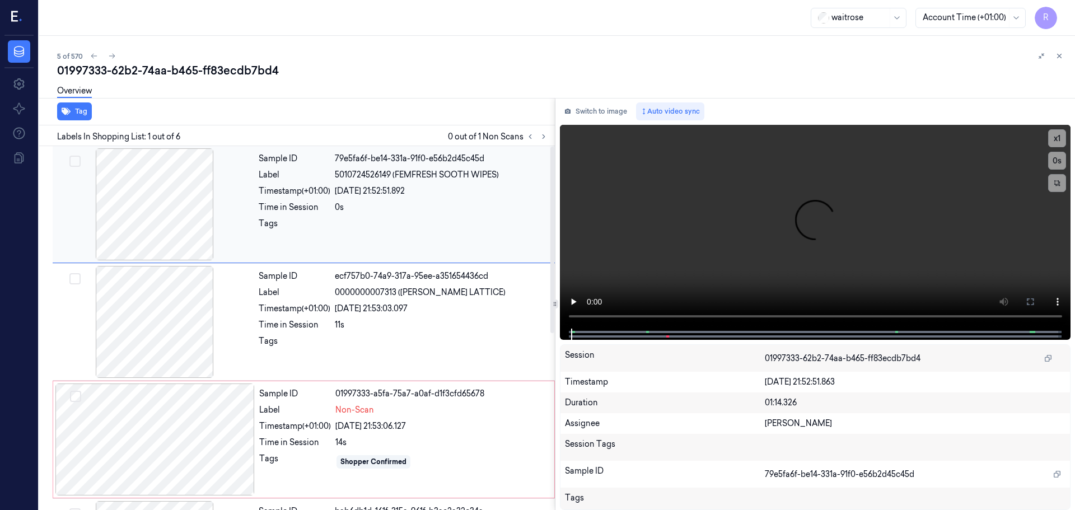
click at [137, 199] on div at bounding box center [154, 204] width 199 height 112
drag, startPoint x: 150, startPoint y: 199, endPoint x: 157, endPoint y: 202, distance: 8.0
click at [150, 199] on div at bounding box center [154, 204] width 199 height 112
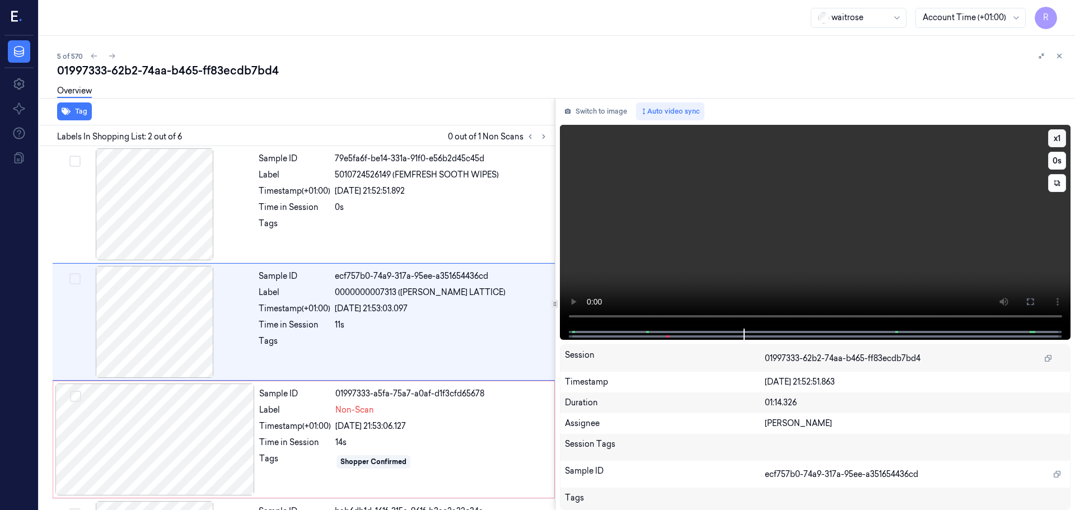
click at [1060, 139] on button "x 1" at bounding box center [1058, 138] width 18 height 18
click at [1060, 139] on button "x 2" at bounding box center [1058, 138] width 18 height 18
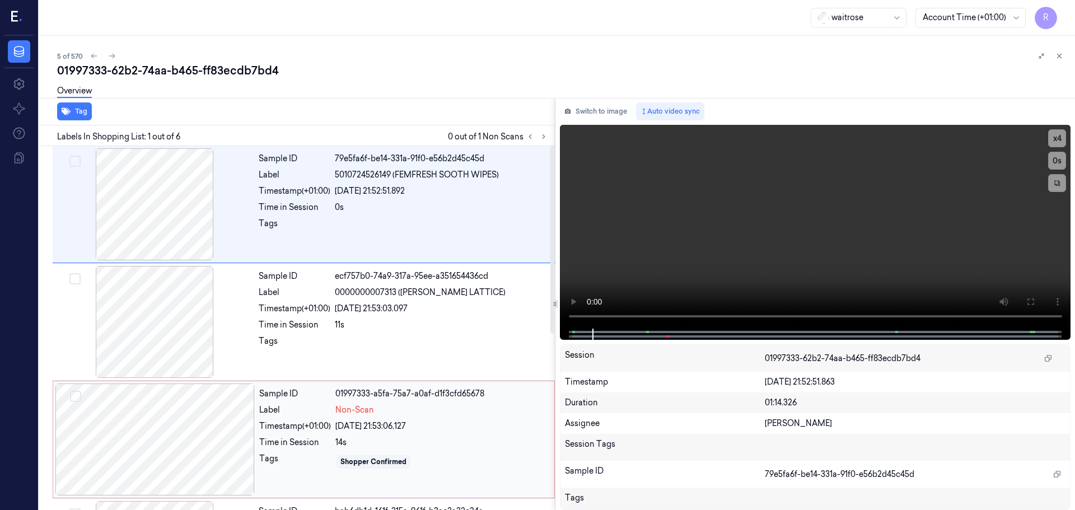
click at [405, 417] on div "Sample ID 01997333-a5fa-75a7-a0af-d1f3cfd65678 Label Non-Scan Timestamp (+01:00…" at bounding box center [403, 440] width 297 height 112
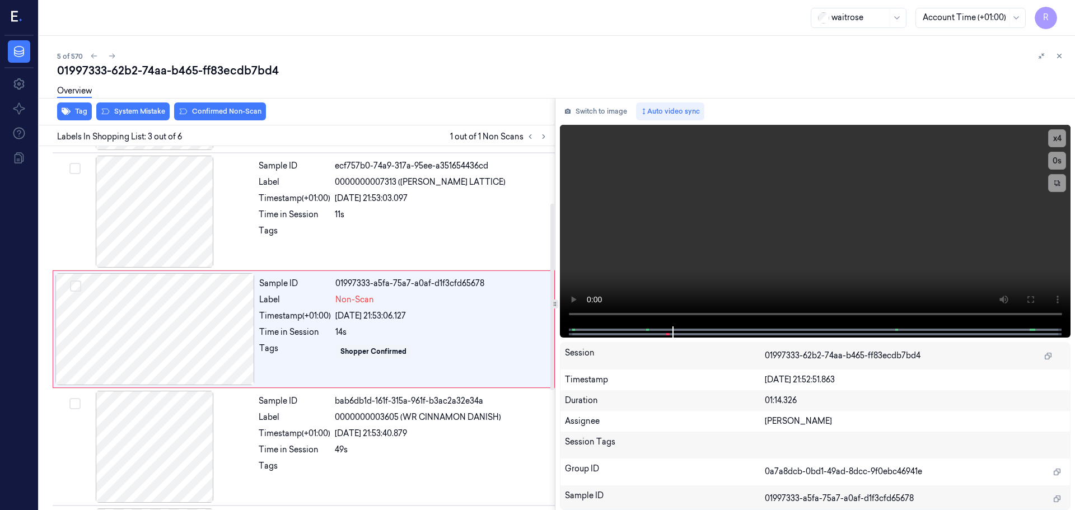
scroll to position [111, 0]
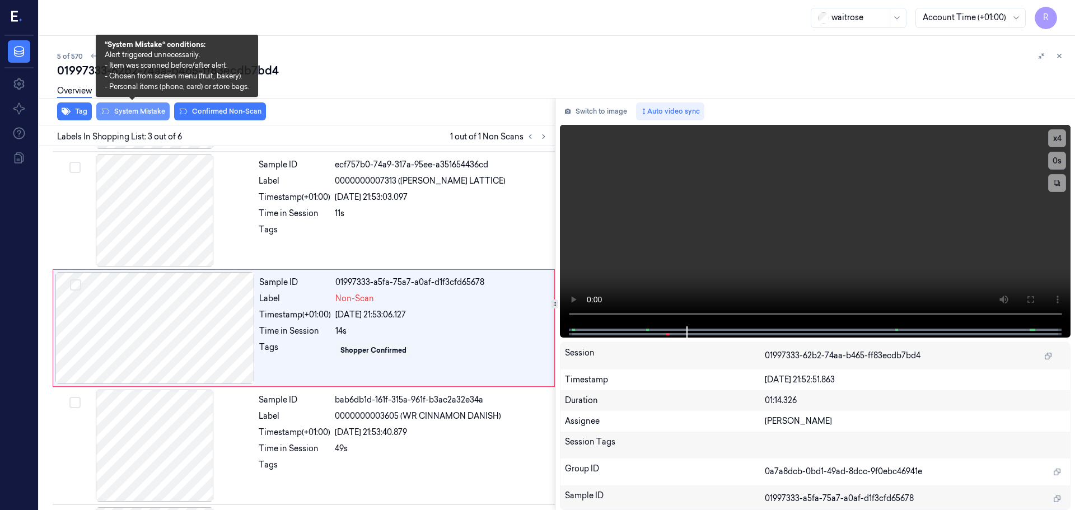
click at [152, 110] on button "System Mistake" at bounding box center [132, 112] width 73 height 18
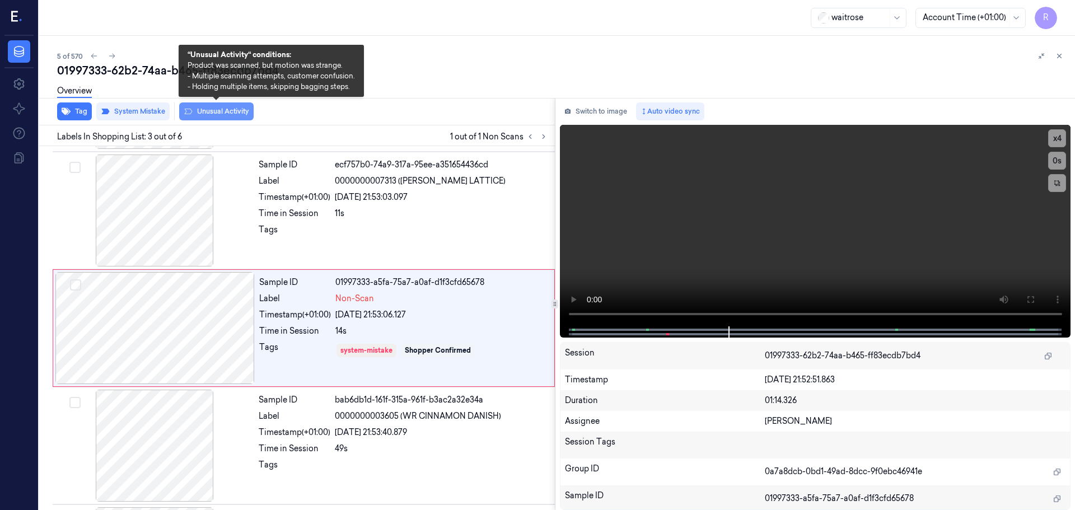
click at [208, 110] on button "Unusual Activity" at bounding box center [216, 112] width 75 height 18
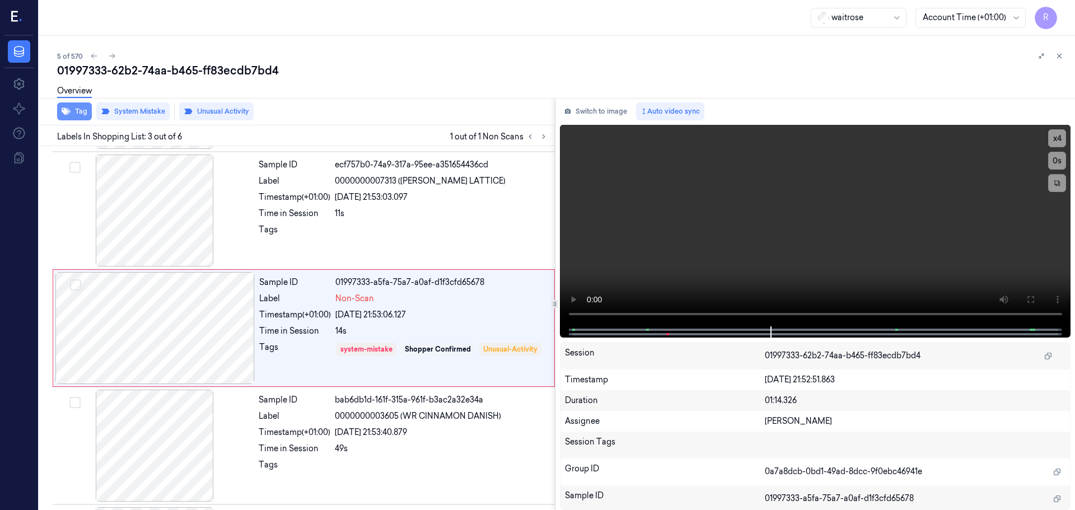
click at [81, 108] on button "Tag" at bounding box center [74, 112] width 35 height 18
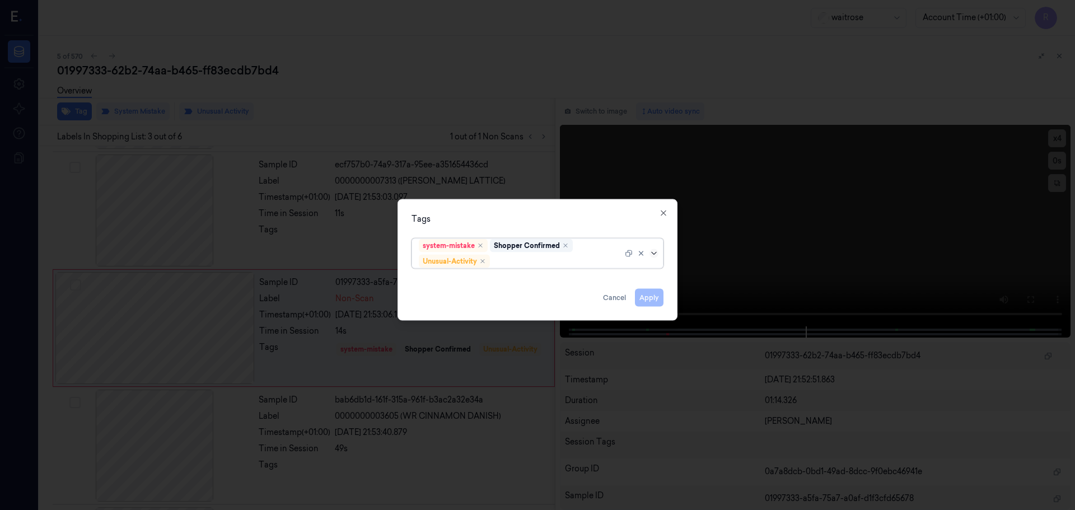
click at [651, 256] on icon at bounding box center [654, 253] width 9 height 9
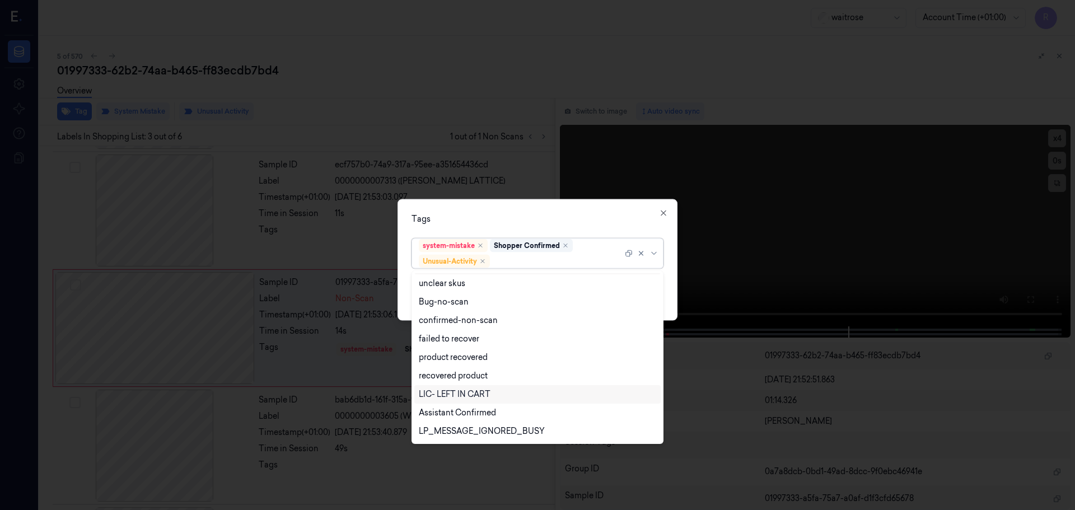
scroll to position [146, 0]
click at [434, 415] on div "Picklist item alert" at bounding box center [451, 414] width 64 height 12
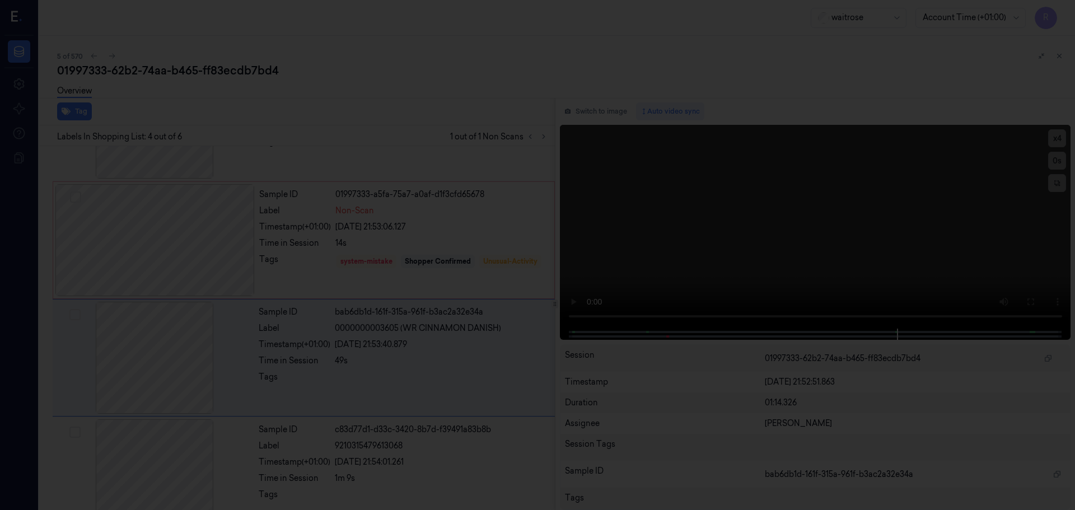
click at [479, 190] on div at bounding box center [537, 255] width 1075 height 510
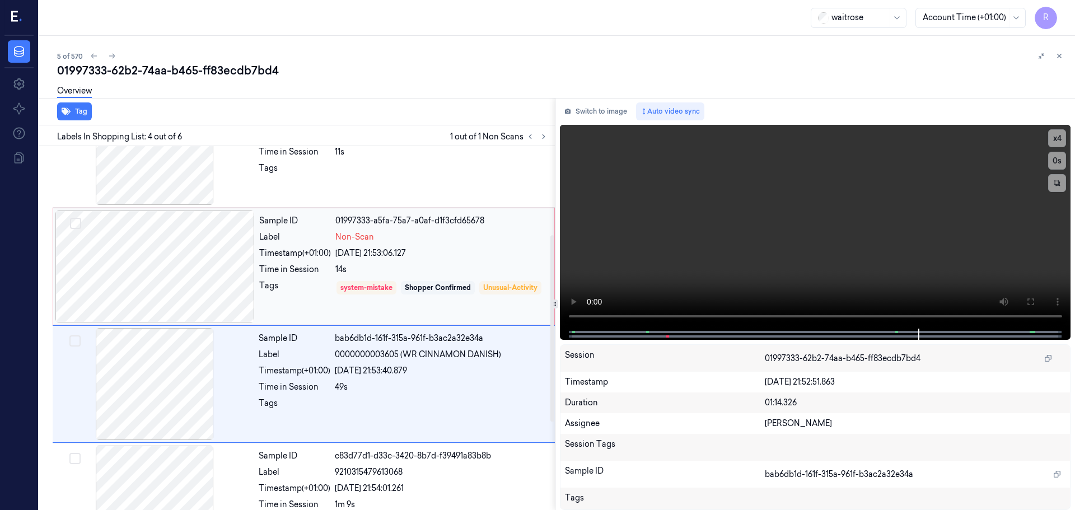
click at [474, 259] on div "Sample ID 01997333-a5fa-75a7-a0af-d1f3cfd65678 Label Non-Scan Timestamp (+01:00…" at bounding box center [403, 267] width 297 height 112
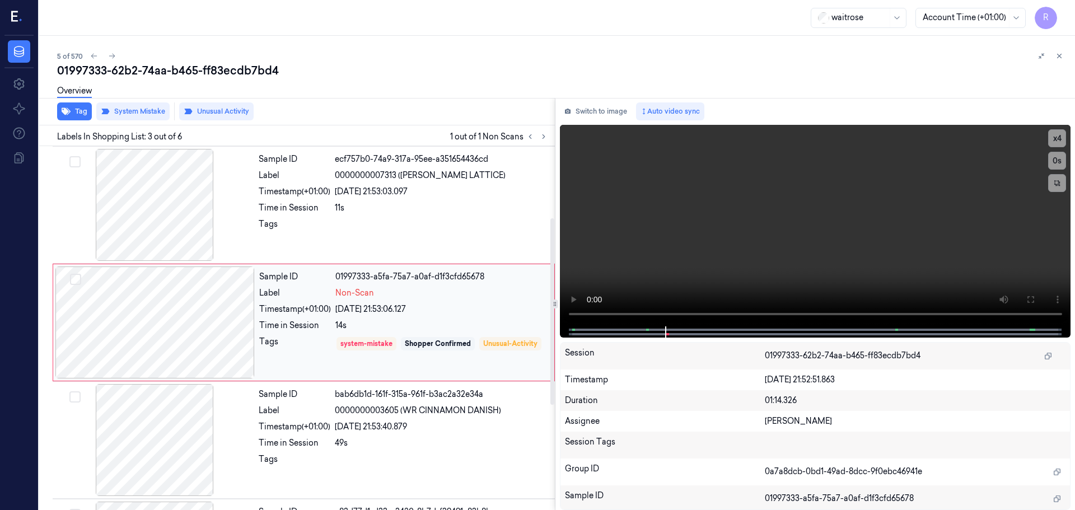
scroll to position [111, 0]
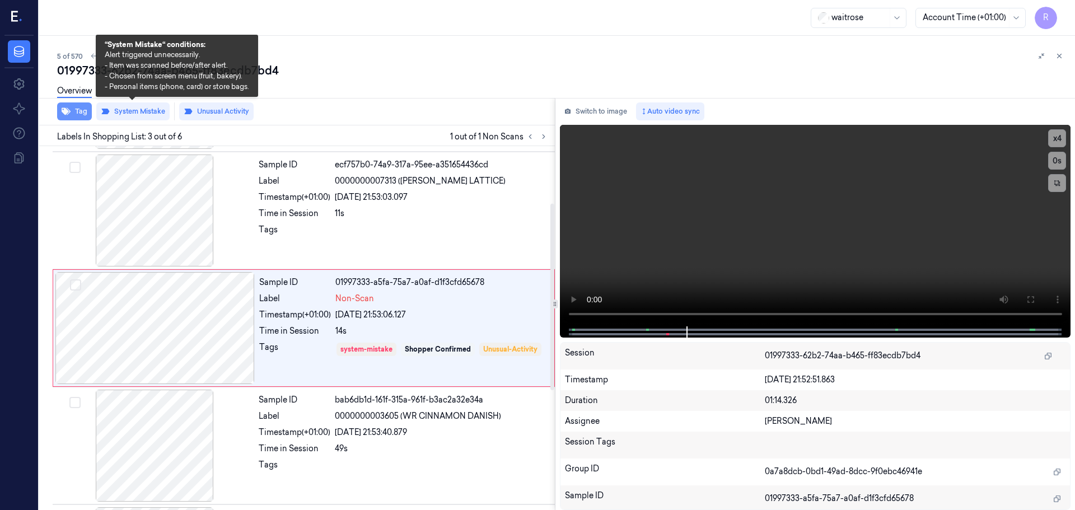
click at [77, 111] on button "Tag" at bounding box center [74, 112] width 35 height 18
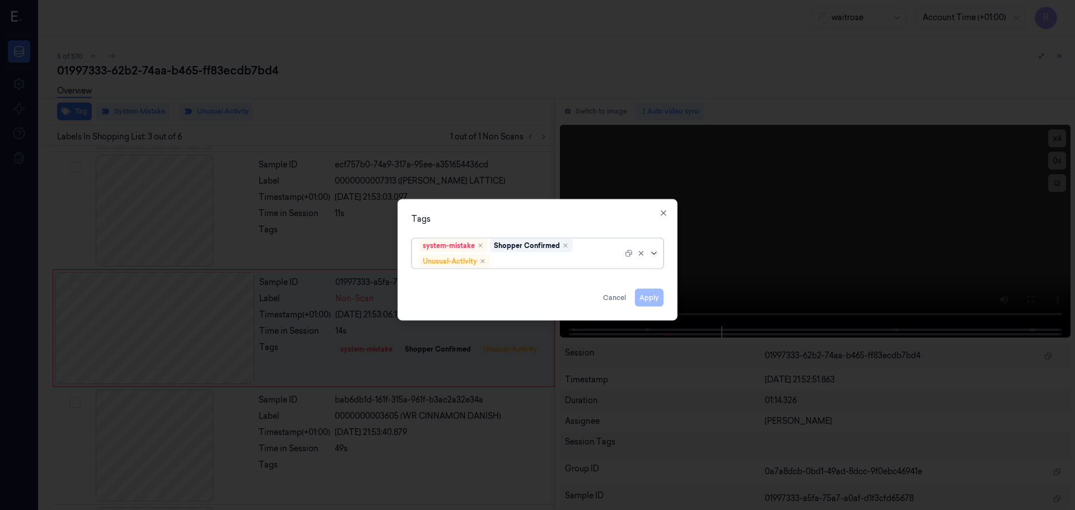
click at [651, 250] on icon at bounding box center [654, 253] width 9 height 9
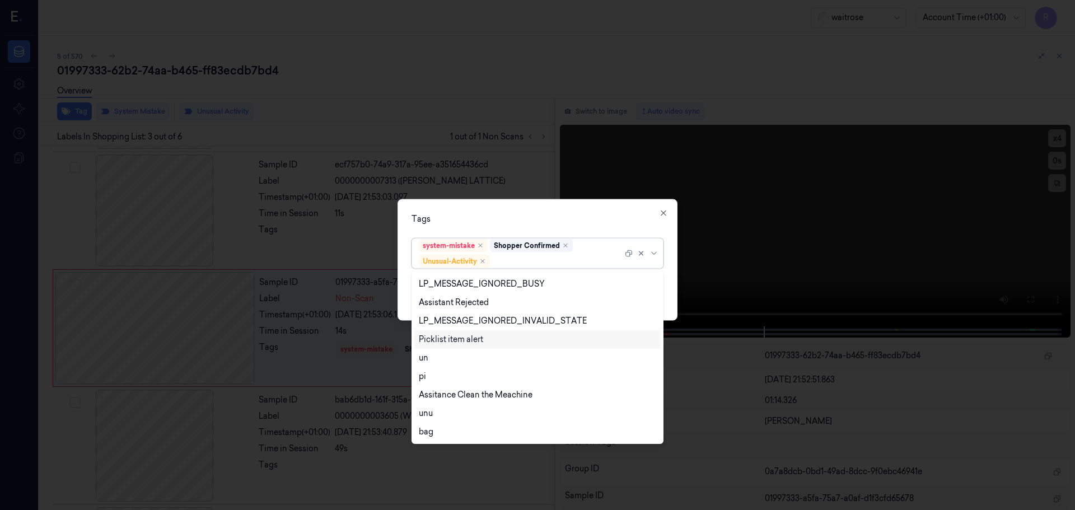
click at [449, 341] on div "Picklist item alert" at bounding box center [451, 340] width 64 height 12
drag, startPoint x: 499, startPoint y: 229, endPoint x: 542, endPoint y: 234, distance: 42.9
click at [499, 229] on div "Tags option Picklist item alert, selected. 20 results available. Use Up and Dow…" at bounding box center [538, 260] width 280 height 122
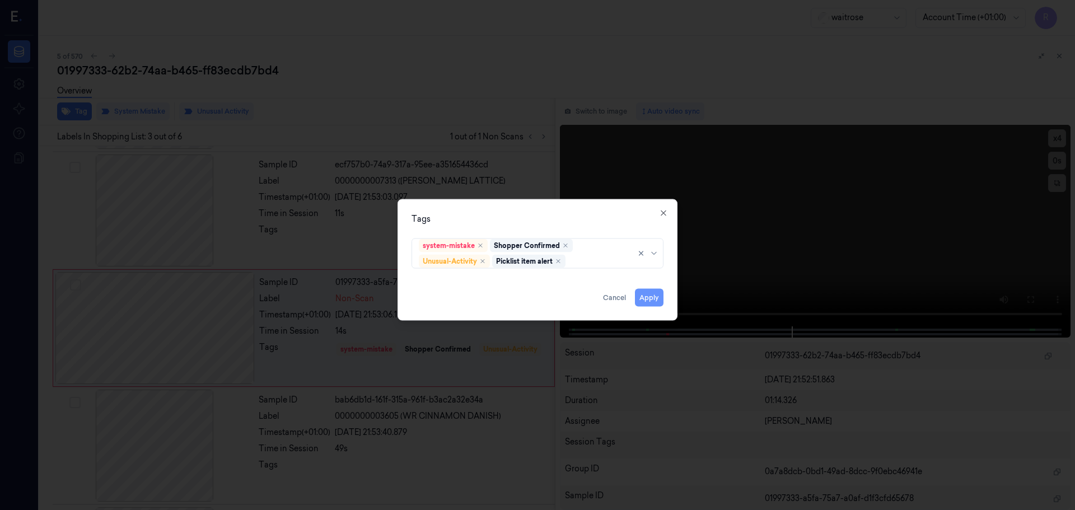
click at [642, 296] on button "Apply" at bounding box center [649, 297] width 29 height 18
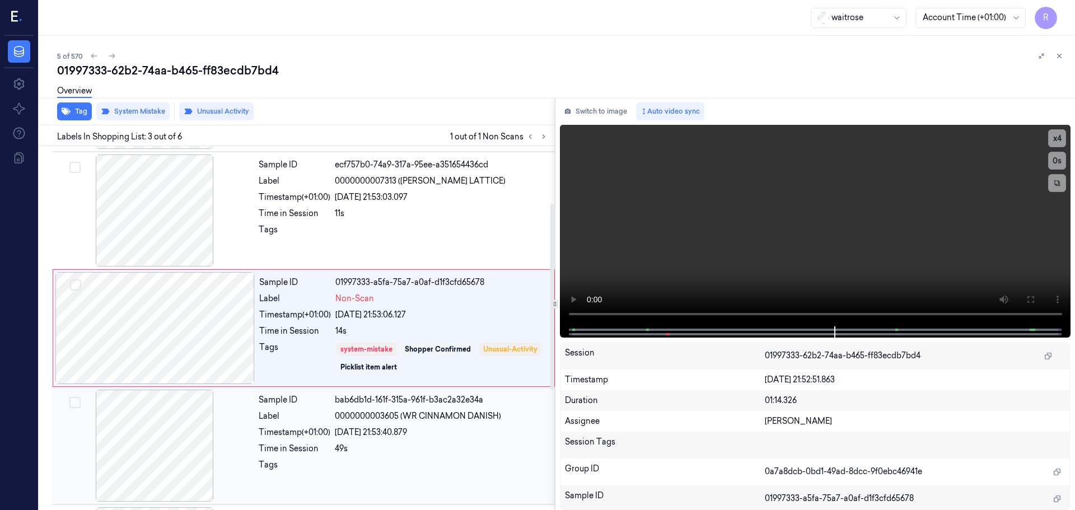
click at [330, 449] on div "Time in Session" at bounding box center [295, 449] width 72 height 12
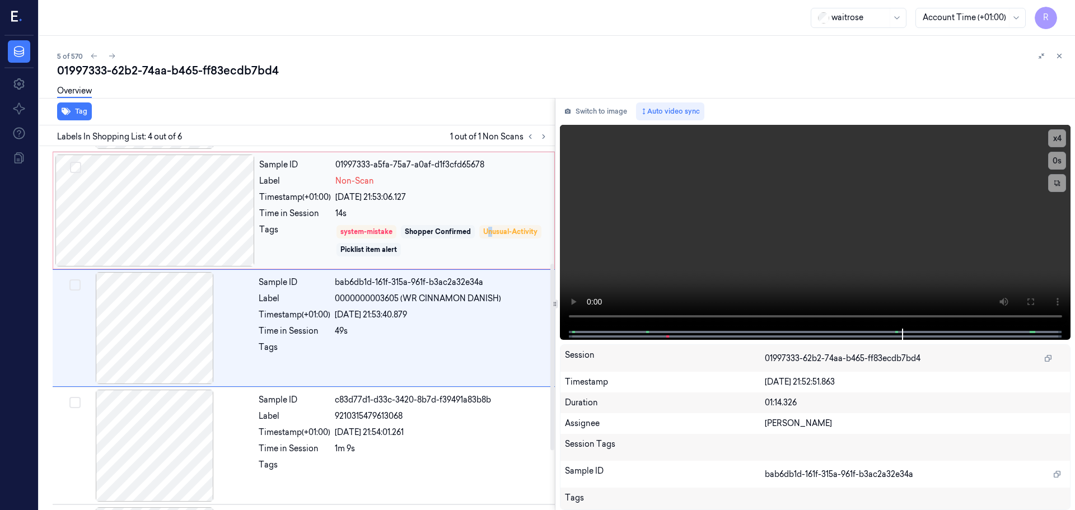
click at [351, 257] on div "Sample ID 01997333-a5fa-75a7-a0af-d1f3cfd65678 Label Non-Scan Timestamp (+01:00…" at bounding box center [403, 211] width 297 height 112
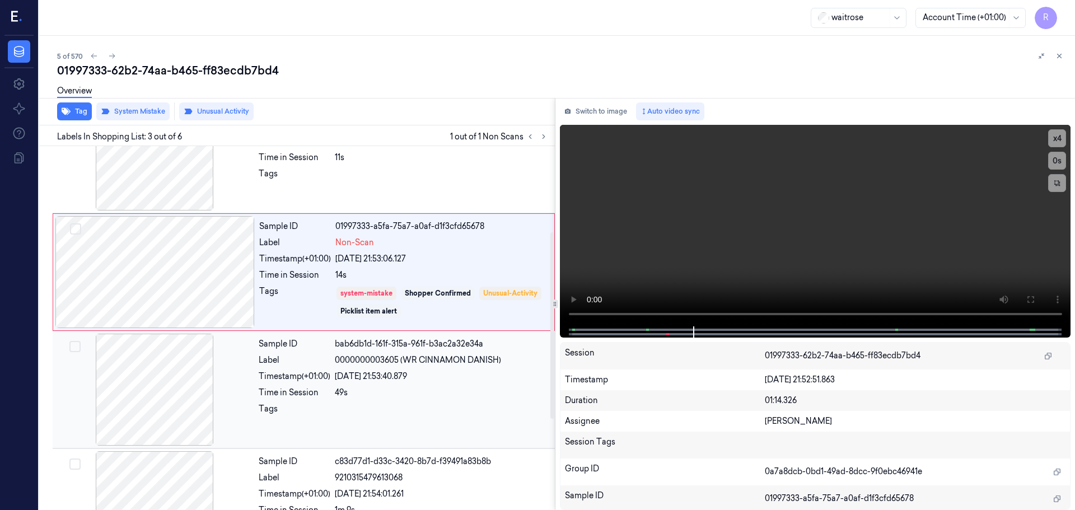
click at [384, 365] on span "0000000003605 (WR CINNAMON DANISH)" at bounding box center [418, 361] width 166 height 12
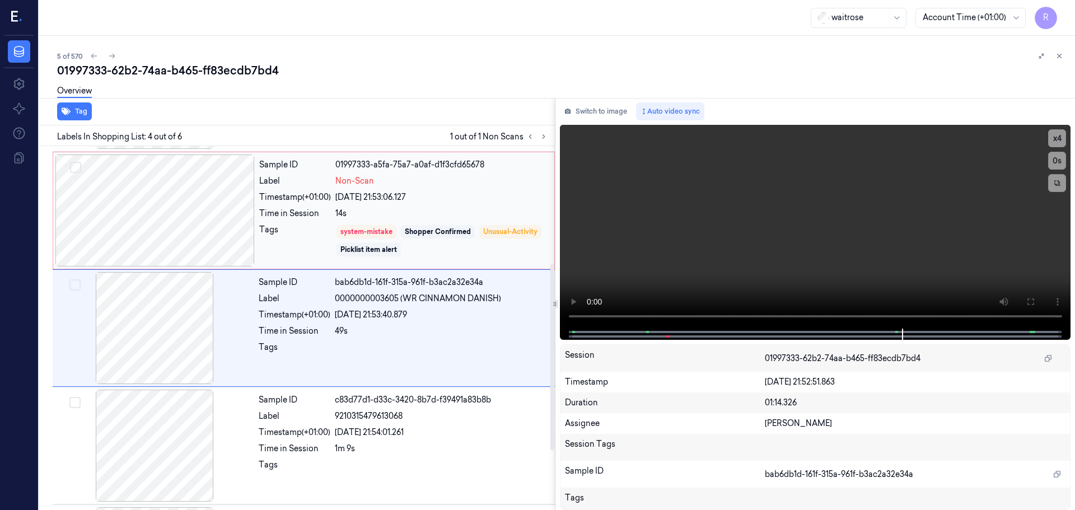
click at [421, 209] on div "14s" at bounding box center [442, 214] width 212 height 12
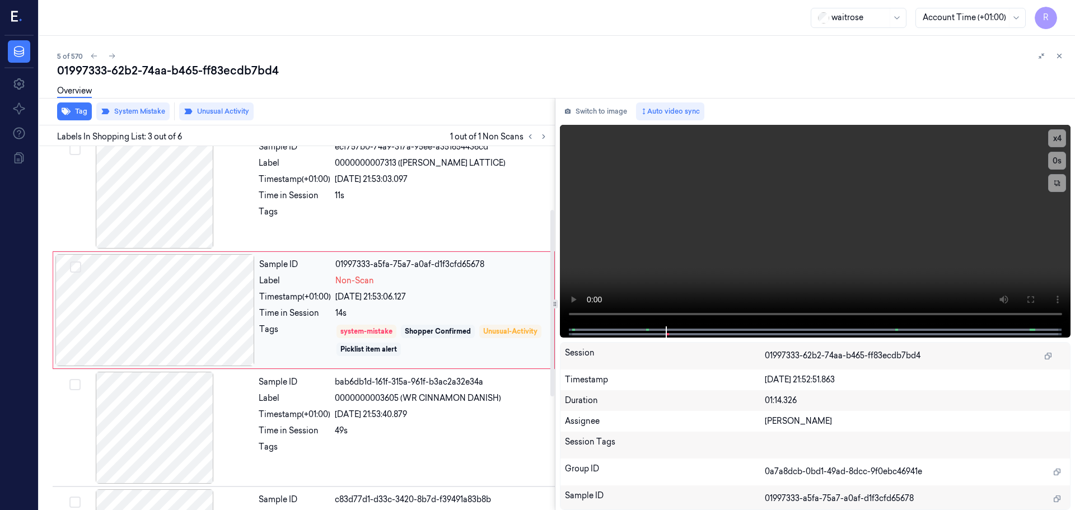
scroll to position [111, 0]
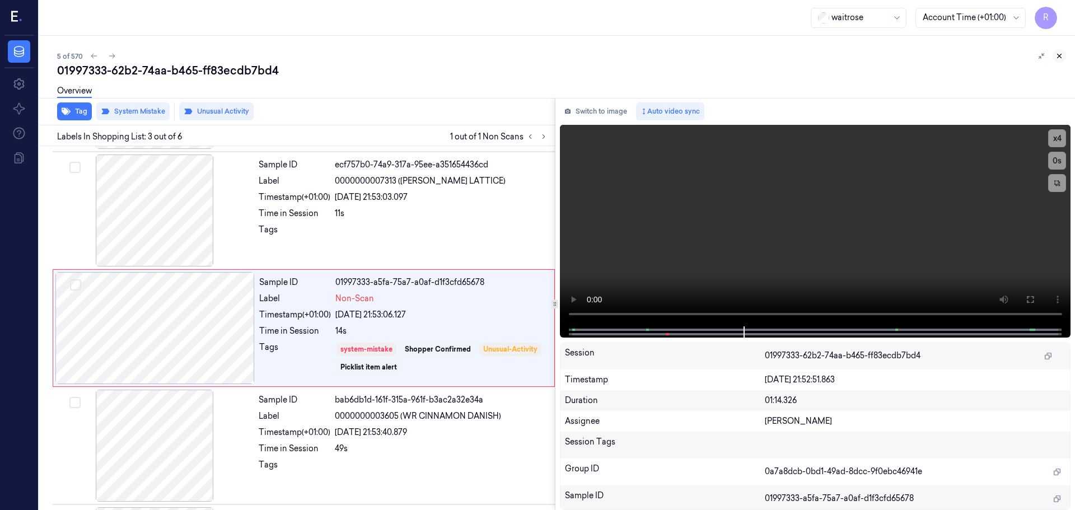
click at [1065, 56] on button at bounding box center [1059, 55] width 13 height 13
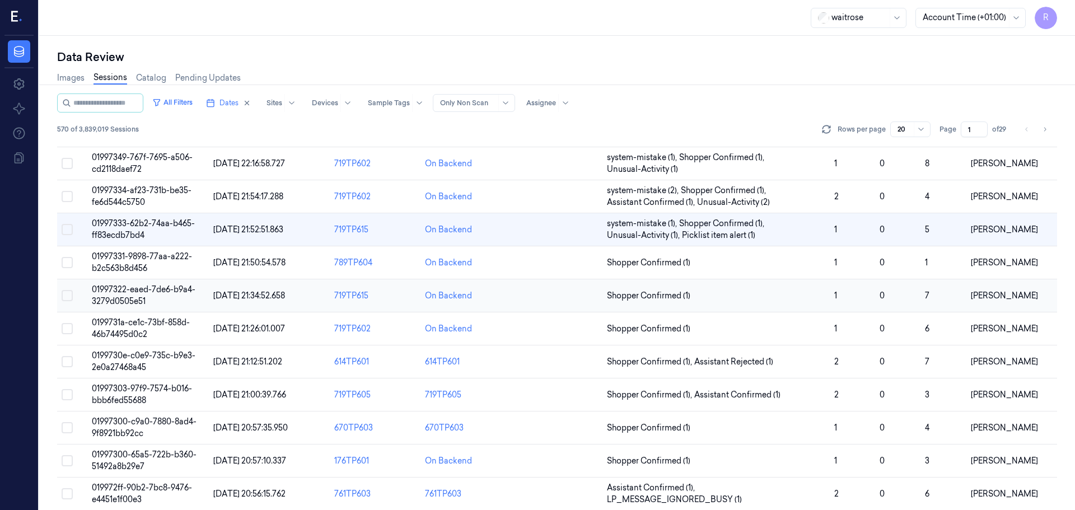
scroll to position [112, 0]
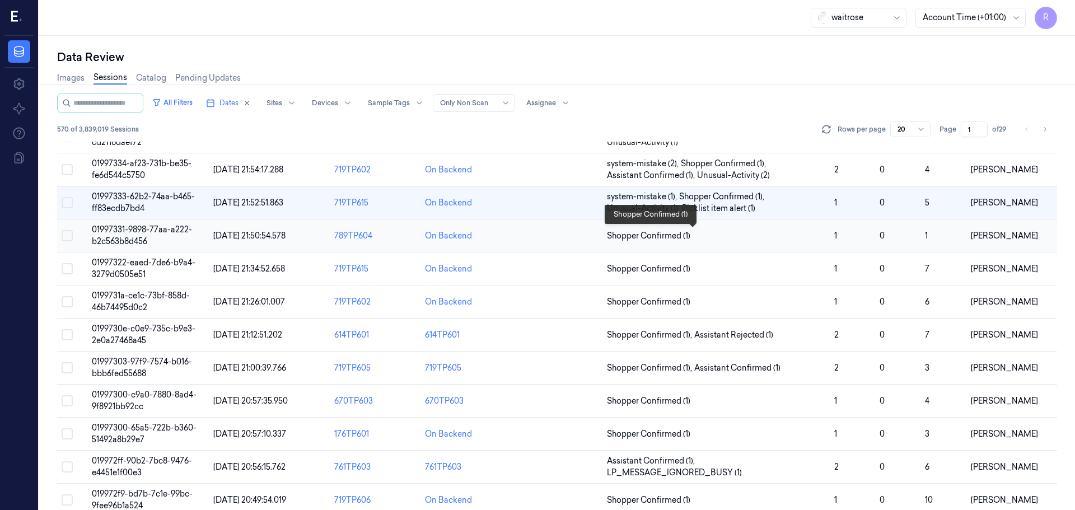
click at [728, 239] on span "Shopper Confirmed (1)" at bounding box center [716, 236] width 218 height 12
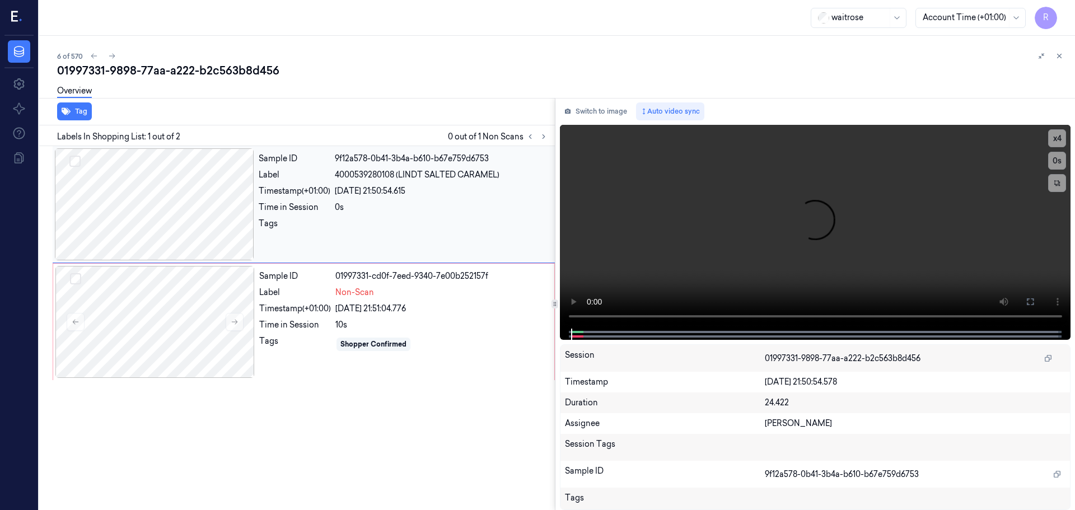
click at [176, 232] on div at bounding box center [154, 204] width 199 height 112
click at [213, 349] on div at bounding box center [154, 322] width 199 height 112
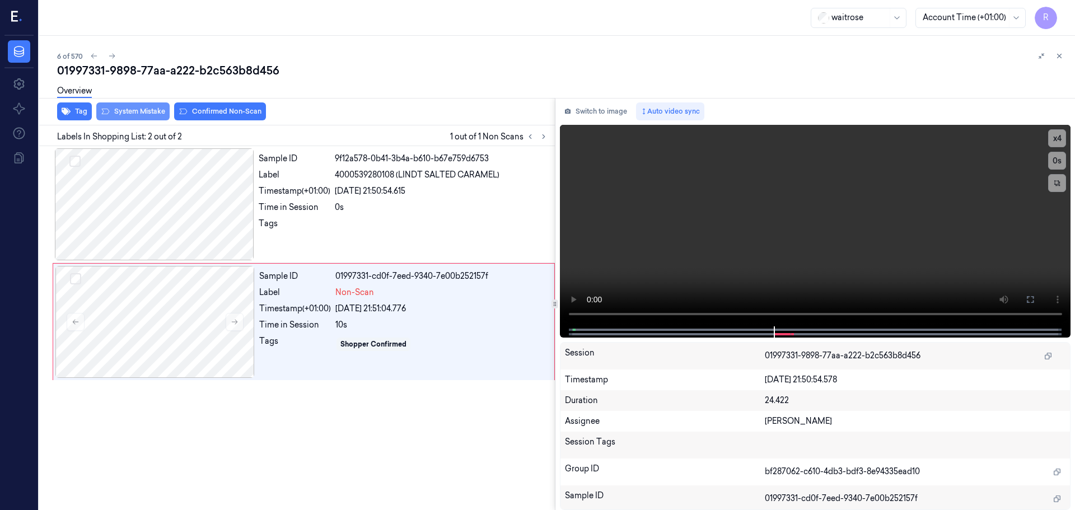
click at [123, 114] on button "System Mistake" at bounding box center [132, 112] width 73 height 18
click at [221, 109] on button "Unusual Activity" at bounding box center [216, 112] width 75 height 18
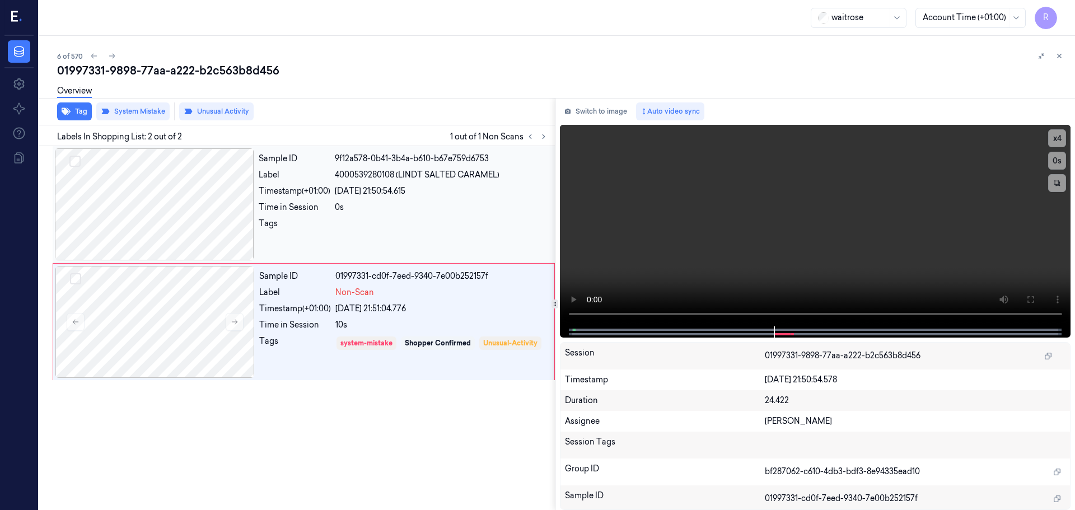
click at [341, 232] on div at bounding box center [441, 227] width 213 height 18
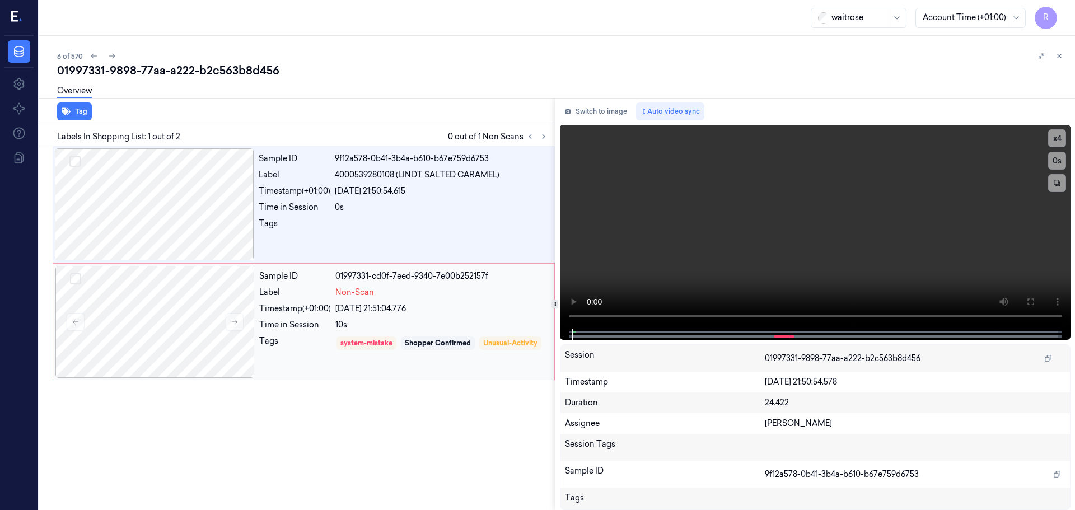
click at [378, 295] on div "Non-Scan" at bounding box center [442, 293] width 212 height 12
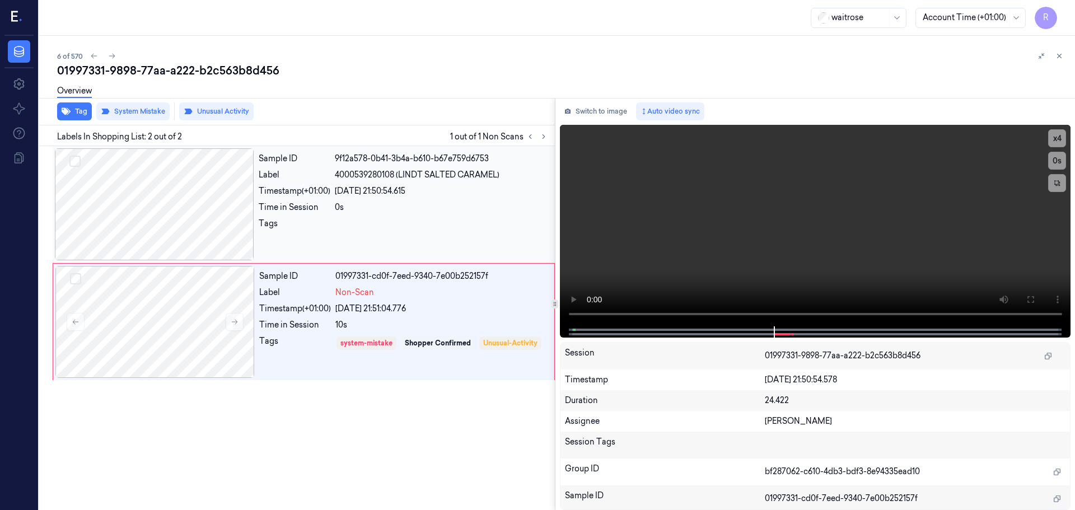
click at [302, 226] on div "Tags" at bounding box center [295, 227] width 72 height 18
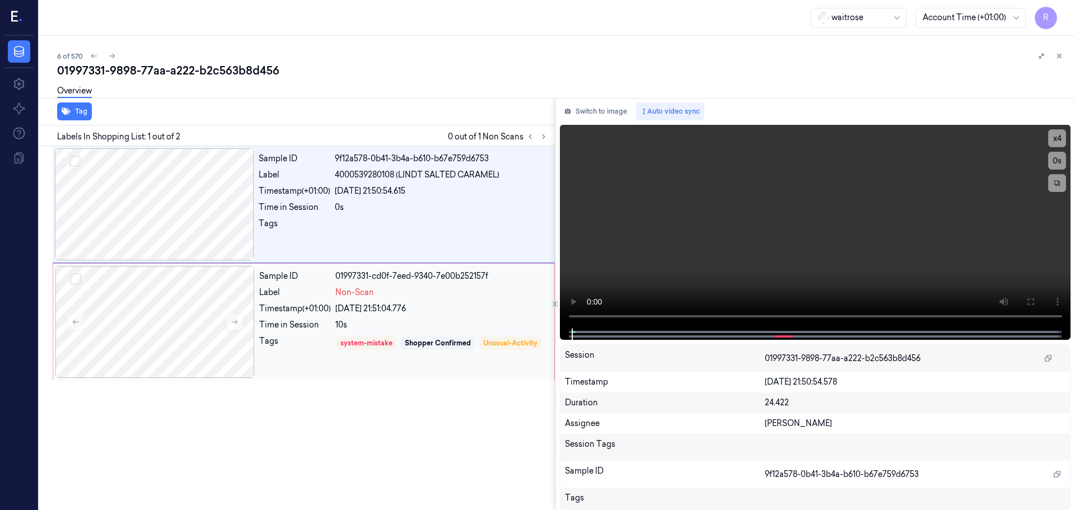
click at [344, 333] on div "Sample ID 01997331-cd0f-7eed-9340-7e00b252157f Label Non-Scan Timestamp (+01:00…" at bounding box center [403, 322] width 297 height 112
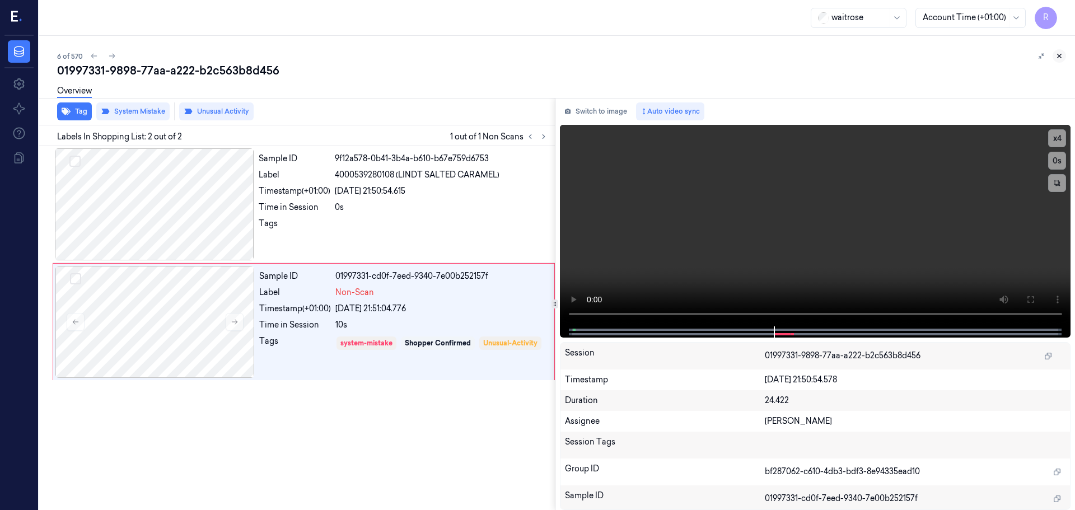
click at [1061, 57] on icon at bounding box center [1060, 56] width 8 height 8
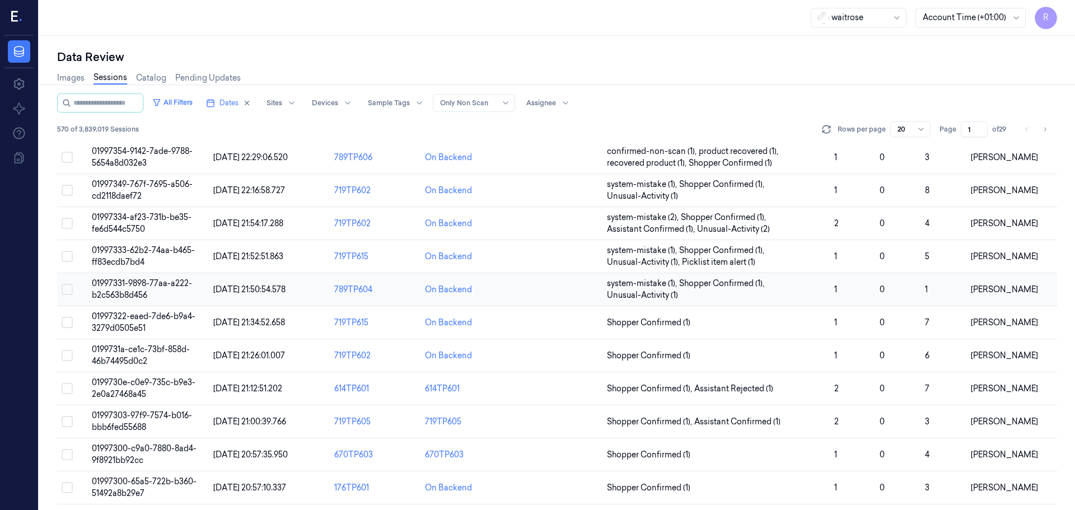
scroll to position [78, 0]
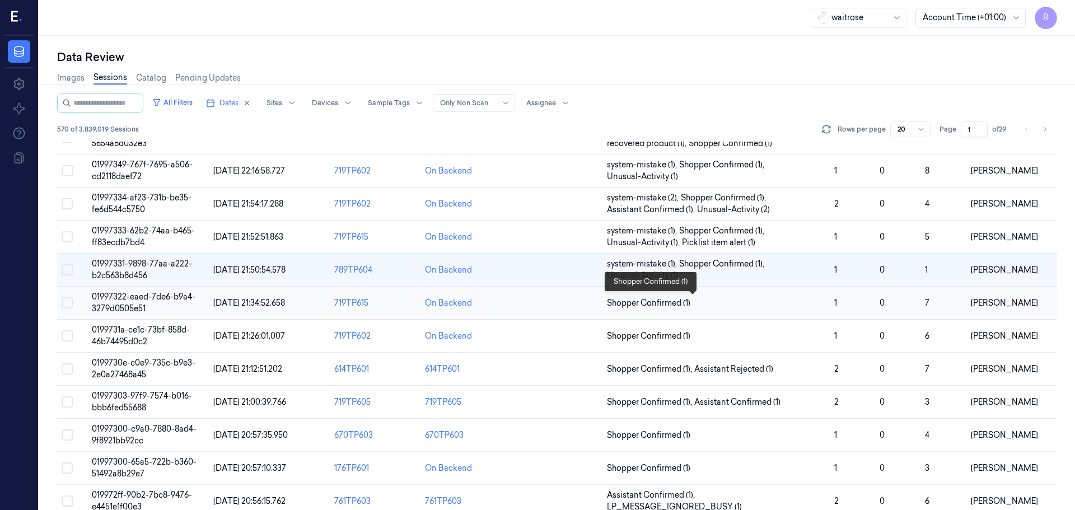
click at [735, 299] on span "Shopper Confirmed (1)" at bounding box center [716, 303] width 218 height 12
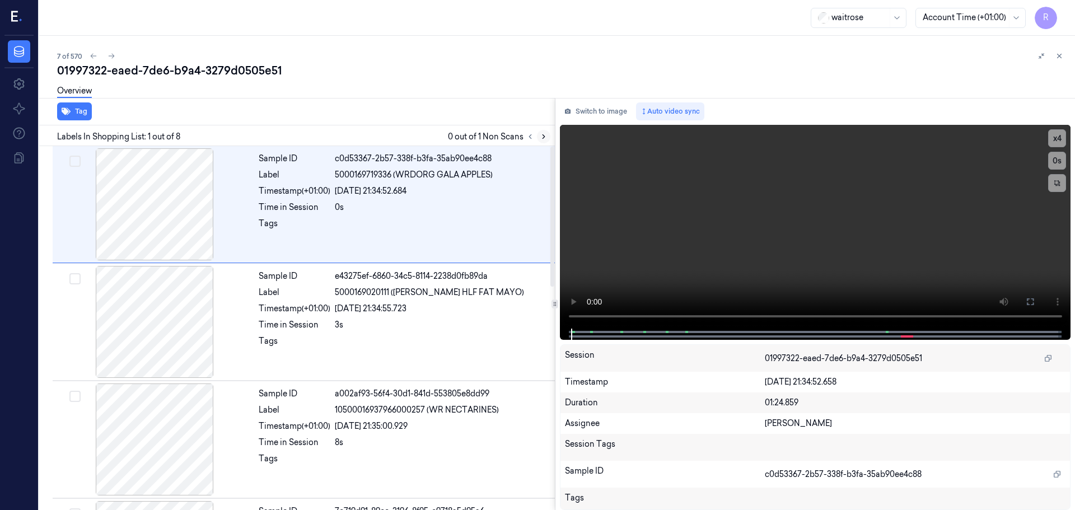
click at [544, 139] on icon at bounding box center [544, 137] width 8 height 8
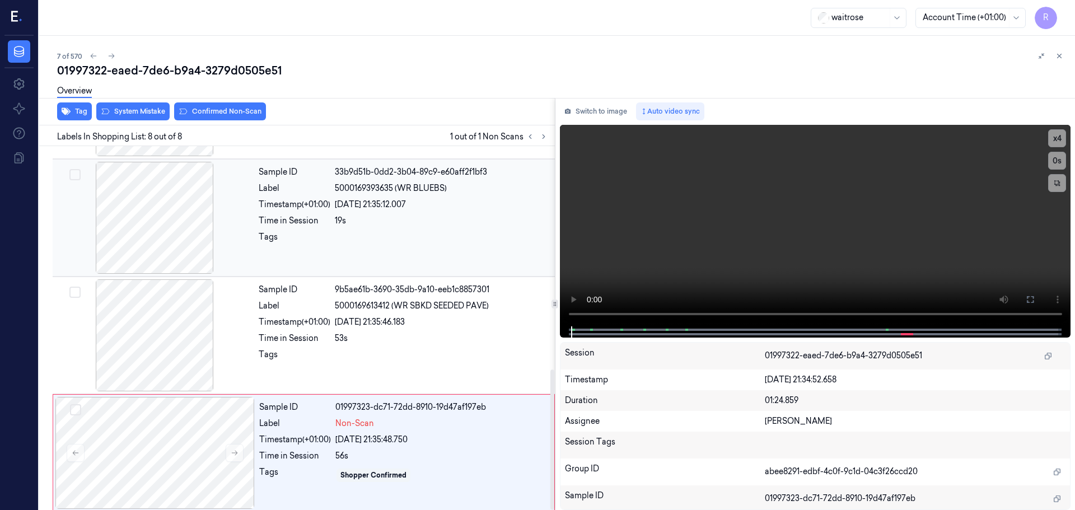
scroll to position [580, 0]
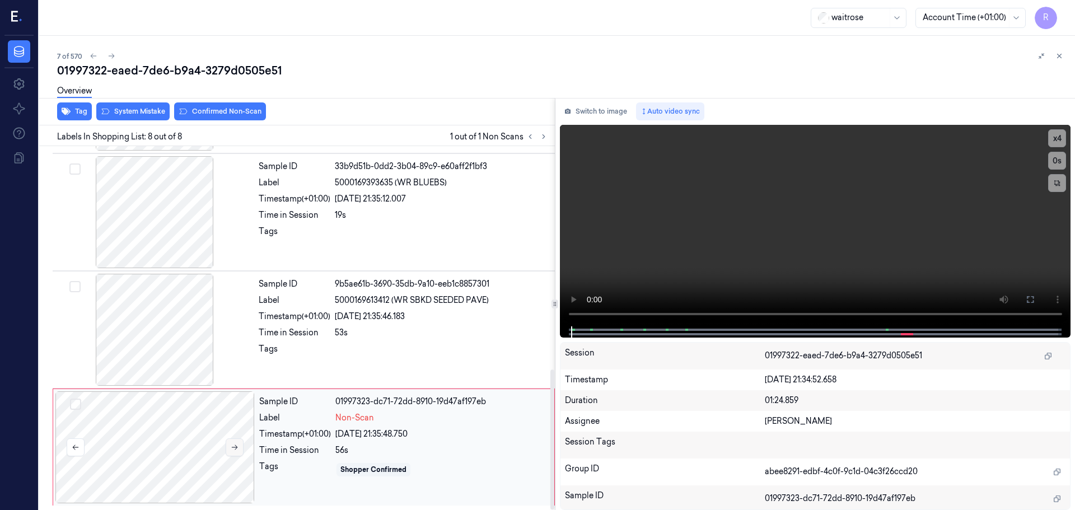
click at [235, 450] on icon at bounding box center [235, 448] width 8 height 8
click at [176, 228] on div at bounding box center [154, 212] width 199 height 112
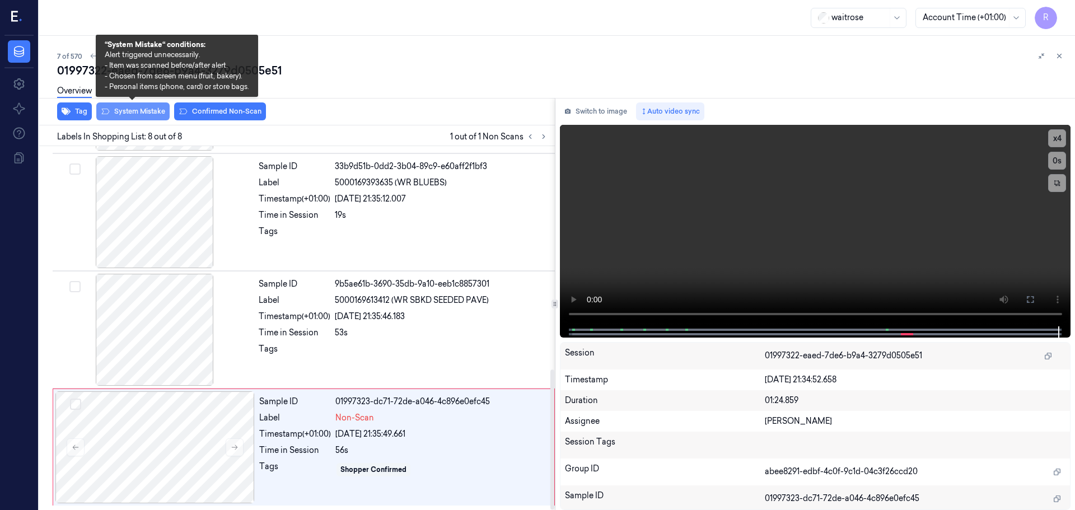
click at [152, 110] on button "System Mistake" at bounding box center [132, 112] width 73 height 18
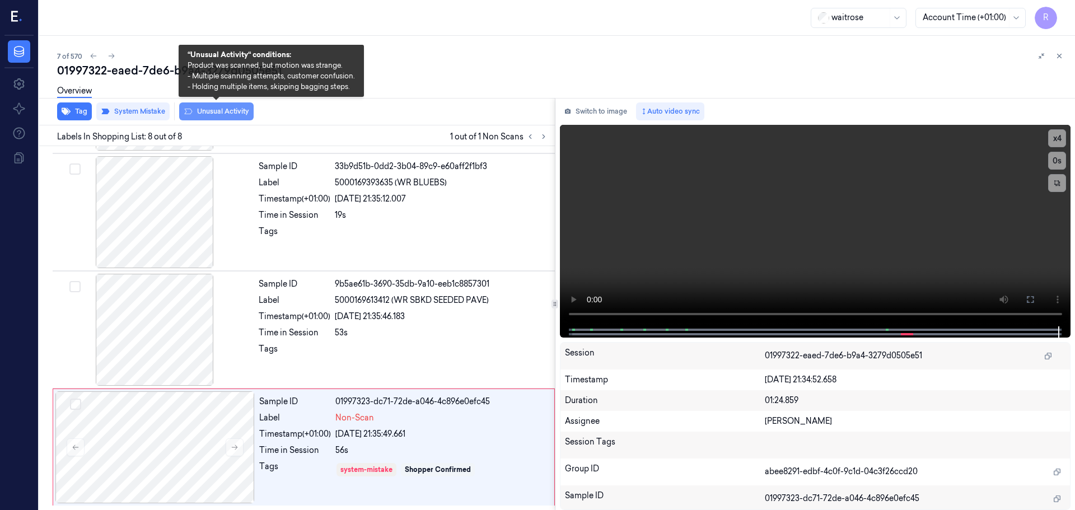
click at [201, 108] on button "Unusual Activity" at bounding box center [216, 112] width 75 height 18
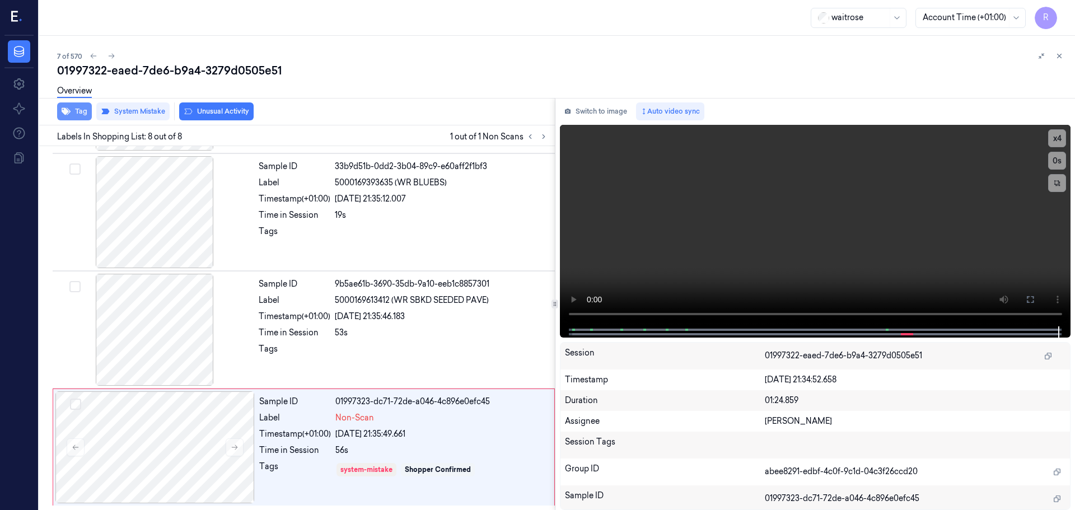
click at [73, 112] on button "Tag" at bounding box center [74, 112] width 35 height 18
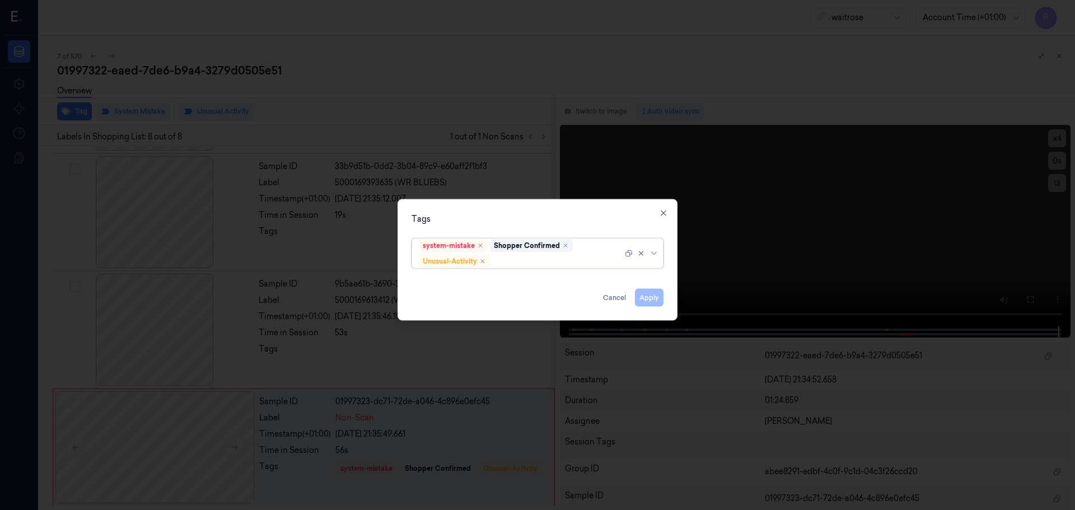
drag, startPoint x: 653, startPoint y: 256, endPoint x: 650, endPoint y: 261, distance: 5.8
click at [654, 256] on icon at bounding box center [654, 253] width 9 height 9
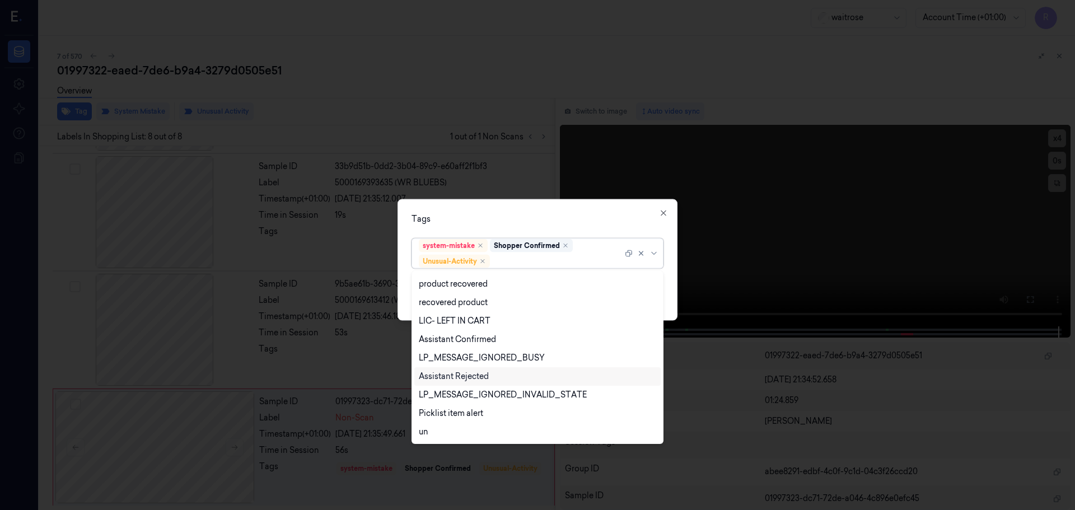
scroll to position [220, 0]
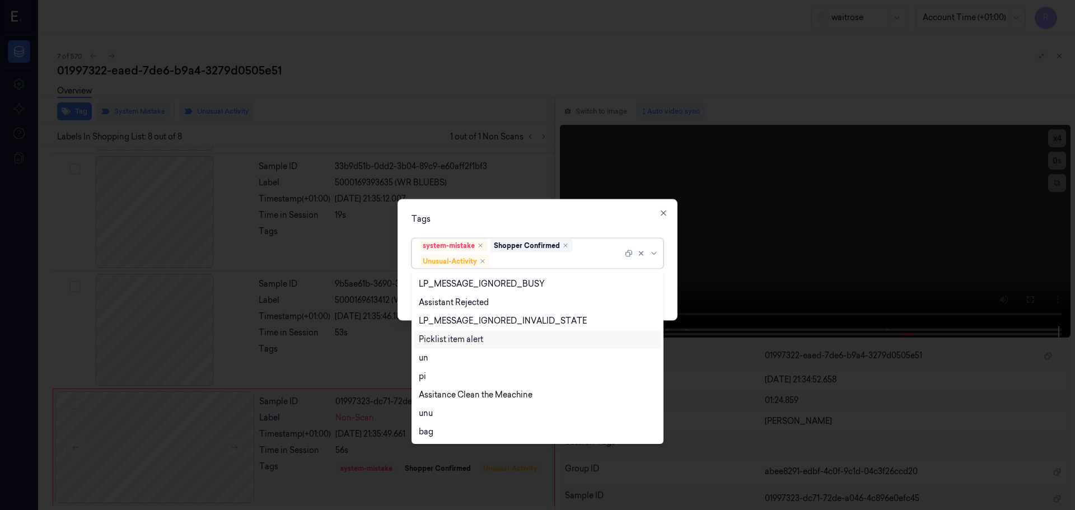
click at [454, 341] on div "Picklist item alert" at bounding box center [451, 340] width 64 height 12
click at [511, 224] on div "Tags" at bounding box center [538, 219] width 252 height 12
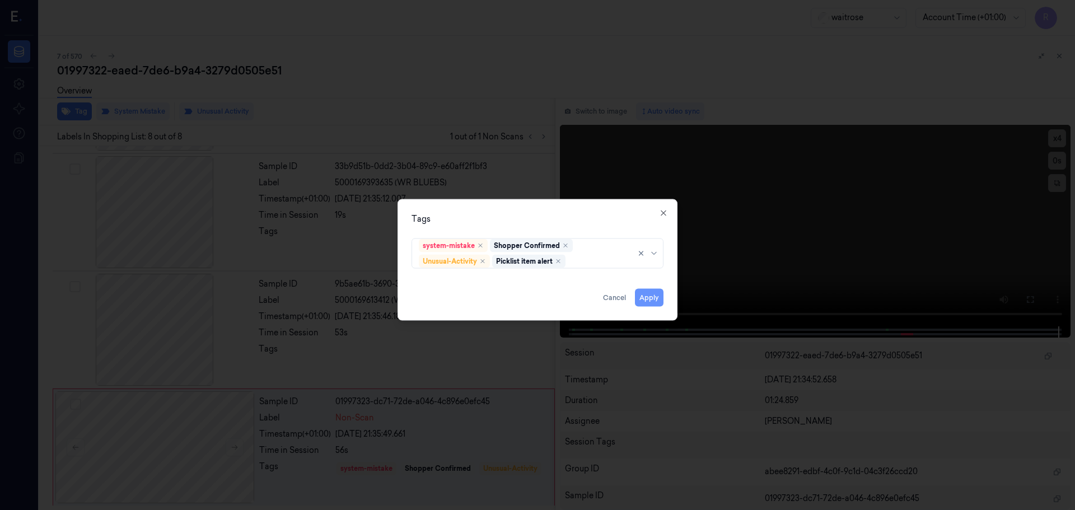
click at [645, 294] on button "Apply" at bounding box center [649, 297] width 29 height 18
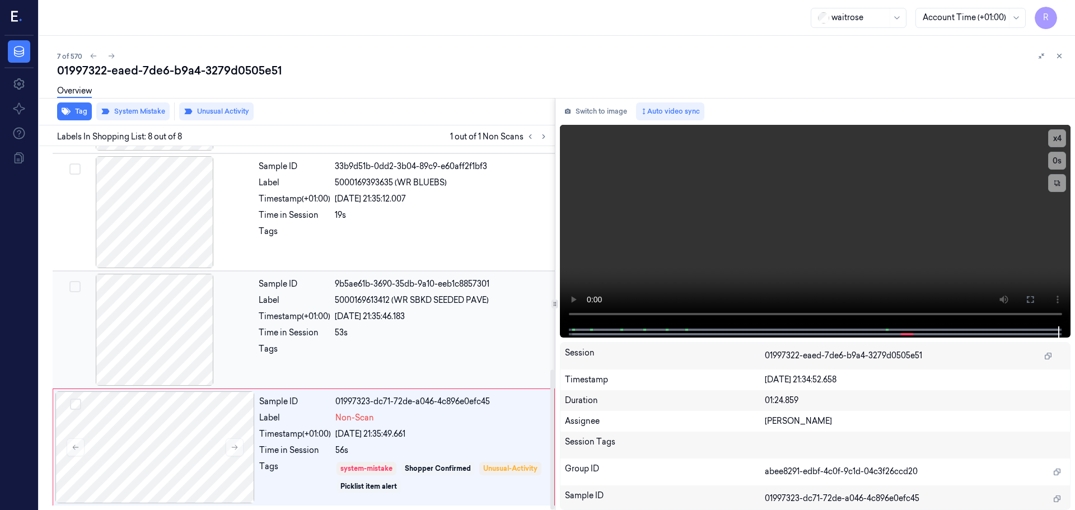
click at [352, 348] on div at bounding box center [441, 352] width 213 height 18
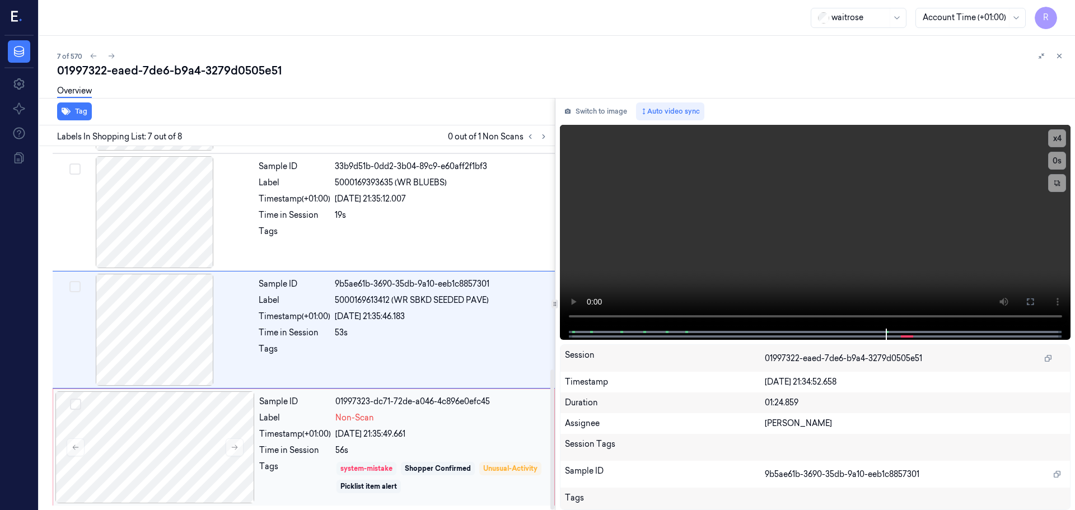
click at [396, 467] on div "system-mistake" at bounding box center [367, 468] width 60 height 13
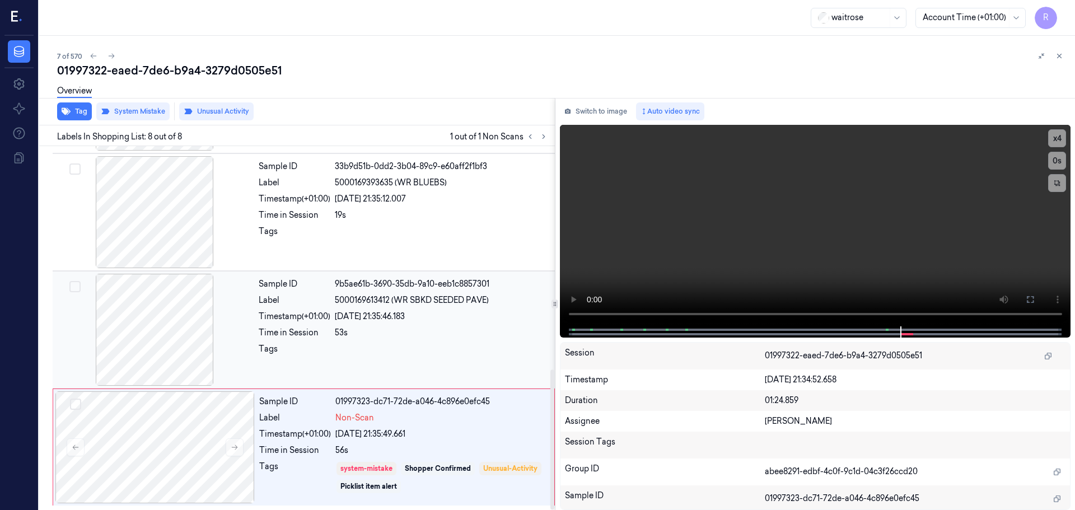
click at [374, 346] on div at bounding box center [441, 352] width 213 height 18
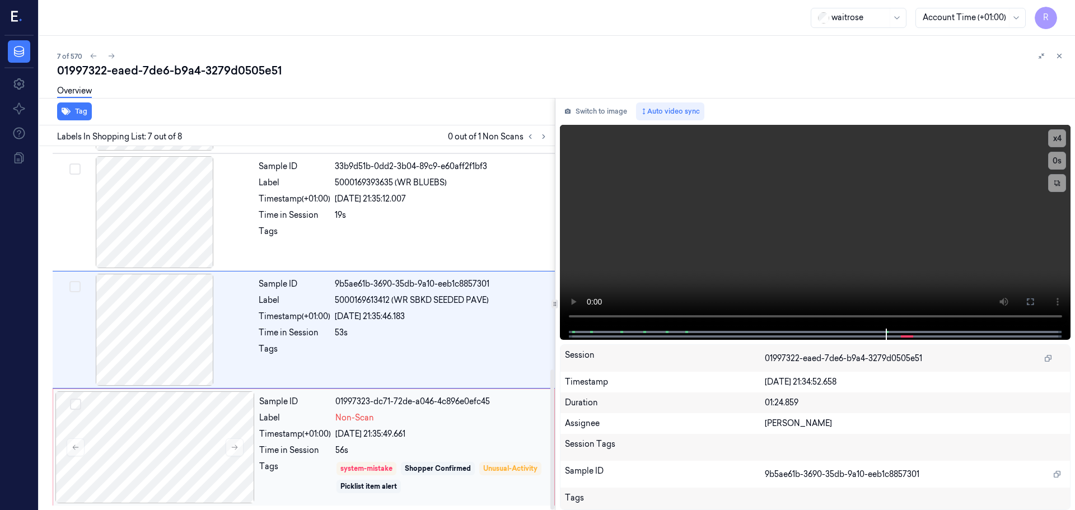
click at [454, 443] on div "Sample ID 01997323-dc71-72de-a046-4c896e0efc45 Label Non-Scan Timestamp (+01:00…" at bounding box center [403, 448] width 297 height 112
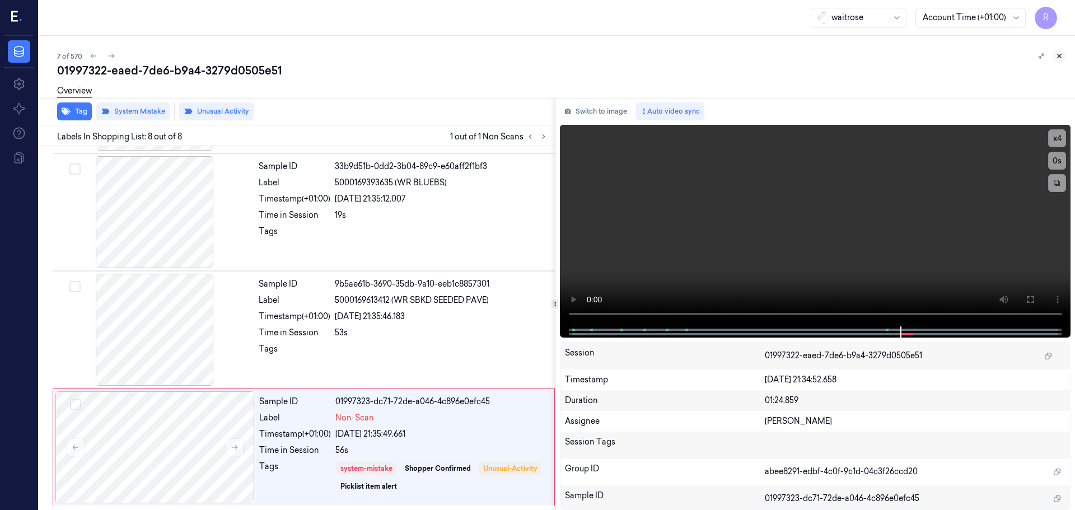
click at [1056, 59] on icon at bounding box center [1060, 56] width 8 height 8
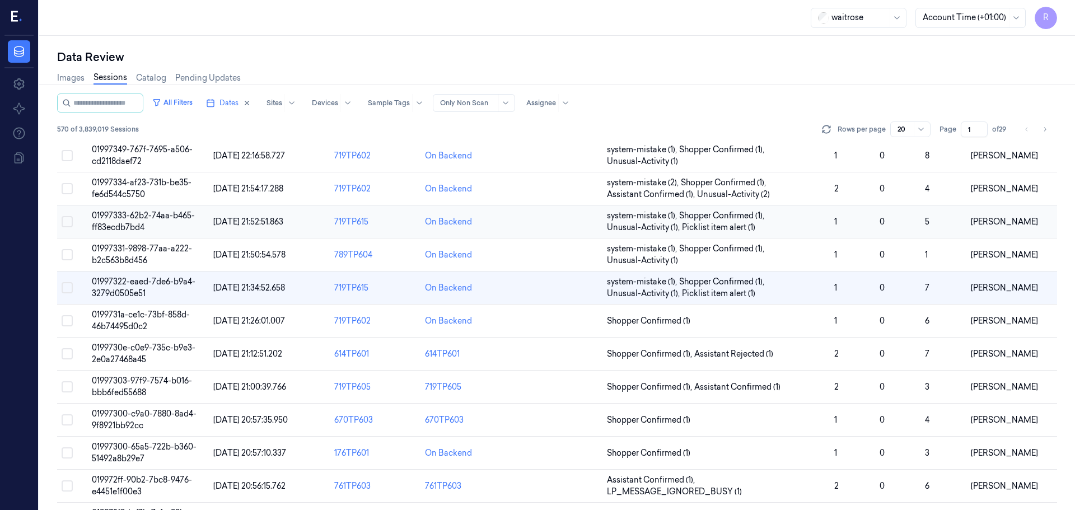
scroll to position [111, 0]
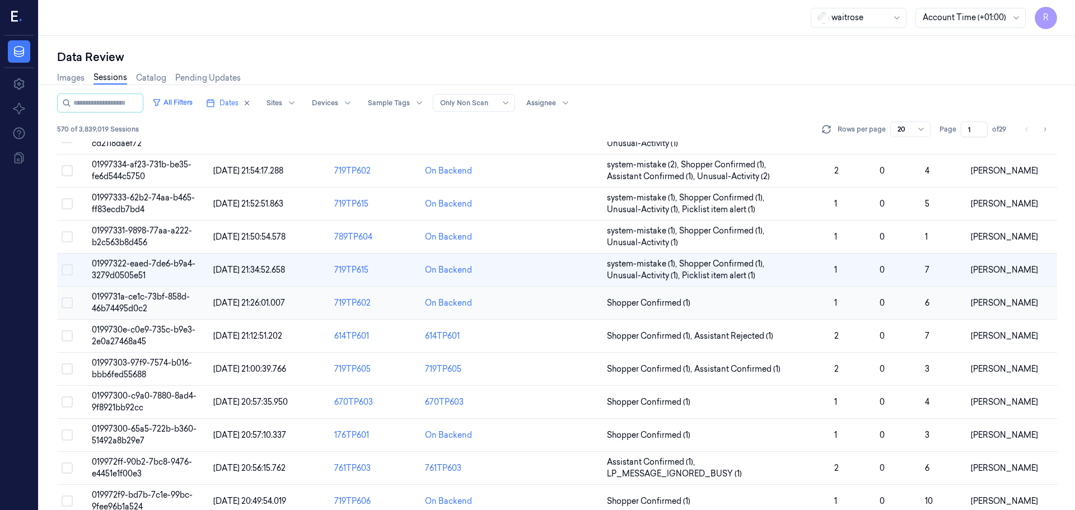
click at [718, 310] on td "Shopper Confirmed (1)" at bounding box center [716, 303] width 227 height 33
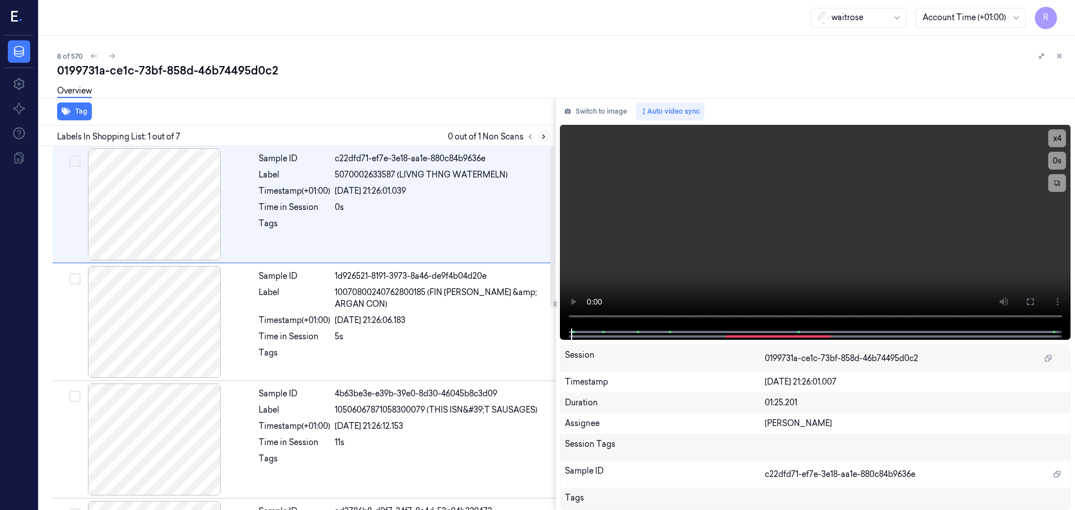
click at [541, 137] on icon at bounding box center [544, 137] width 8 height 8
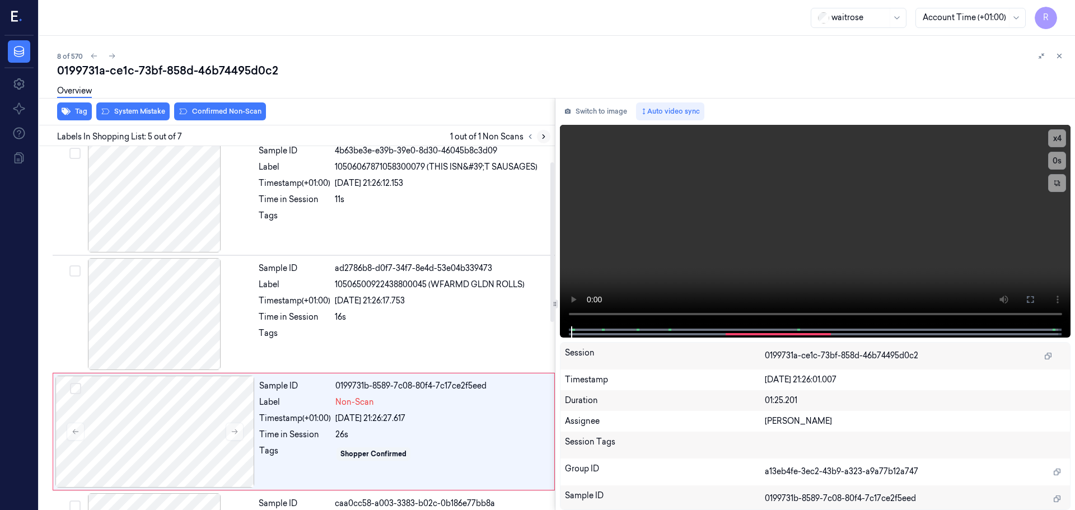
click at [541, 137] on icon at bounding box center [544, 137] width 8 height 8
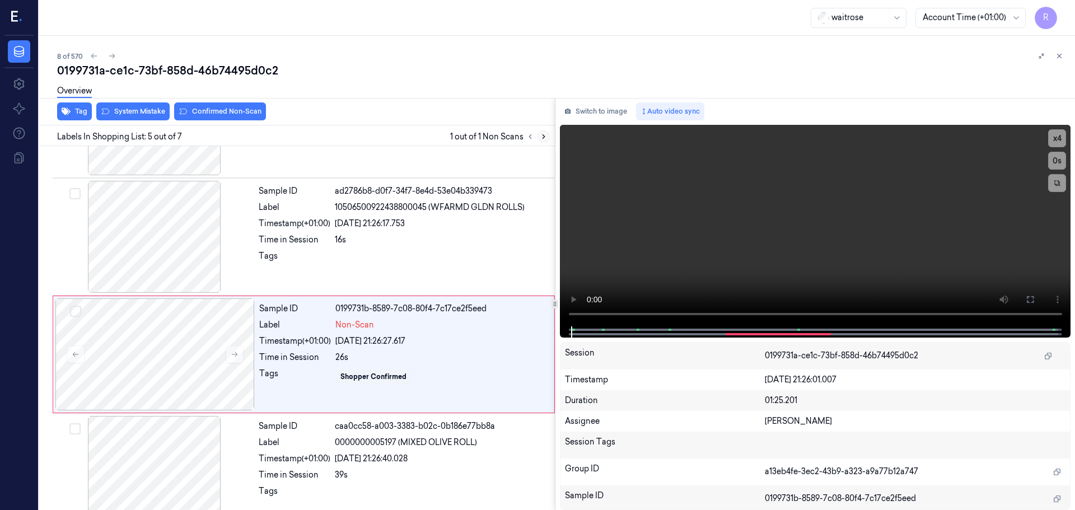
click at [541, 137] on icon at bounding box center [544, 137] width 8 height 8
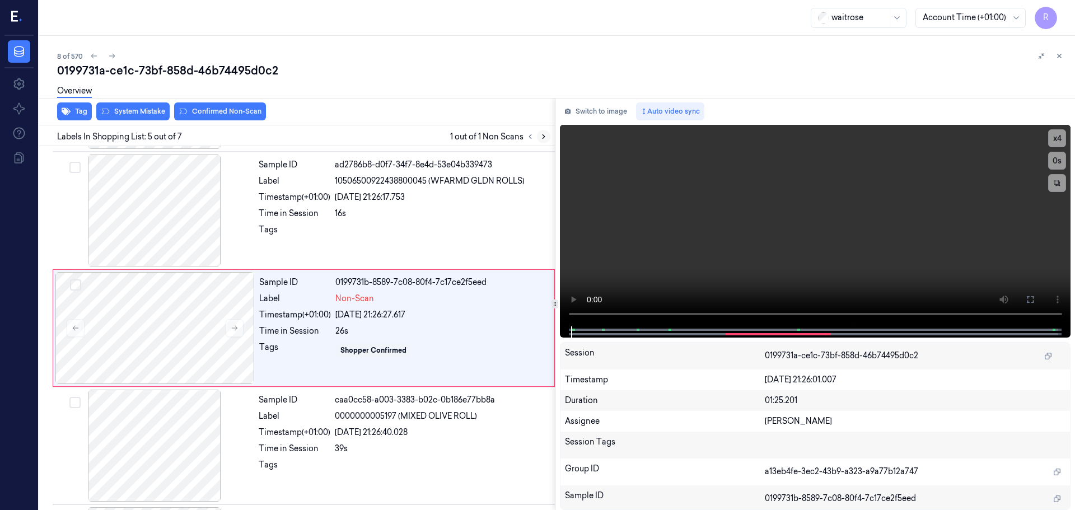
click at [541, 137] on icon at bounding box center [544, 137] width 8 height 8
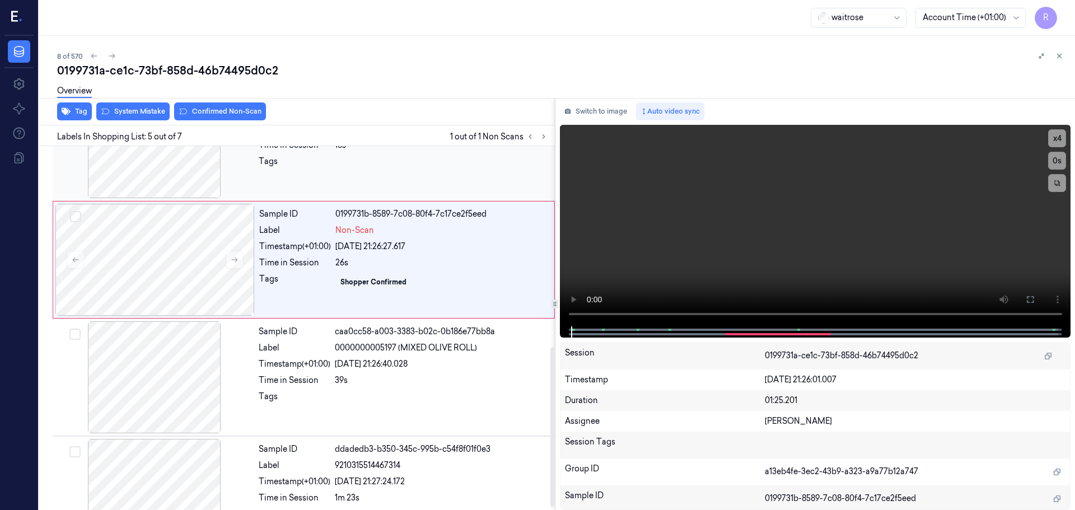
scroll to position [463, 0]
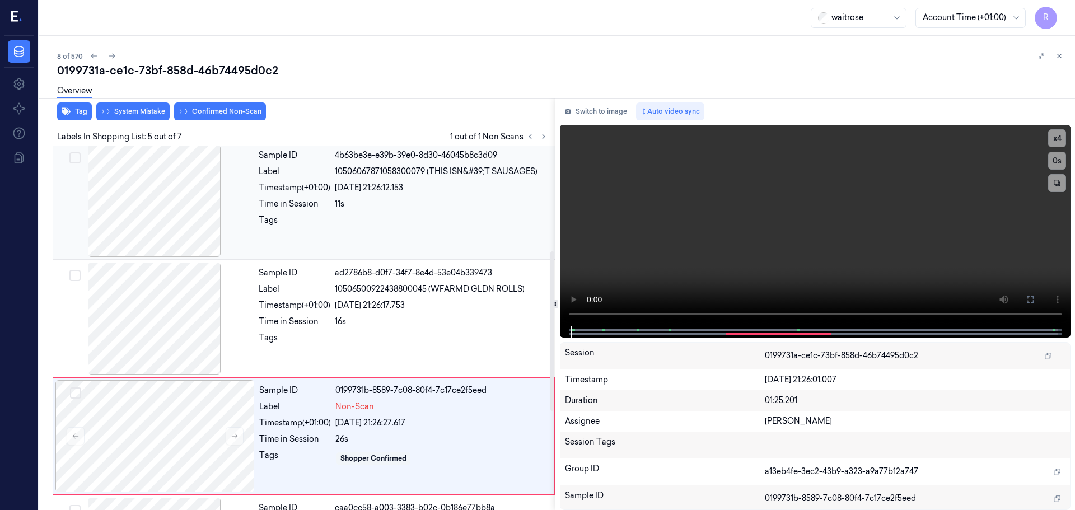
click at [153, 235] on div at bounding box center [154, 201] width 199 height 112
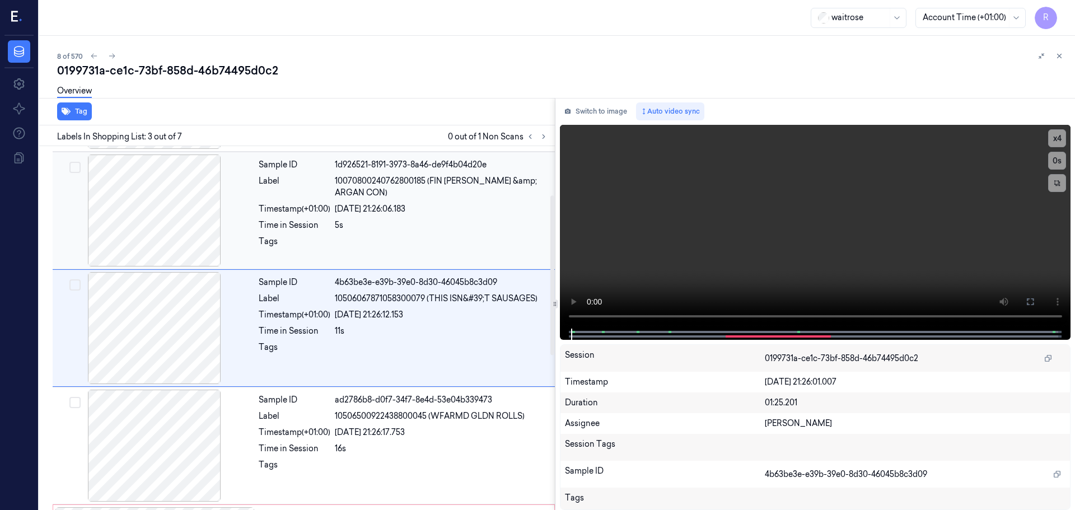
click at [148, 243] on div at bounding box center [154, 211] width 199 height 112
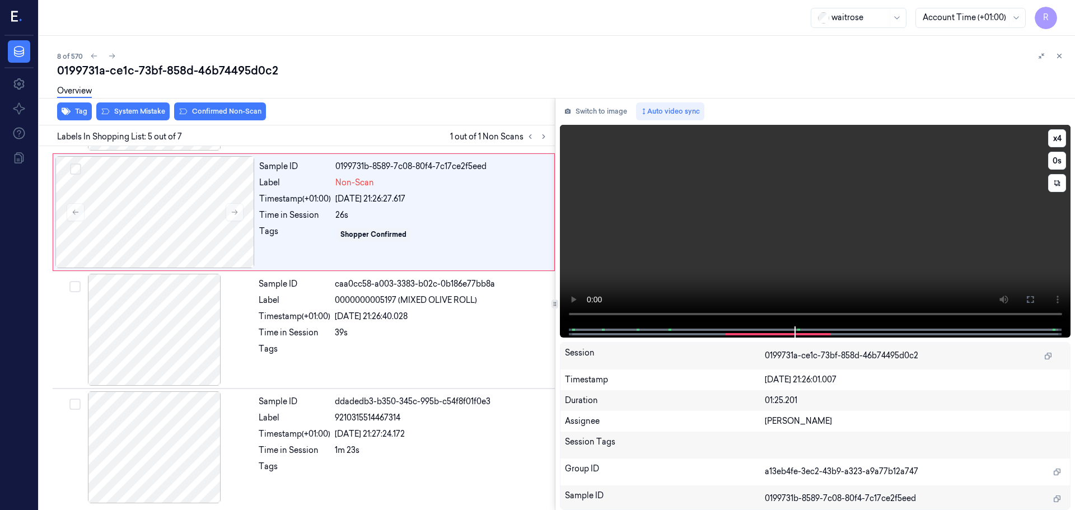
scroll to position [347, 0]
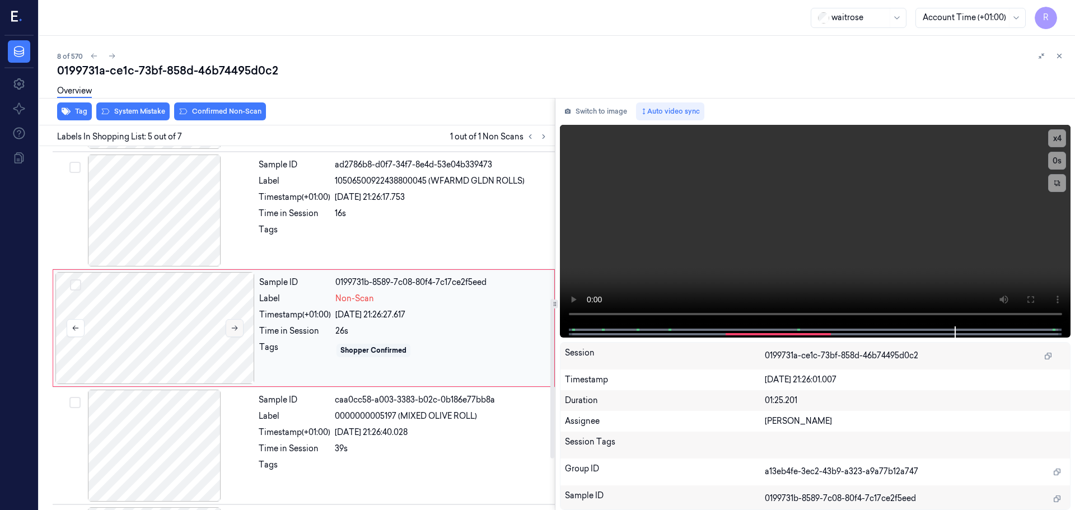
click at [236, 325] on icon at bounding box center [235, 328] width 8 height 8
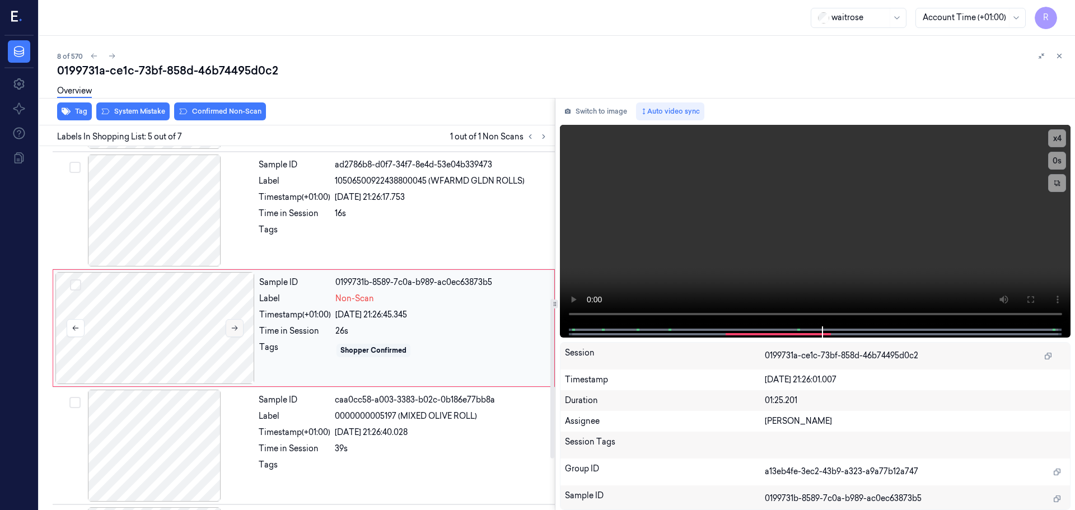
click at [236, 325] on icon at bounding box center [235, 328] width 8 height 8
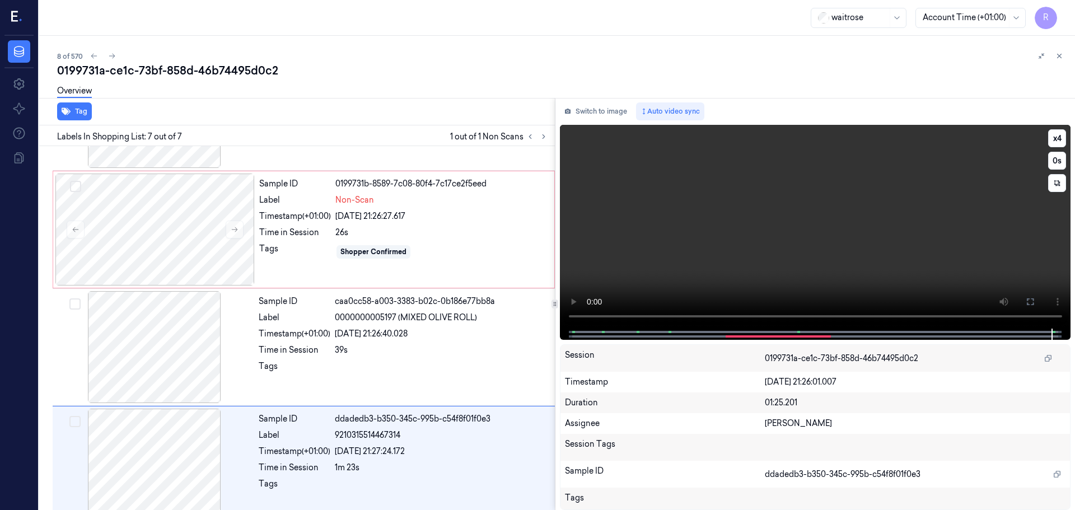
scroll to position [463, 0]
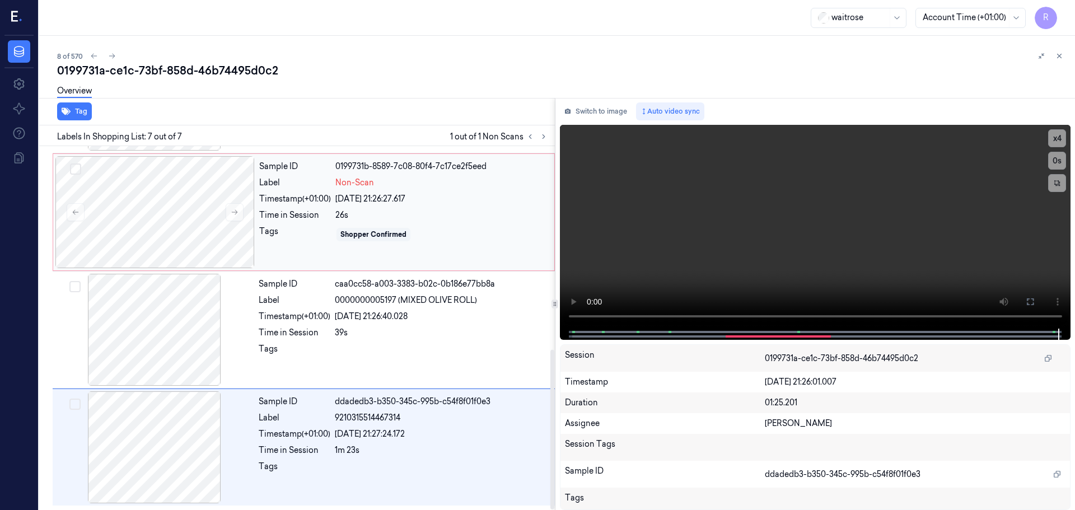
click at [402, 195] on div "[DATE] 21:26:27.617" at bounding box center [442, 199] width 212 height 12
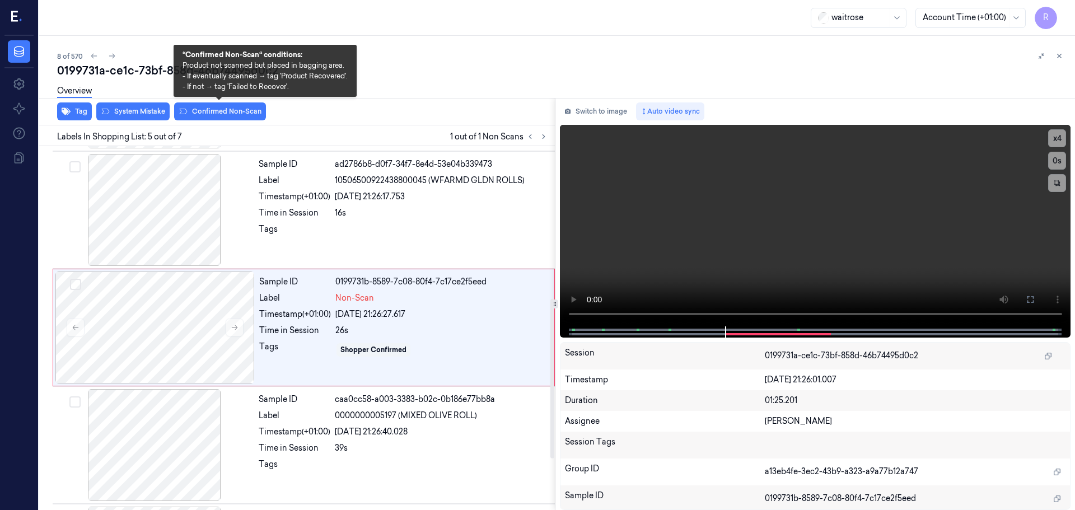
scroll to position [347, 0]
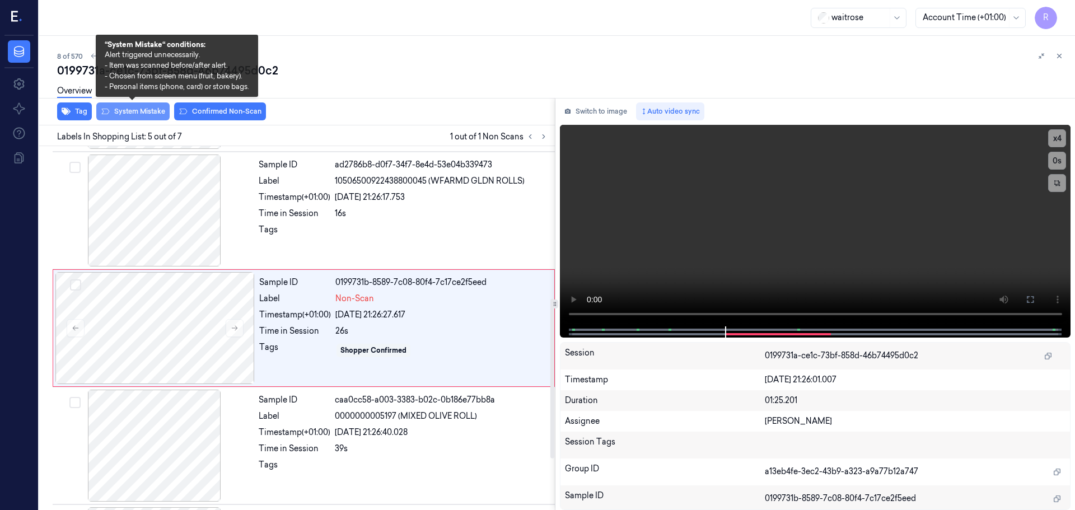
click at [142, 112] on button "System Mistake" at bounding box center [132, 112] width 73 height 18
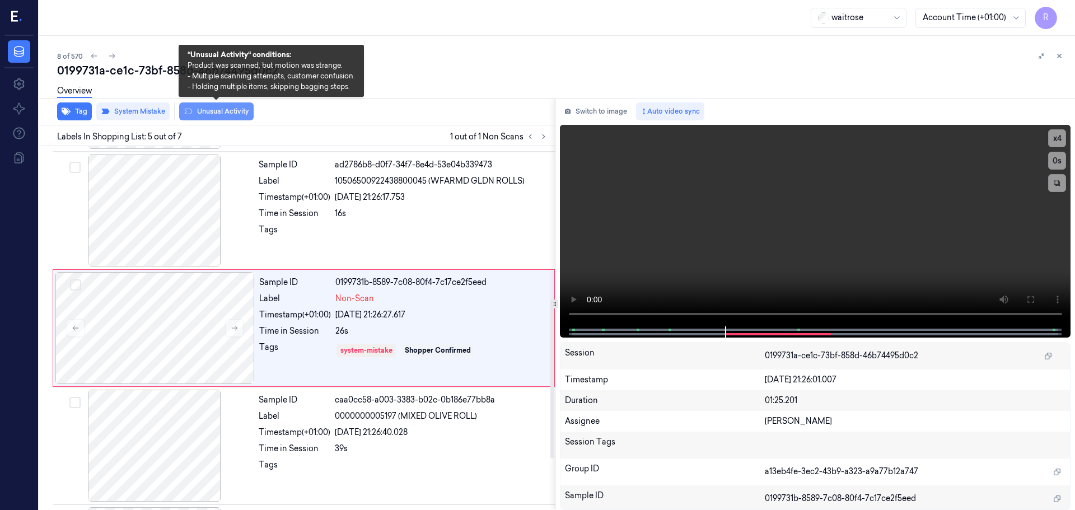
click at [211, 119] on button "Unusual Activity" at bounding box center [216, 112] width 75 height 18
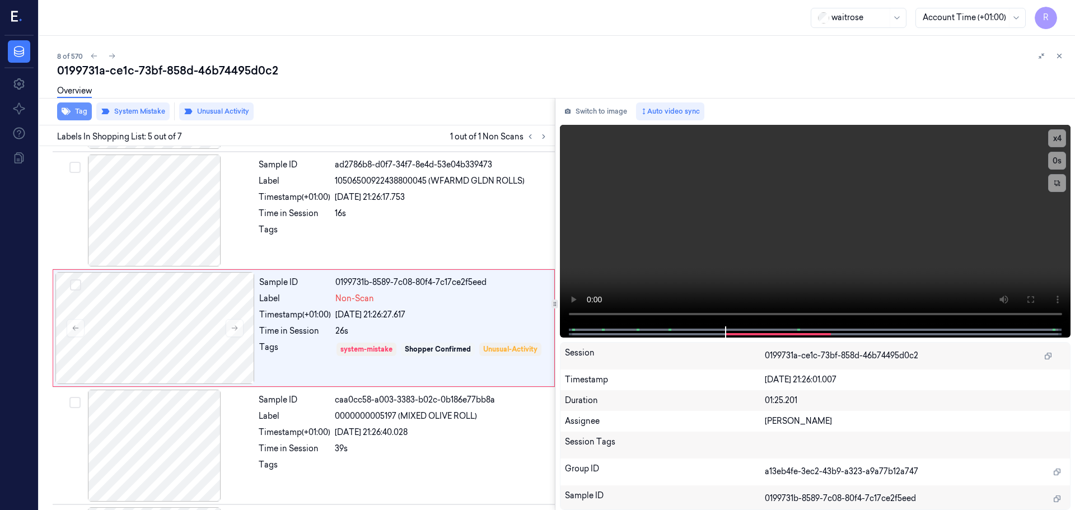
click at [78, 114] on button "Tag" at bounding box center [74, 112] width 35 height 18
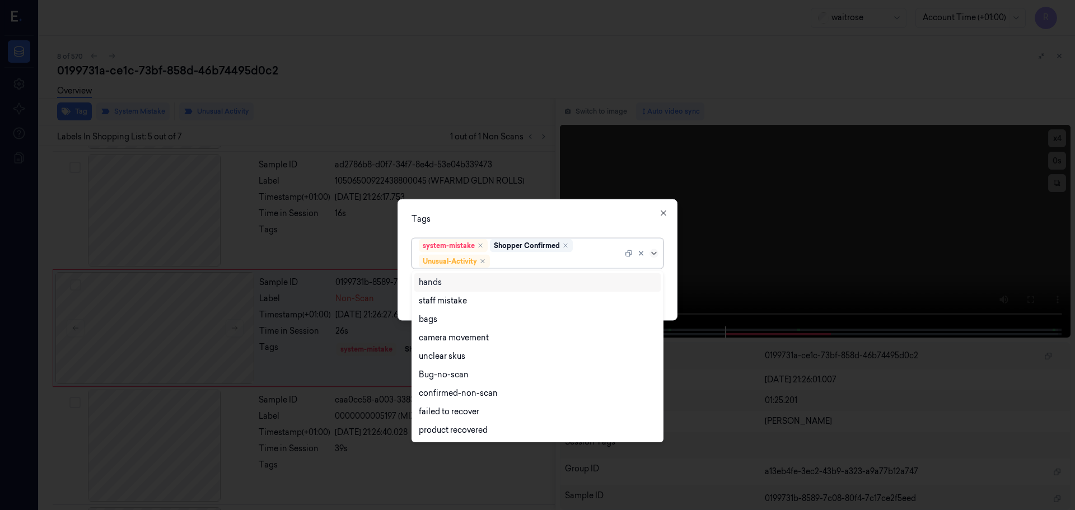
click at [650, 255] on icon at bounding box center [654, 253] width 9 height 9
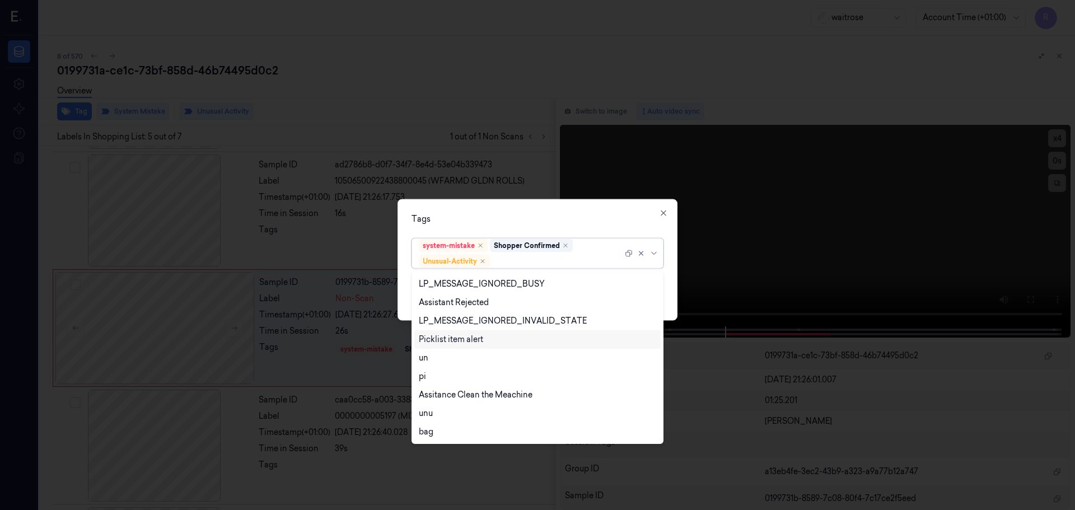
click at [441, 340] on div "Picklist item alert" at bounding box center [451, 340] width 64 height 12
click at [560, 224] on div "Tags" at bounding box center [538, 219] width 252 height 12
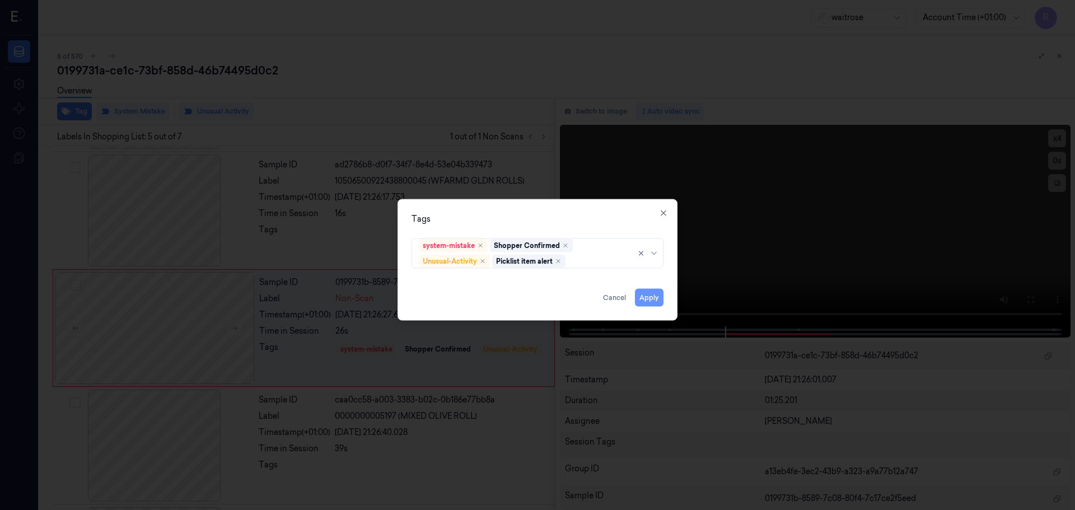
click at [649, 294] on button "Apply" at bounding box center [649, 297] width 29 height 18
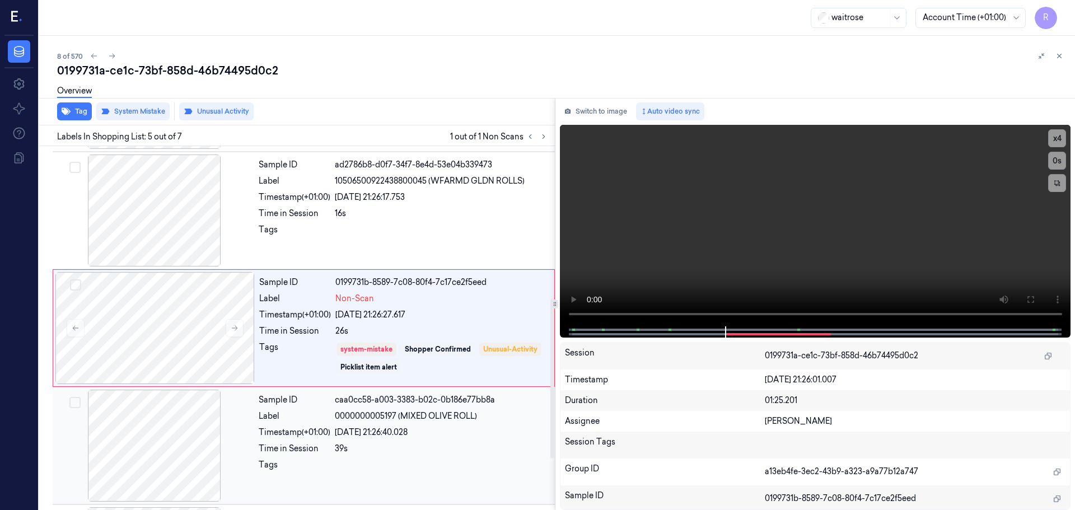
click at [376, 431] on div "[DATE] 21:26:40.028" at bounding box center [441, 433] width 213 height 12
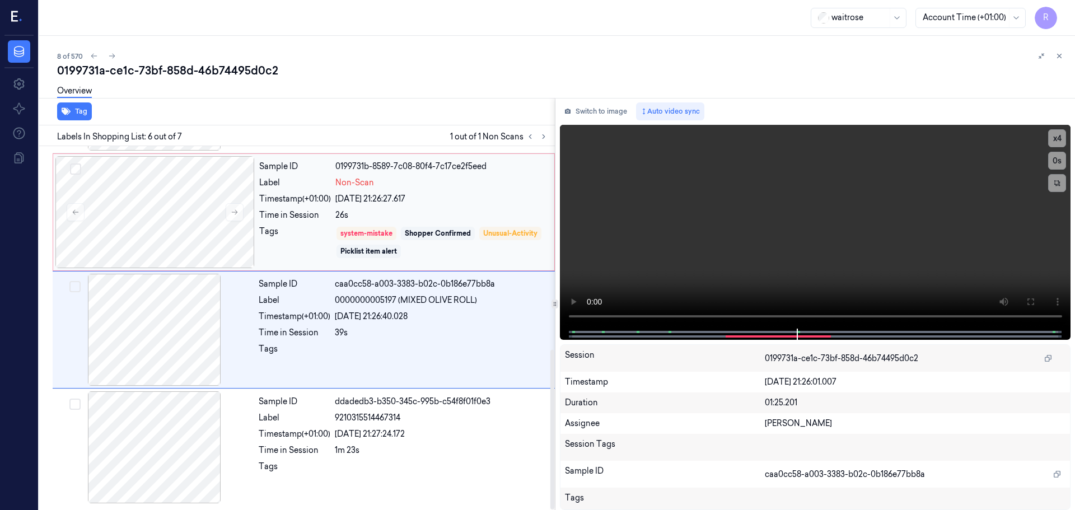
click at [454, 226] on div "system-mistake Shopper Confirmed Unusual-Activity Picklist item alert" at bounding box center [442, 243] width 212 height 34
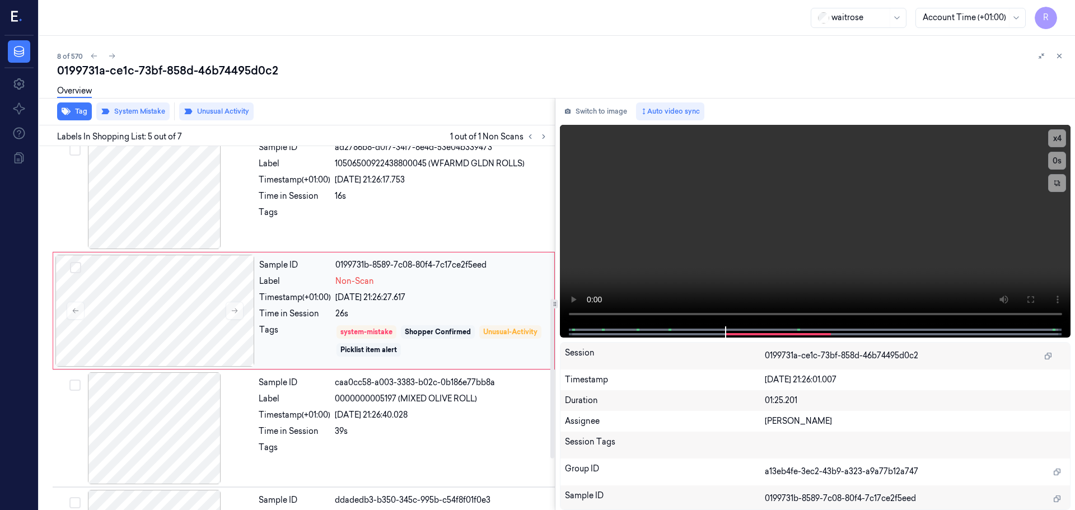
scroll to position [347, 0]
